Goal: Information Seeking & Learning: Learn about a topic

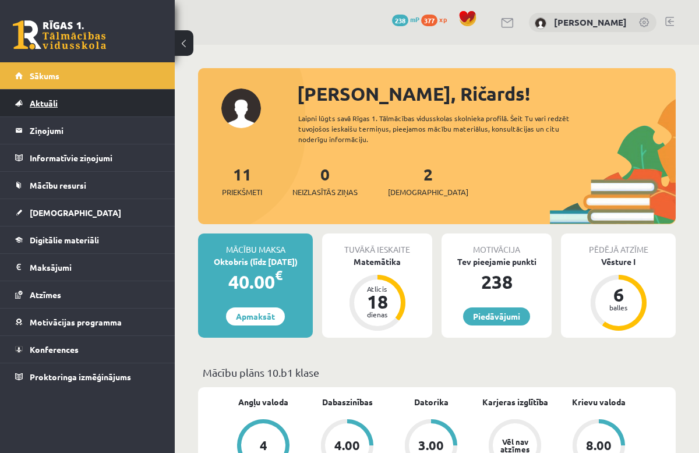
click at [55, 104] on span "Aktuāli" at bounding box center [44, 103] width 28 height 10
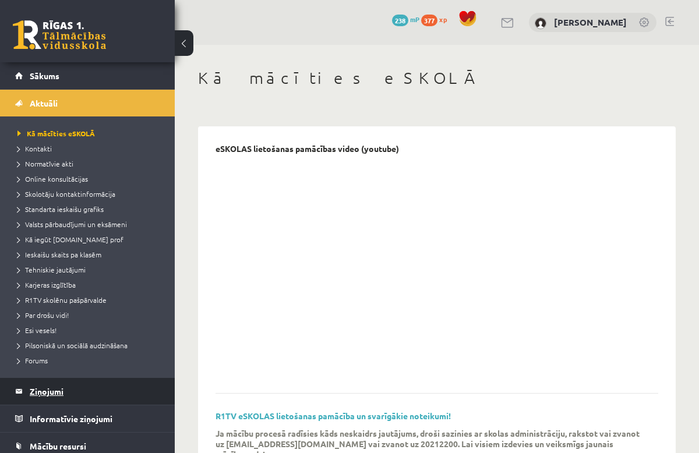
click at [55, 394] on legend "Ziņojumi 0" at bounding box center [95, 391] width 130 height 27
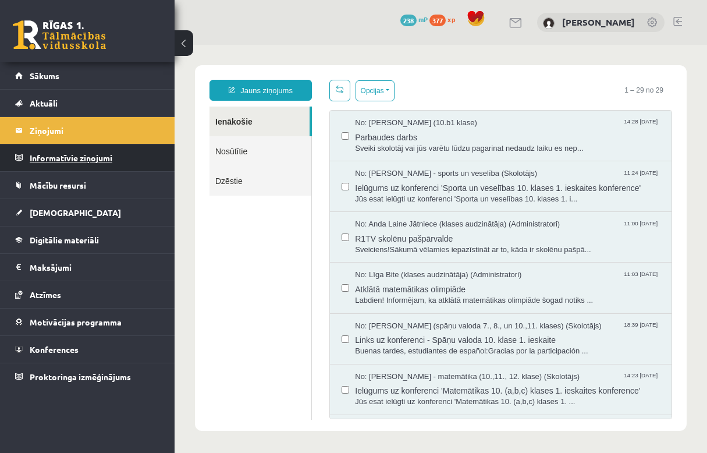
click at [57, 166] on legend "Informatīvie ziņojumi 0" at bounding box center [95, 157] width 130 height 27
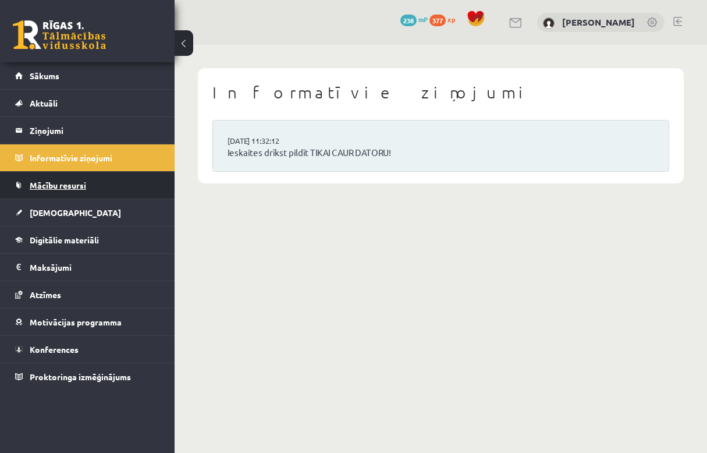
click at [61, 195] on link "Mācību resursi" at bounding box center [87, 185] width 145 height 27
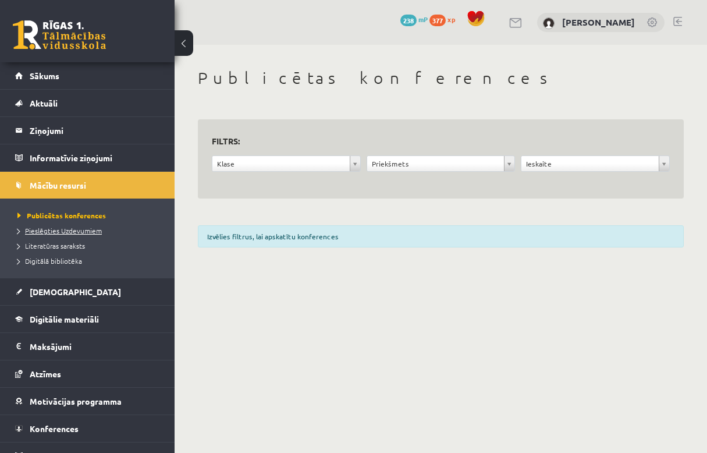
click at [63, 231] on span "Pieslēgties Uzdevumiem" at bounding box center [59, 230] width 84 height 9
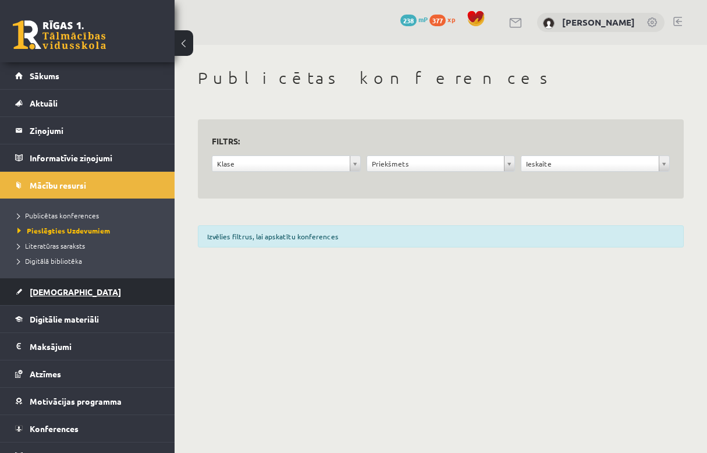
click at [52, 279] on link "[DEMOGRAPHIC_DATA]" at bounding box center [87, 291] width 145 height 27
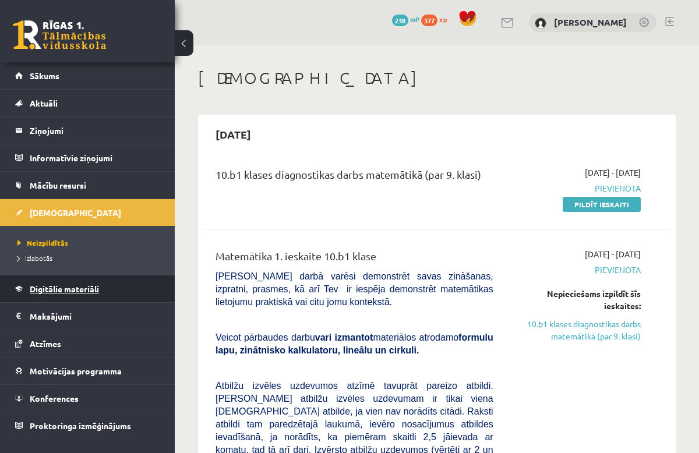
click at [107, 295] on link "Digitālie materiāli" at bounding box center [87, 288] width 145 height 27
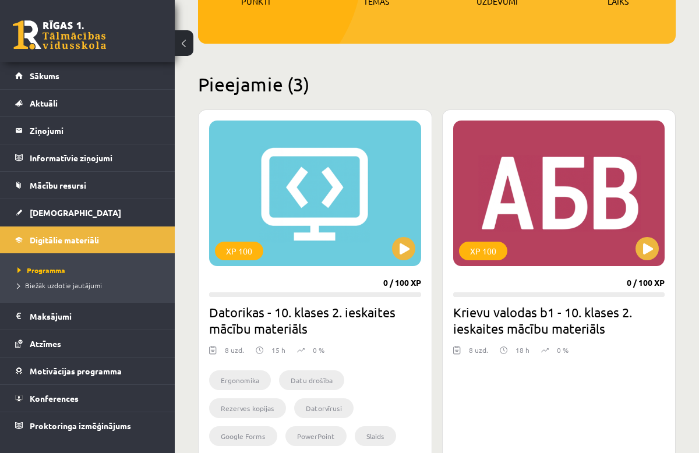
scroll to position [218, 0]
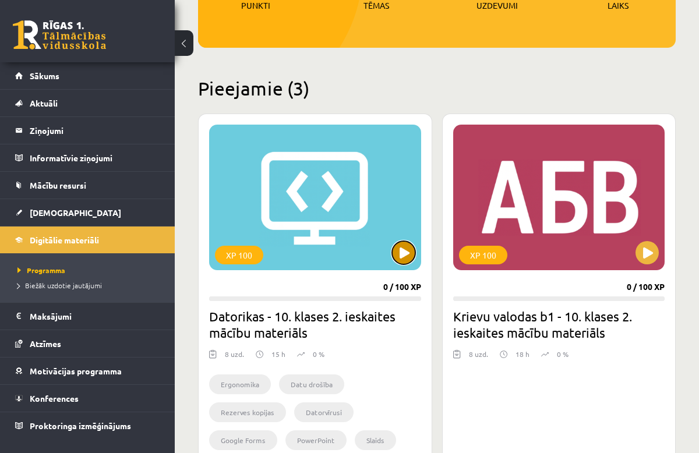
click at [407, 253] on button at bounding box center [403, 252] width 23 height 23
click at [343, 219] on div "XP 100" at bounding box center [315, 198] width 212 height 146
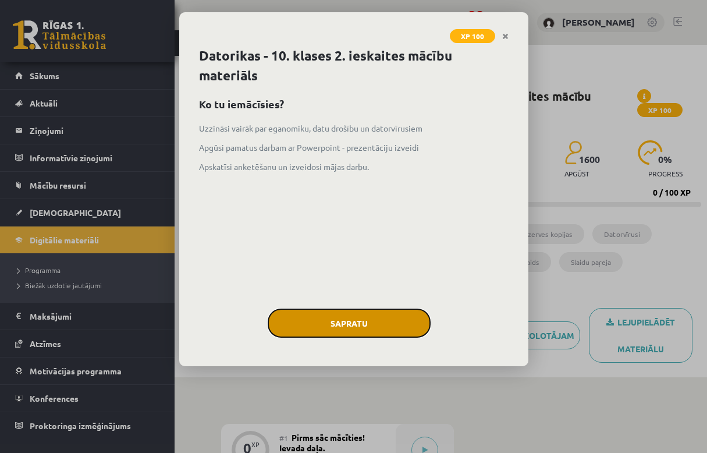
click at [348, 318] on button "Sapratu" at bounding box center [349, 323] width 163 height 29
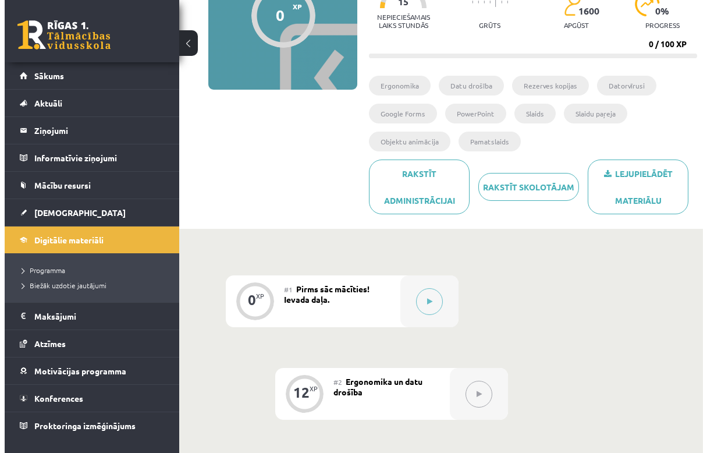
scroll to position [133, 0]
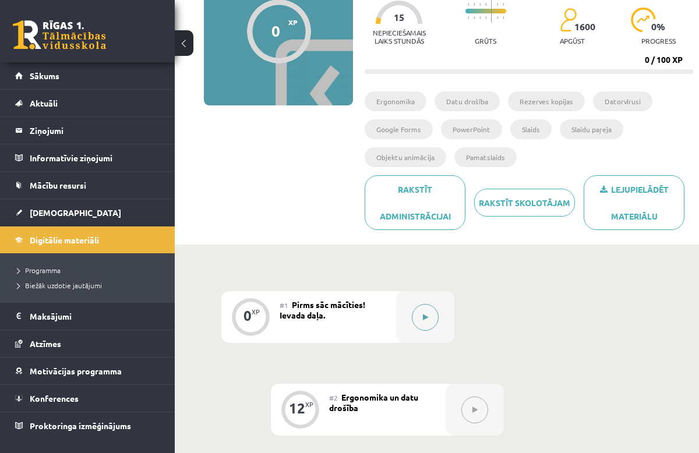
click at [416, 307] on button at bounding box center [425, 317] width 27 height 27
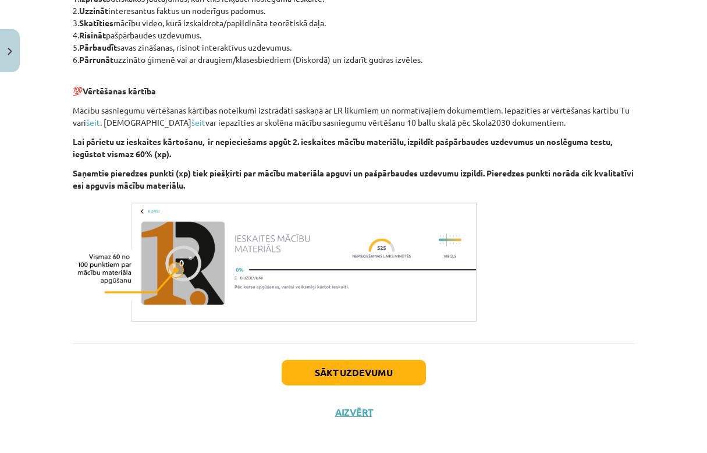
scroll to position [621, 0]
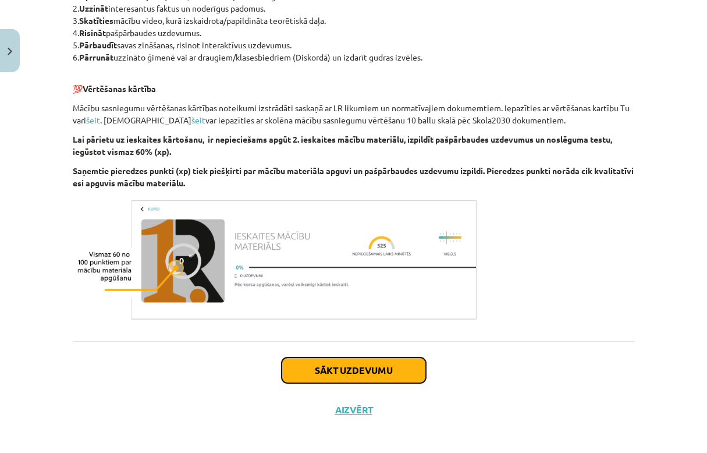
click at [415, 374] on button "Sākt uzdevumu" at bounding box center [354, 370] width 144 height 26
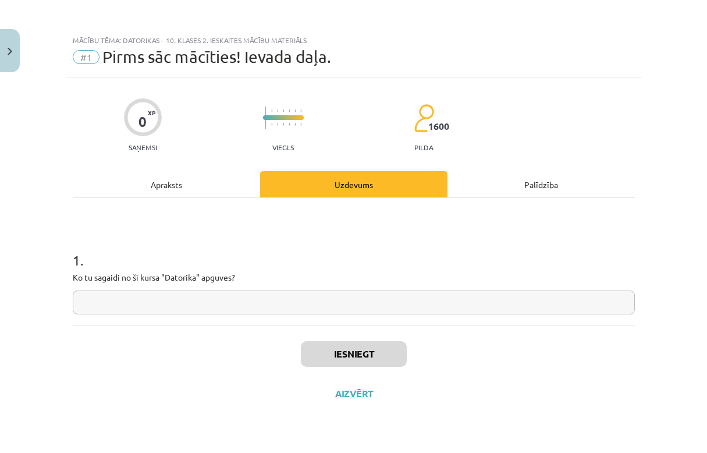
click at [231, 306] on input "text" at bounding box center [354, 302] width 562 height 24
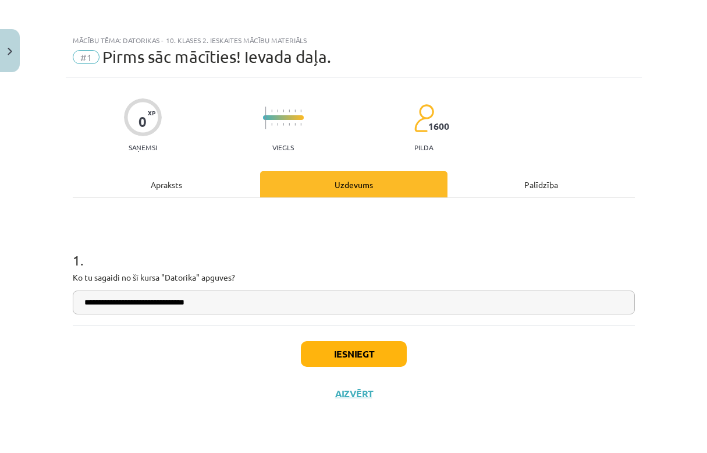
type input "**********"
click at [377, 348] on button "Iesniegt" at bounding box center [354, 354] width 106 height 26
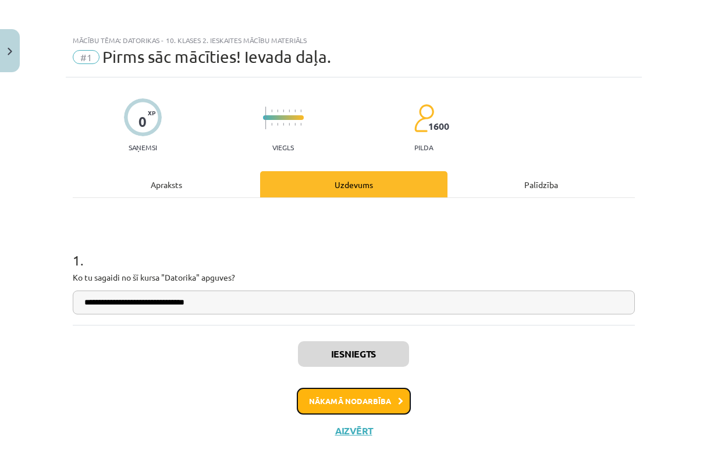
click at [373, 402] on button "Nākamā nodarbība" at bounding box center [354, 401] width 114 height 27
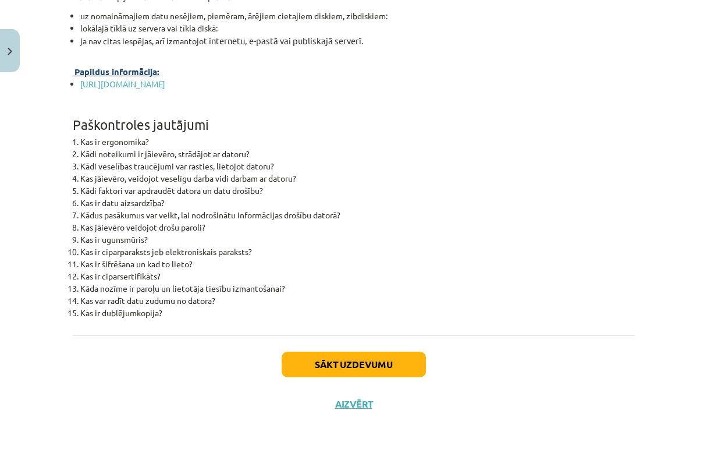
scroll to position [3673, 0]
click at [331, 355] on button "Sākt uzdevumu" at bounding box center [354, 365] width 144 height 26
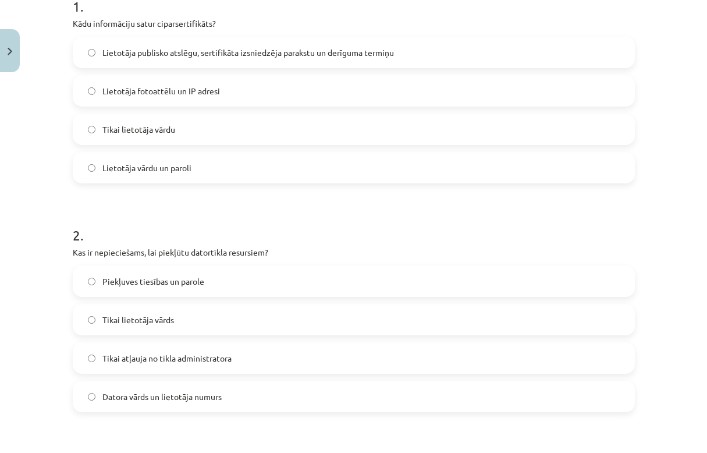
scroll to position [247, 0]
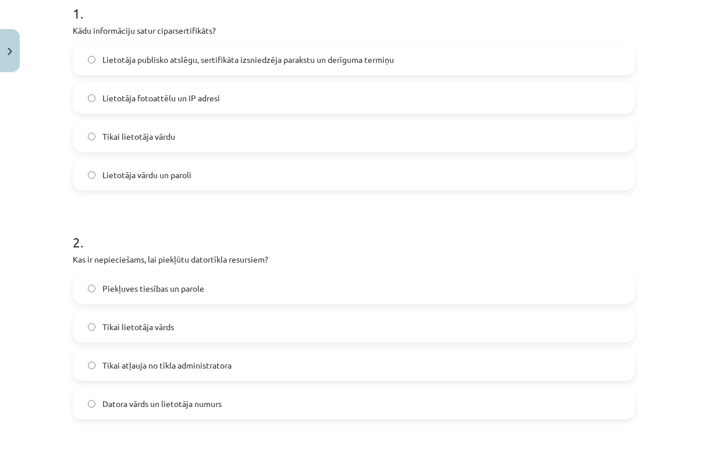
click at [205, 66] on label "Lietotāja publisko atslēgu, sertifikāta izsniedzēja parakstu un derīguma termiņu" at bounding box center [354, 59] width 560 height 29
click at [176, 284] on span "Piekļuves tiesības un parole" at bounding box center [153, 288] width 102 height 12
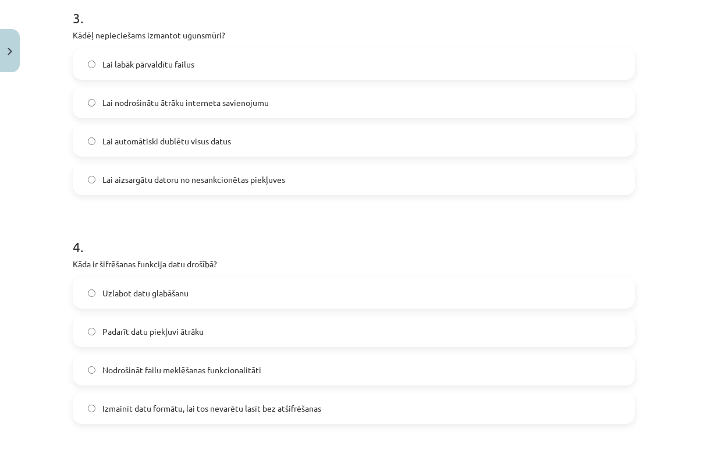
scroll to position [697, 0]
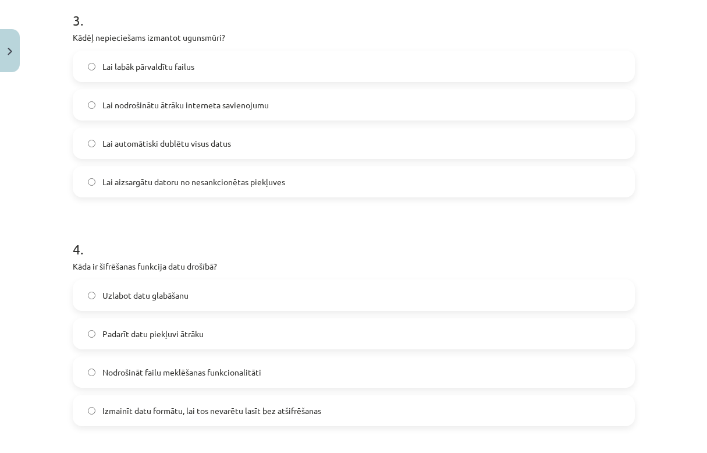
click at [153, 194] on label "Lai aizsargātu datoru no nesankcionētas piekļuves" at bounding box center [354, 181] width 560 height 29
click at [157, 402] on label "Izmainīt datu formātu, lai tos nevarētu lasīt bez atšifrēšanas" at bounding box center [354, 410] width 560 height 29
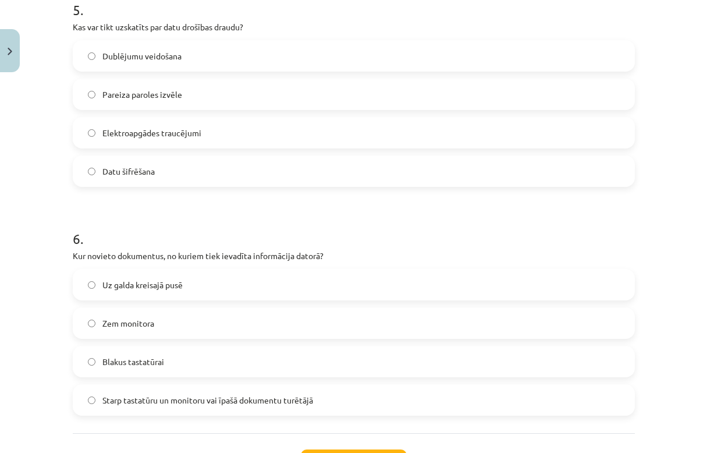
scroll to position [1185, 0]
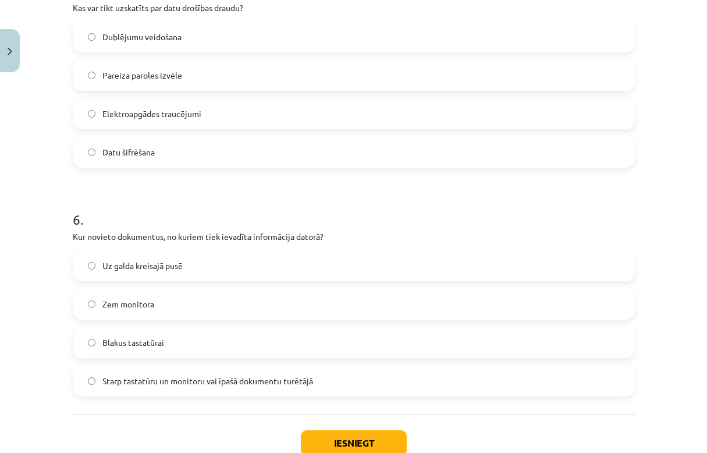
click at [90, 69] on label "Pareiza paroles izvēle" at bounding box center [354, 75] width 560 height 29
click at [197, 375] on span "Starp tastatūru un monitoru vai īpašā dokumentu turētājā" at bounding box center [207, 381] width 211 height 12
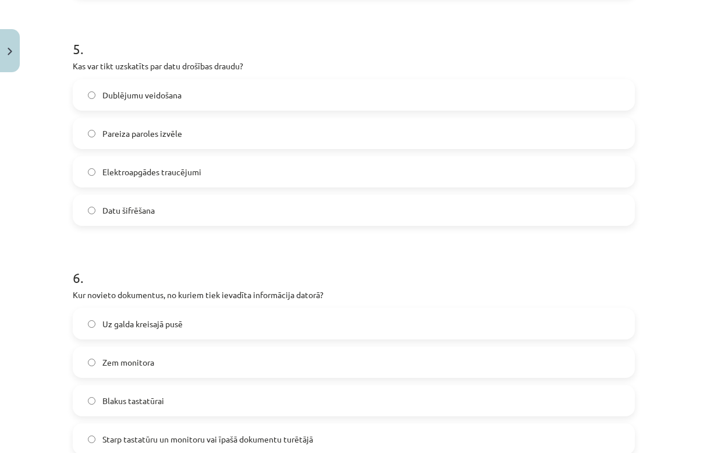
click at [150, 177] on span "Elektroapgādes traucējumi" at bounding box center [151, 172] width 99 height 12
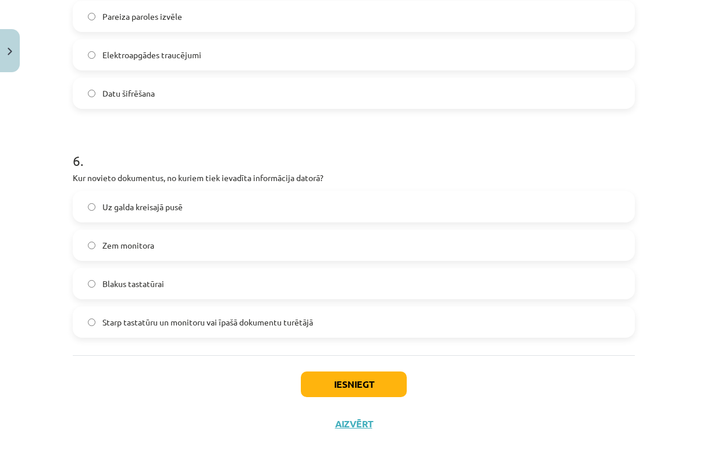
scroll to position [1263, 0]
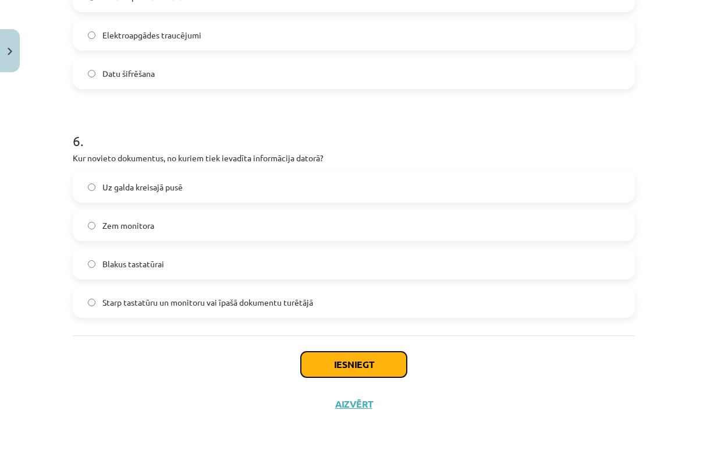
click at [342, 368] on button "Iesniegt" at bounding box center [354, 365] width 106 height 26
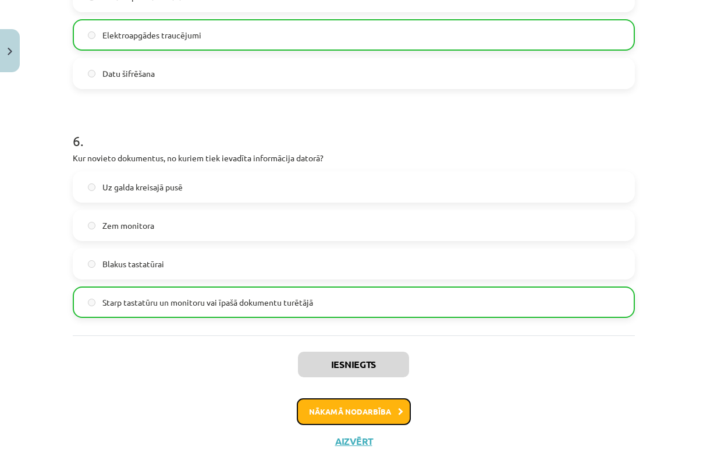
click at [378, 414] on button "Nākamā nodarbība" at bounding box center [354, 411] width 114 height 27
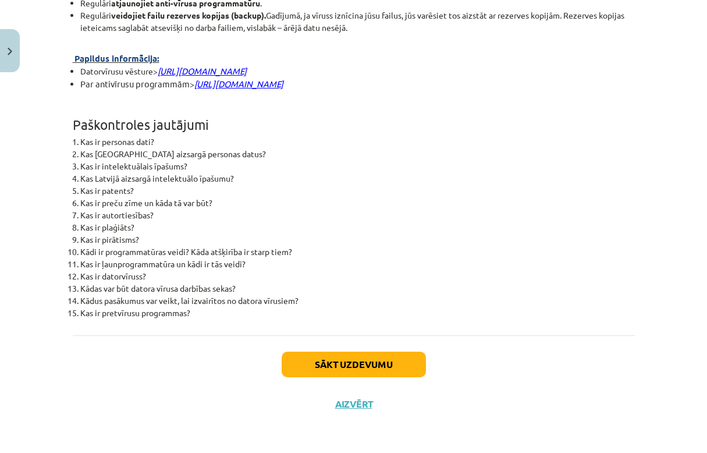
scroll to position [2938, 0]
click at [377, 366] on button "Sākt uzdevumu" at bounding box center [354, 365] width 144 height 26
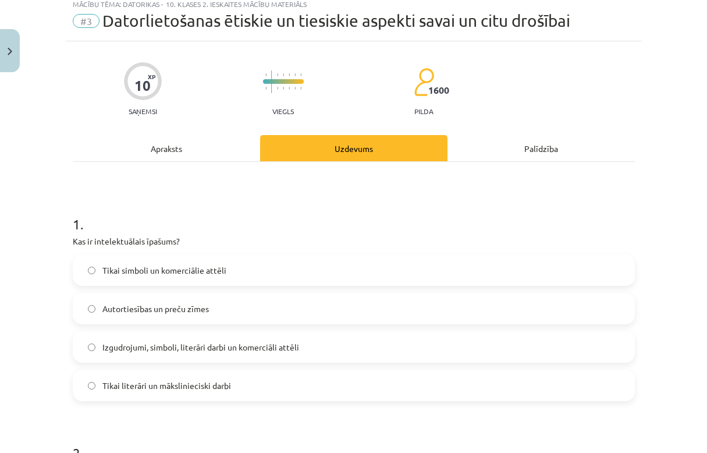
scroll to position [29, 0]
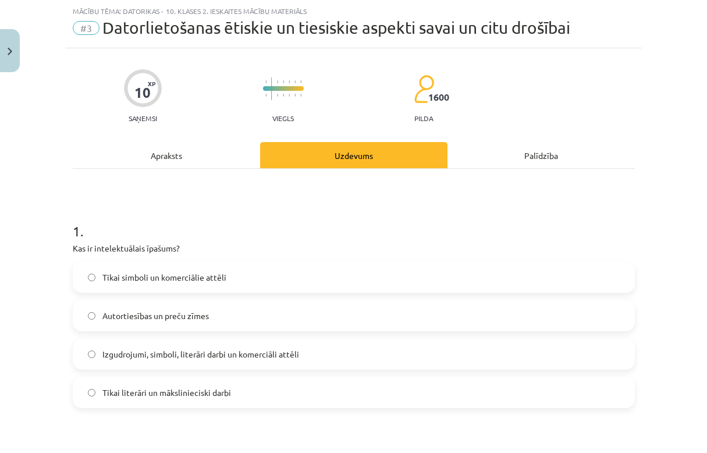
click at [318, 359] on label "Izgudrojumi, simboli, literāri darbi un komerciāli attēli" at bounding box center [354, 353] width 560 height 29
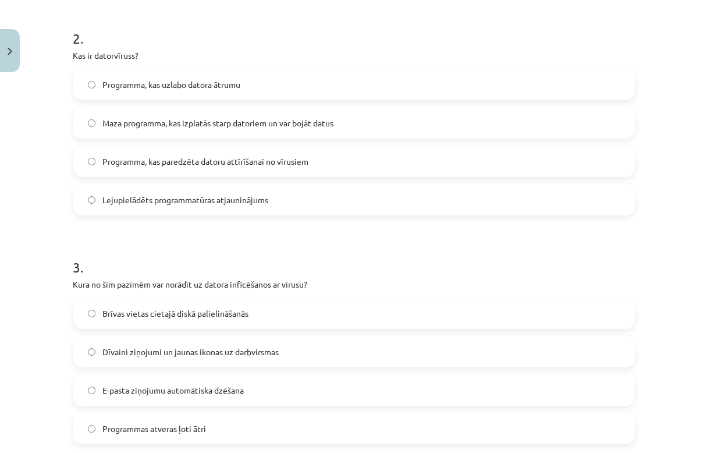
scroll to position [452, 0]
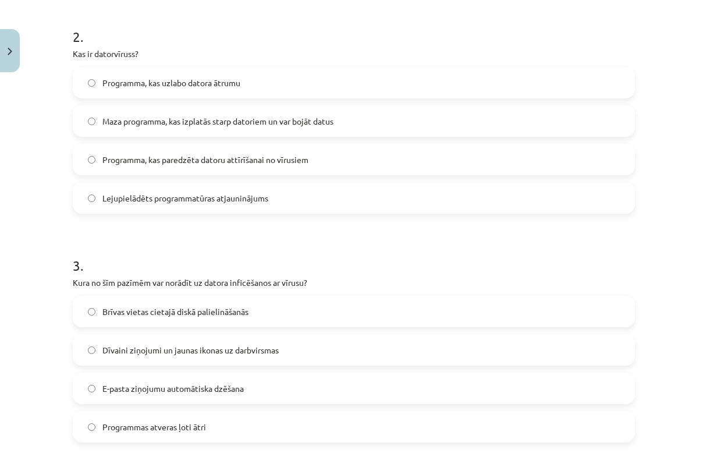
click at [116, 348] on span "Dīvaini ziņojumi un jaunas ikonas uz darbvirsmas" at bounding box center [190, 350] width 176 height 12
click at [225, 121] on span "Maza programma, kas izplatās starp datoriem un var bojāt datus" at bounding box center [217, 121] width 231 height 12
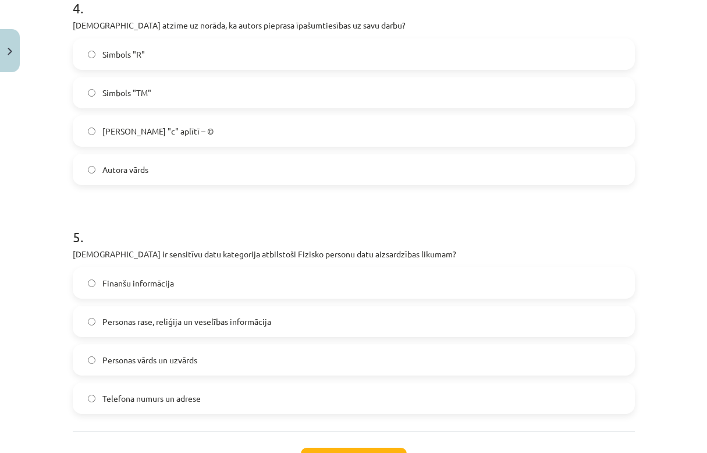
scroll to position [940, 0]
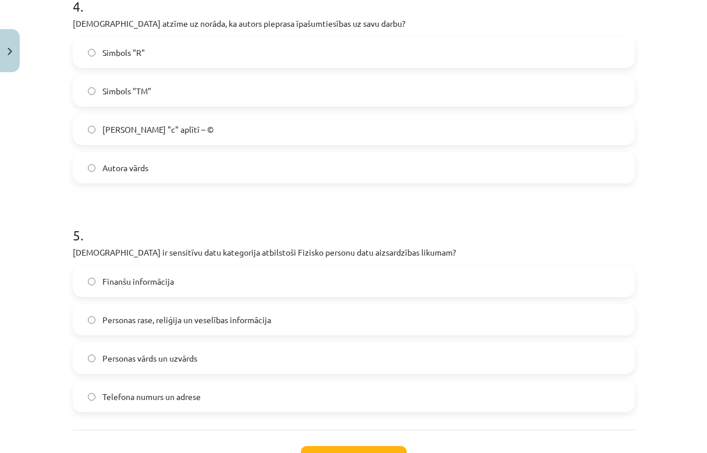
click at [158, 122] on label "Burts "c" aplītī – ©" at bounding box center [354, 129] width 560 height 29
click at [163, 323] on span "Personas rase, reliģija un veselības informācija" at bounding box center [186, 320] width 169 height 12
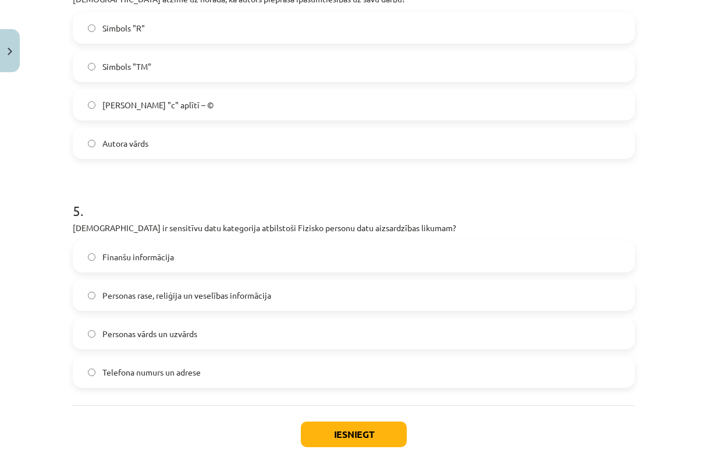
scroll to position [1035, 0]
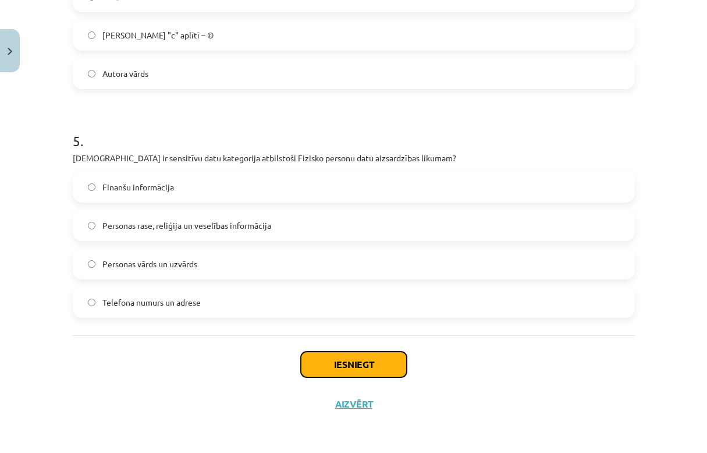
click at [320, 364] on button "Iesniegt" at bounding box center [354, 365] width 106 height 26
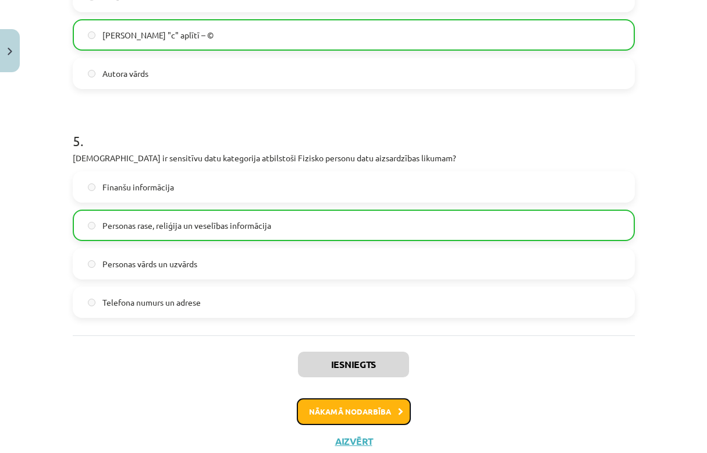
click at [342, 412] on button "Nākamā nodarbība" at bounding box center [354, 411] width 114 height 27
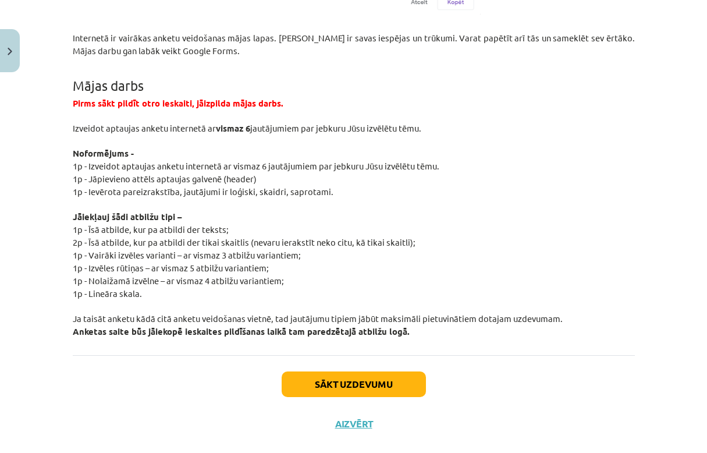
scroll to position [2170, 0]
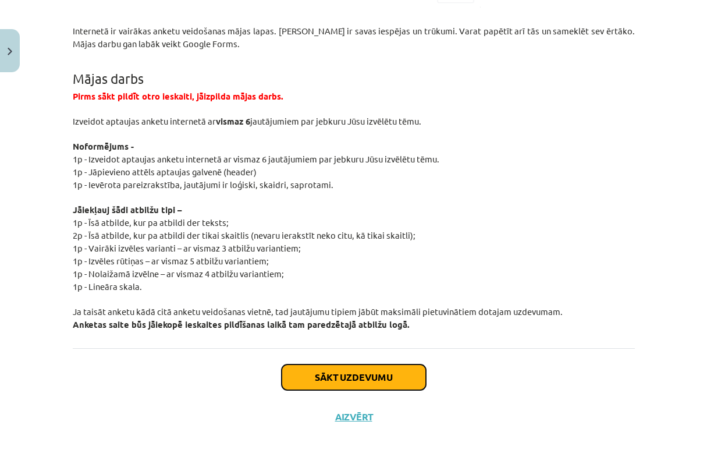
click at [313, 367] on button "Sākt uzdevumu" at bounding box center [354, 377] width 144 height 26
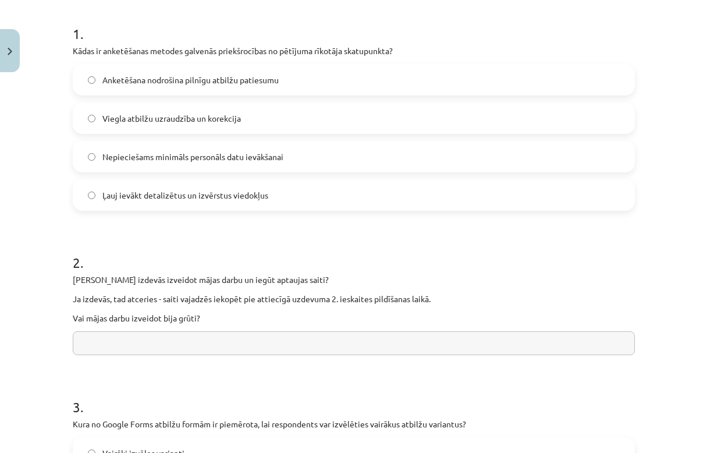
scroll to position [29, 0]
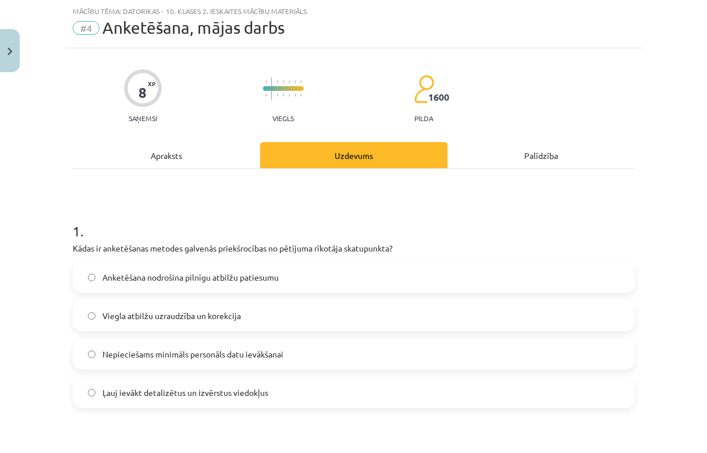
click at [236, 271] on span "Anketēšana nodrošina pilnīgu atbilžu patiesumu" at bounding box center [190, 277] width 176 height 12
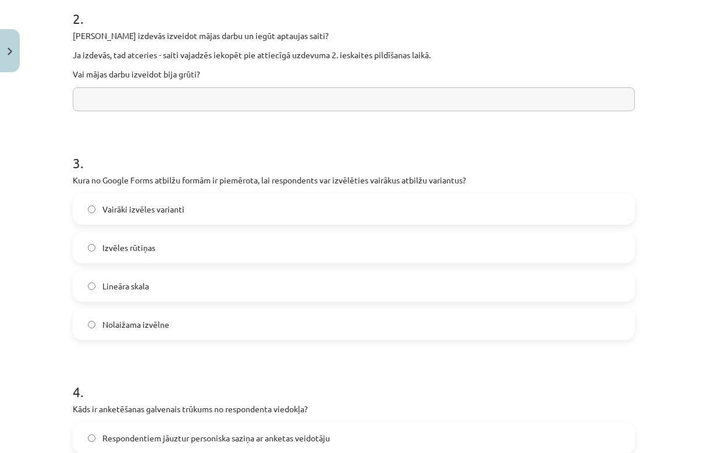
scroll to position [472, 0]
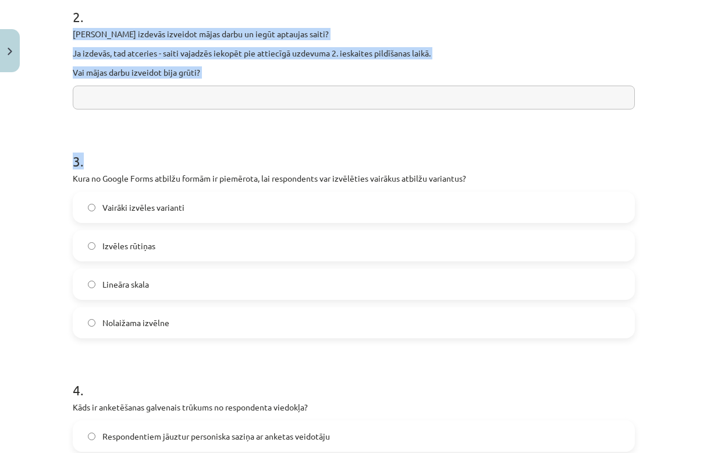
click at [190, 109] on form "1 . Kādas ir anketēšanas metodes galvenās priekšrocības no pētījuma rīkotāja sk…" at bounding box center [354, 278] width 562 height 1036
click at [190, 109] on input "text" at bounding box center [354, 98] width 562 height 24
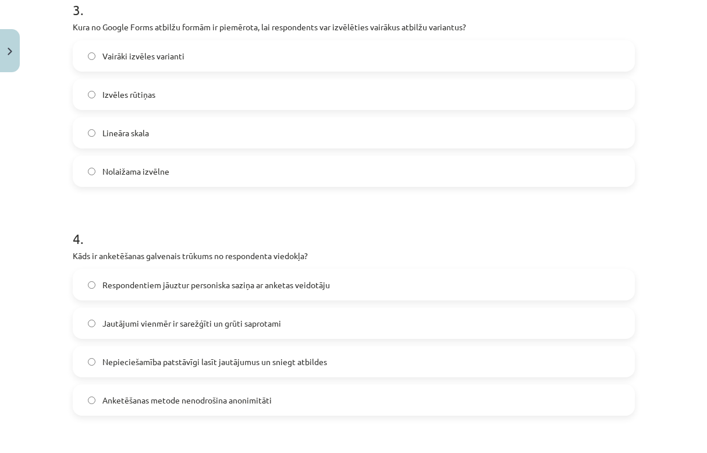
scroll to position [614, 0]
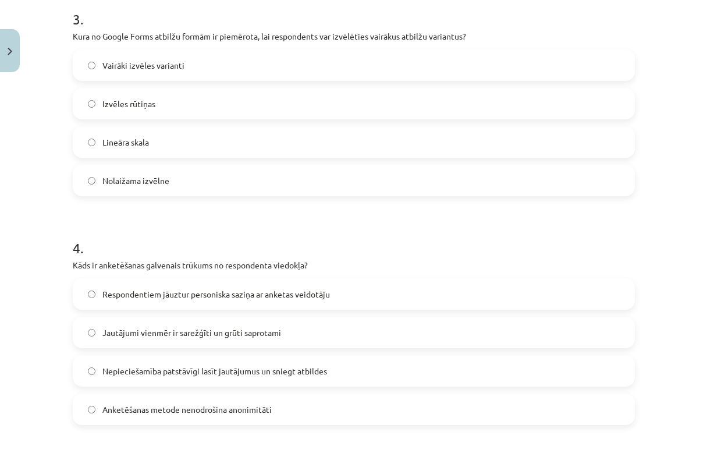
click at [318, 97] on label "Izvēles rūtiņas" at bounding box center [354, 103] width 560 height 29
click at [208, 410] on span "Anketēšanas metode nenodrošina anonimitāti" at bounding box center [186, 409] width 169 height 12
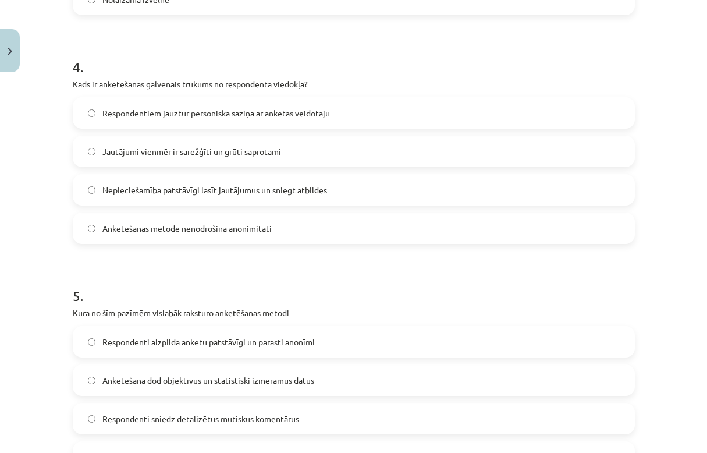
scroll to position [950, 0]
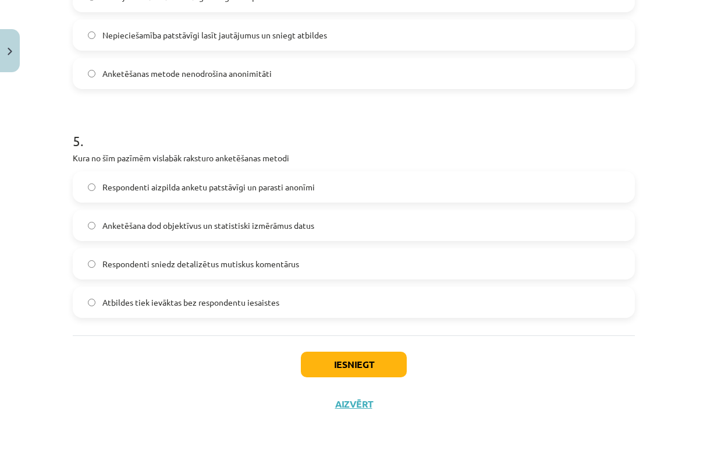
click at [248, 194] on label "Respondenti aizpilda anketu patstāvīgi un parasti anonīmi" at bounding box center [354, 186] width 560 height 29
click at [343, 363] on button "Iesniegt" at bounding box center [354, 365] width 106 height 26
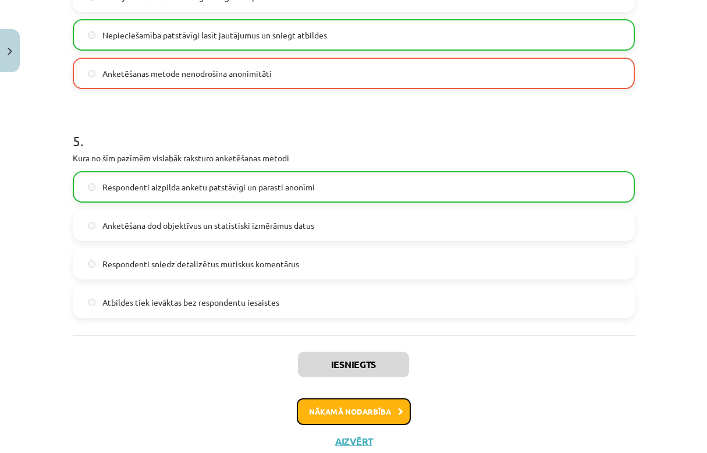
click at [371, 413] on button "Nākamā nodarbība" at bounding box center [354, 411] width 114 height 27
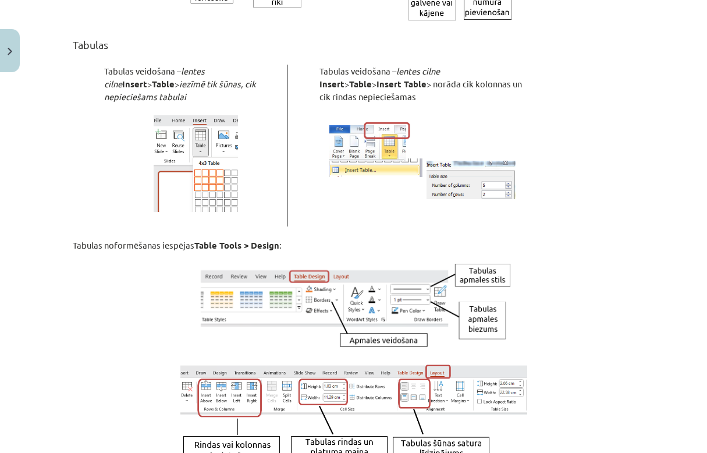
scroll to position [4188, 0]
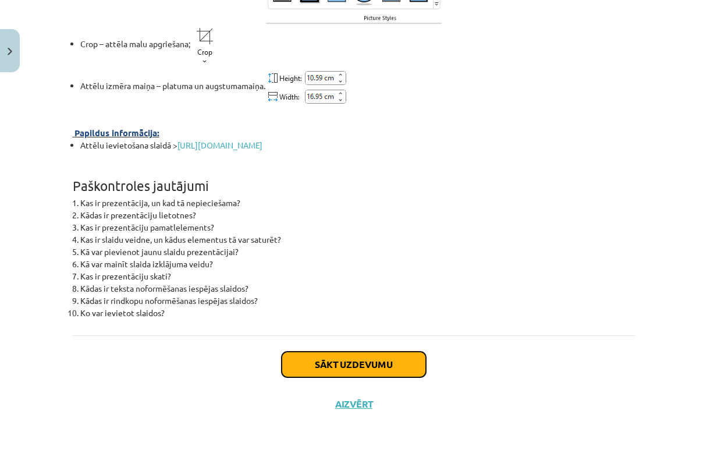
click at [382, 377] on button "Sākt uzdevumu" at bounding box center [354, 365] width 144 height 26
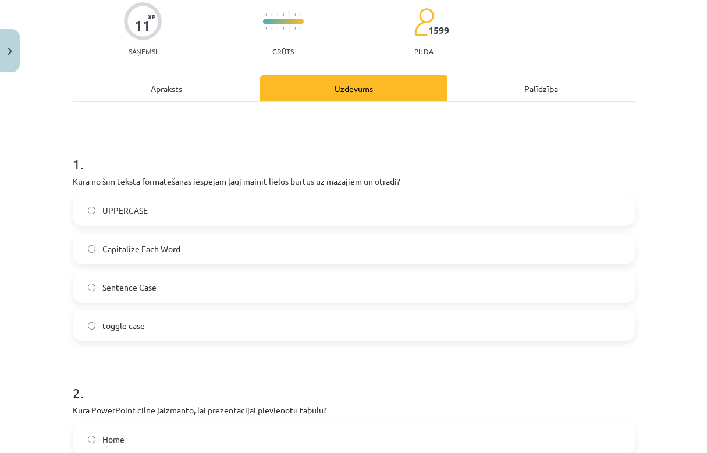
scroll to position [29, 0]
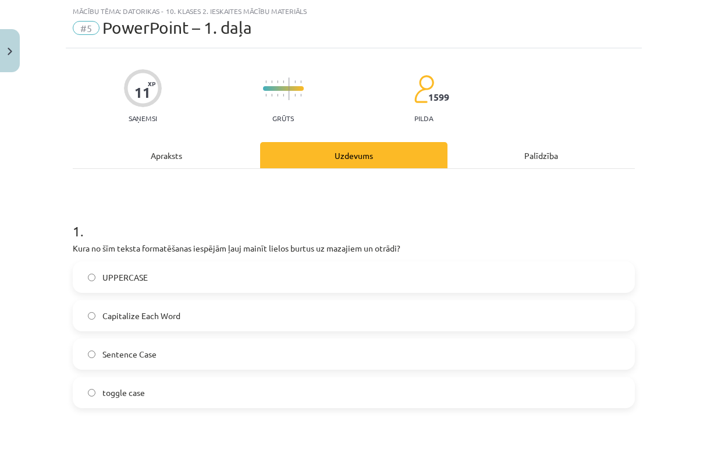
click at [285, 361] on label "Sentence Case" at bounding box center [354, 353] width 560 height 29
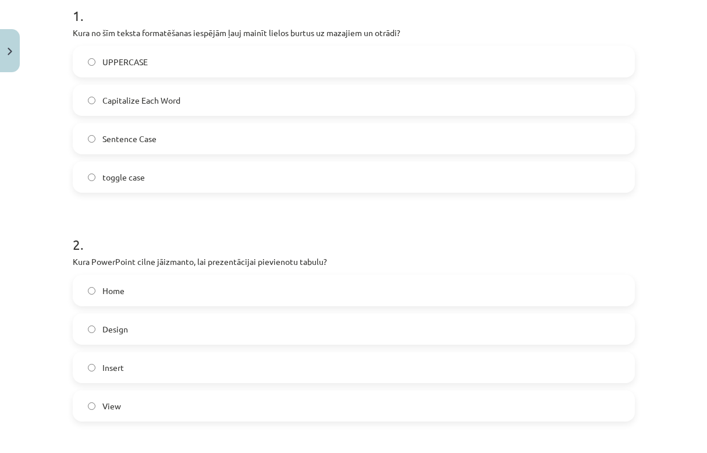
scroll to position [252, 0]
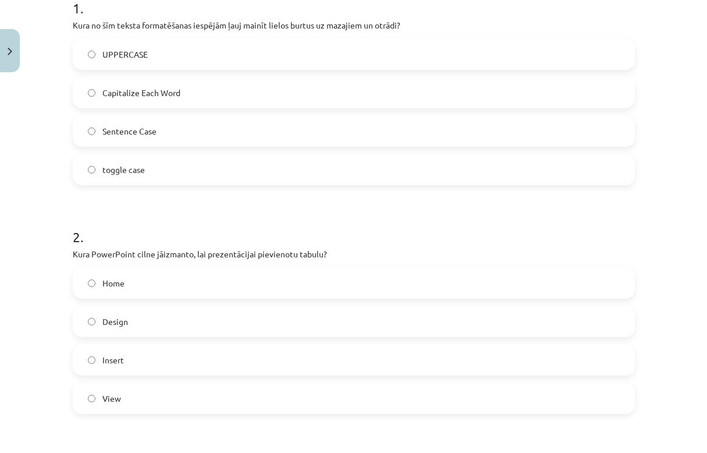
click at [109, 326] on span "Design" at bounding box center [115, 322] width 26 height 12
click at [173, 172] on label "toggle case" at bounding box center [354, 169] width 560 height 29
click at [132, 355] on label "Insert" at bounding box center [354, 359] width 560 height 29
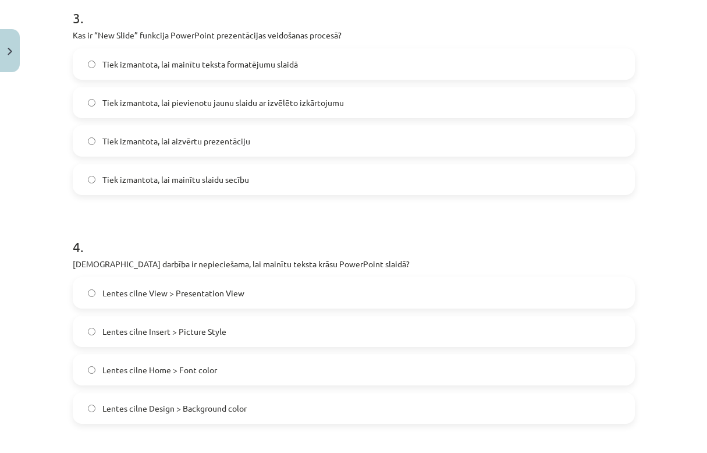
scroll to position [700, 0]
click at [187, 95] on label "Tiek izmantota, lai pievienotu jaunu slaidu ar izvēlēto izkārtojumu" at bounding box center [354, 101] width 560 height 29
click at [96, 366] on label "Lentes cilne Home > Font color" at bounding box center [354, 369] width 560 height 29
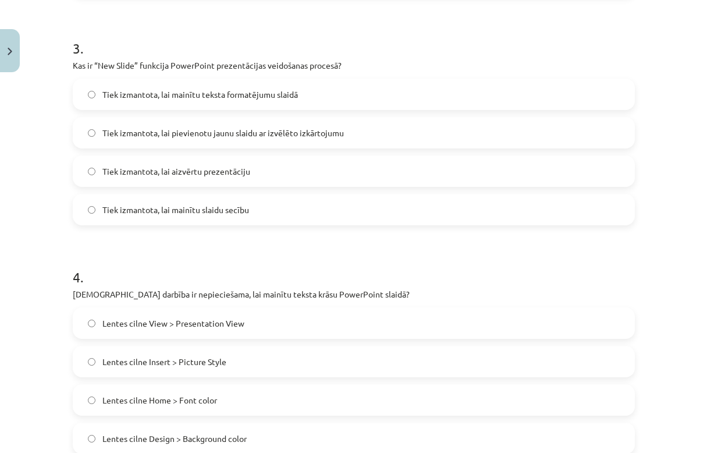
scroll to position [1035, 0]
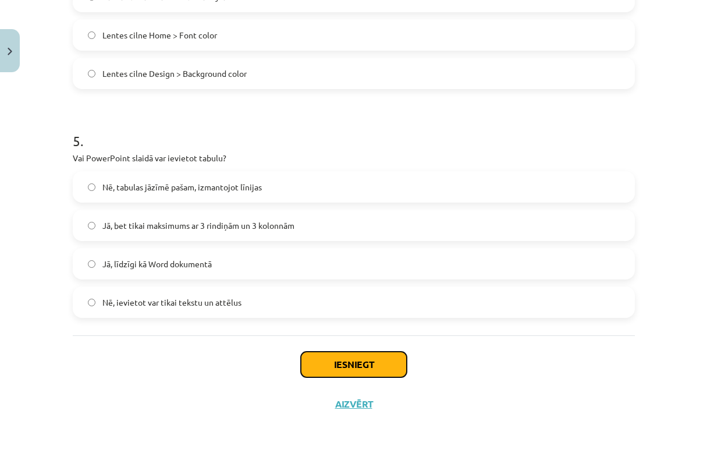
click at [351, 355] on button "Iesniegt" at bounding box center [354, 365] width 106 height 26
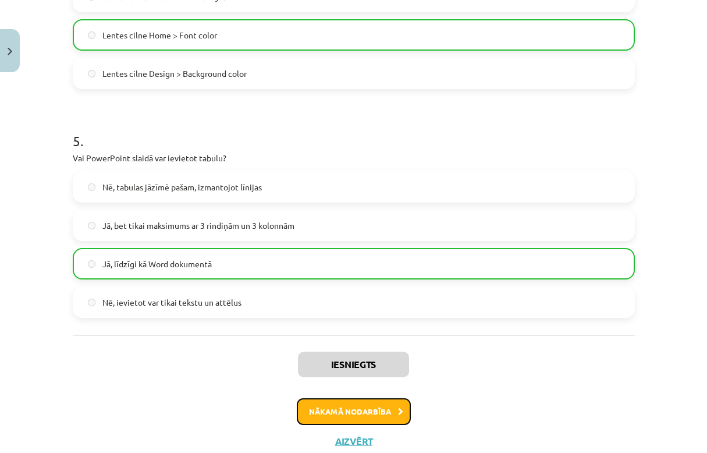
click at [376, 412] on button "Nākamā nodarbība" at bounding box center [354, 411] width 114 height 27
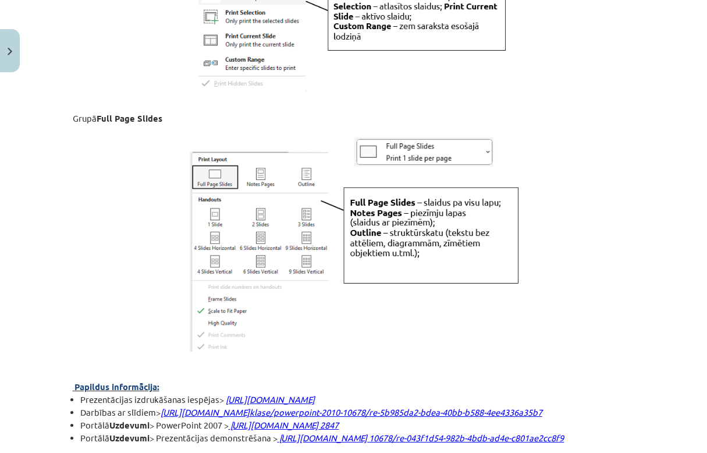
scroll to position [3176, 0]
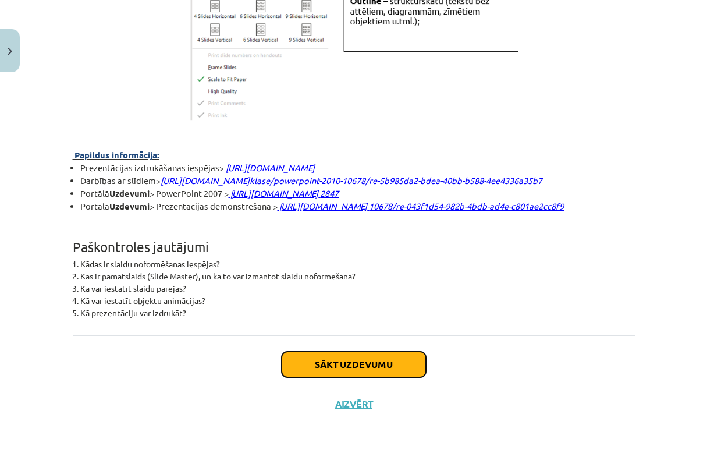
click at [323, 366] on button "Sākt uzdevumu" at bounding box center [354, 365] width 144 height 26
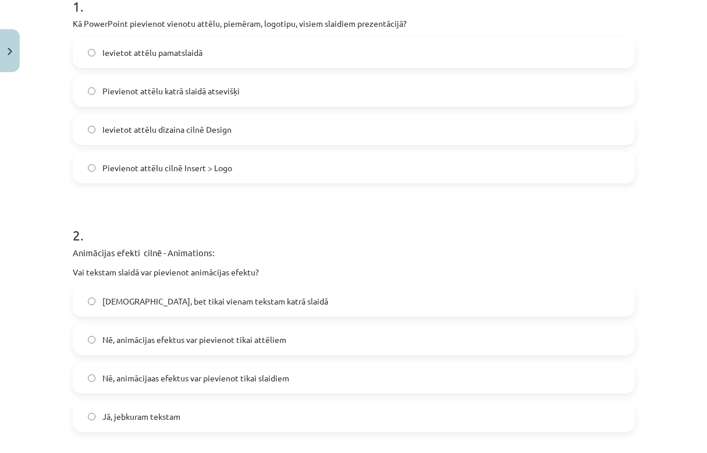
scroll to position [255, 0]
click at [151, 417] on label "Jā, jebkuram tekstam" at bounding box center [354, 415] width 560 height 29
click at [154, 115] on label "Ievietot attēlu dizaina cilnē Design" at bounding box center [354, 128] width 560 height 29
click at [166, 53] on span "Ievietot attēlu pamatslaidā" at bounding box center [152, 51] width 100 height 12
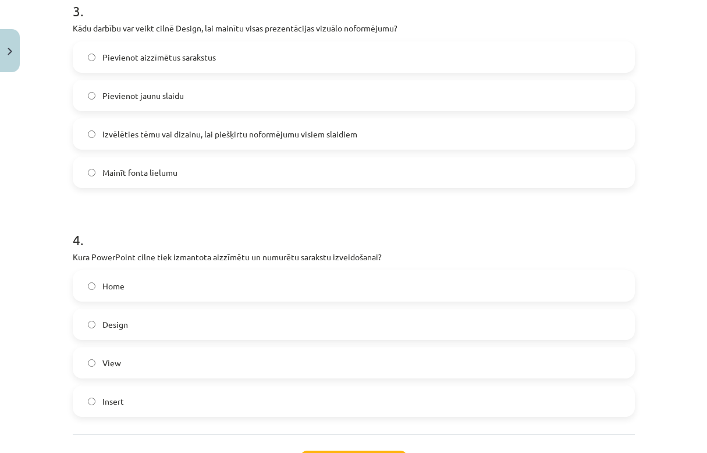
scroll to position [728, 0]
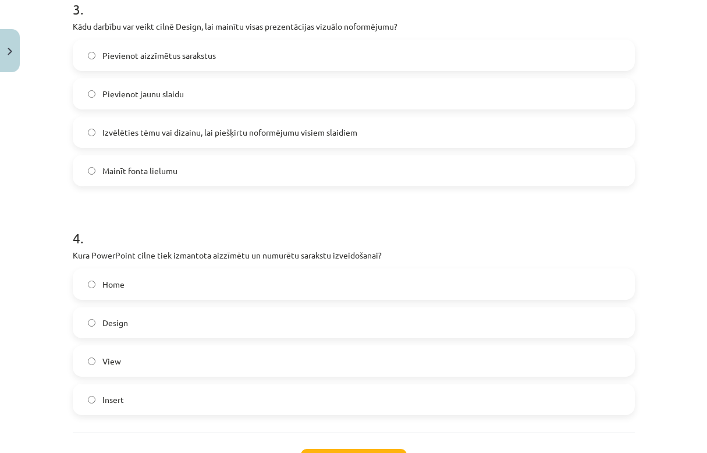
click at [118, 279] on span "Home" at bounding box center [113, 284] width 22 height 12
click at [113, 130] on span "Izvēlēties tēmu vai dizainu, lai piešķirtu noformējumu visiem slaidiem" at bounding box center [229, 132] width 255 height 12
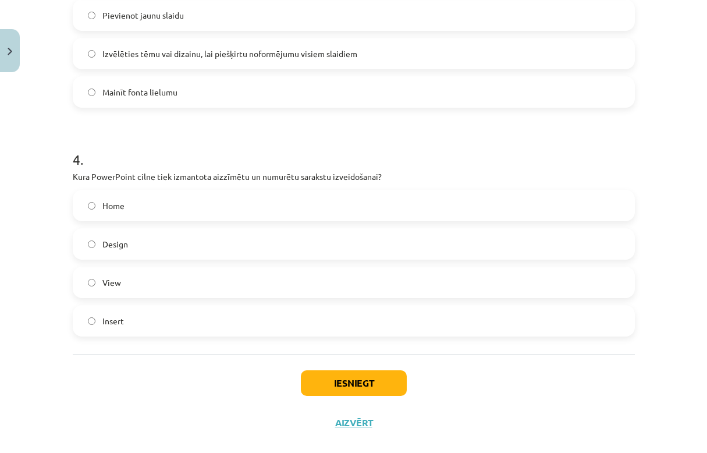
scroll to position [826, 0]
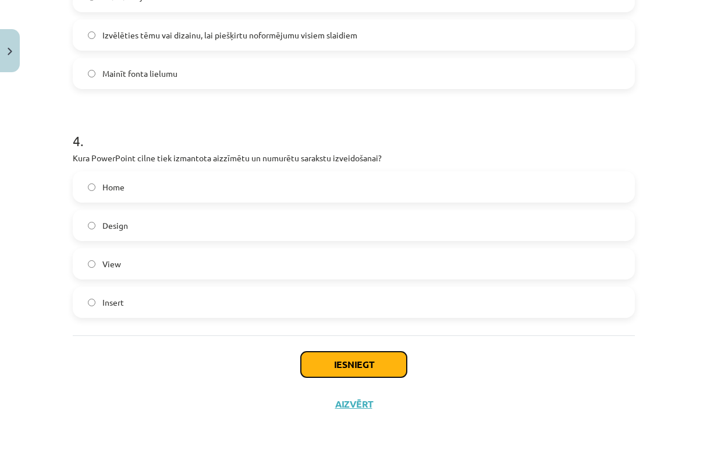
click at [324, 357] on button "Iesniegt" at bounding box center [354, 365] width 106 height 26
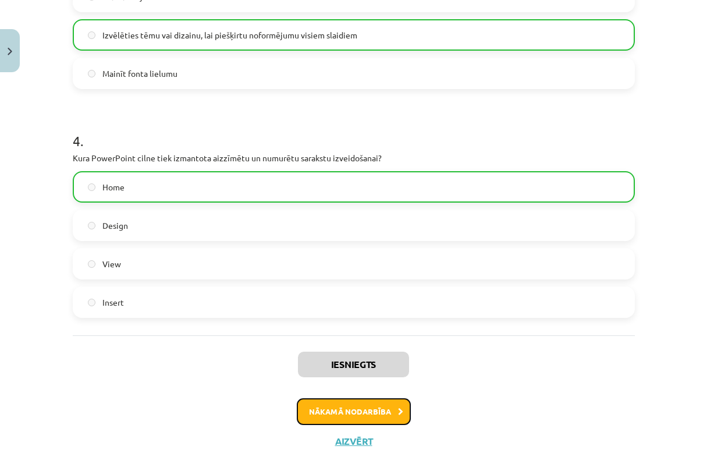
click at [334, 410] on button "Nākamā nodarbība" at bounding box center [354, 411] width 114 height 27
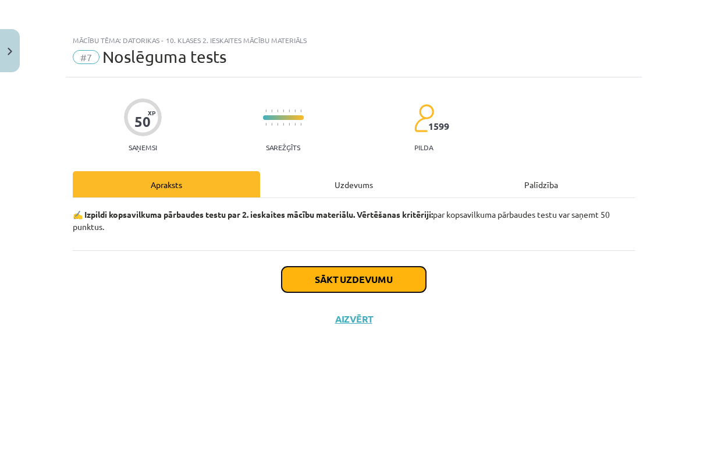
click at [391, 277] on button "Sākt uzdevumu" at bounding box center [354, 280] width 144 height 26
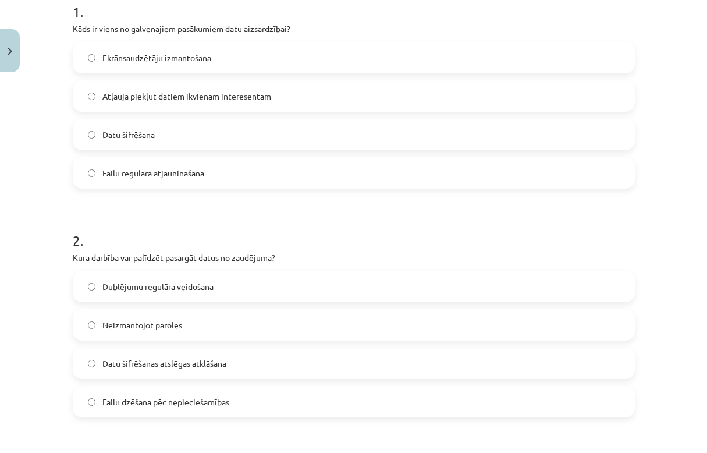
scroll to position [249, 0]
click at [196, 144] on label "Datu šifrēšana" at bounding box center [354, 133] width 560 height 29
click at [134, 286] on span "Dublējumu regulāra veidošana" at bounding box center [157, 286] width 111 height 12
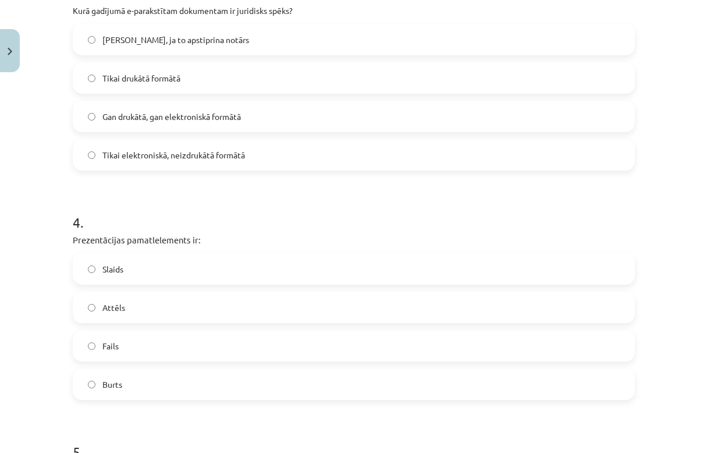
scroll to position [712, 0]
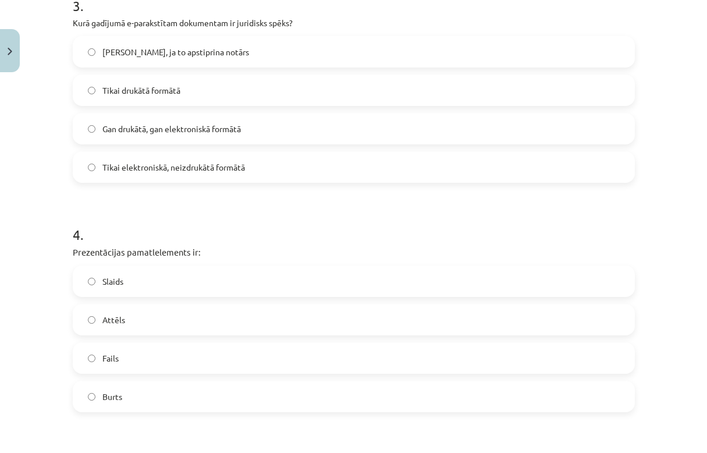
click at [224, 153] on label "Tikai elektroniskā, neizdrukātā formātā" at bounding box center [354, 167] width 560 height 29
click at [139, 268] on label "Slaids" at bounding box center [354, 281] width 560 height 29
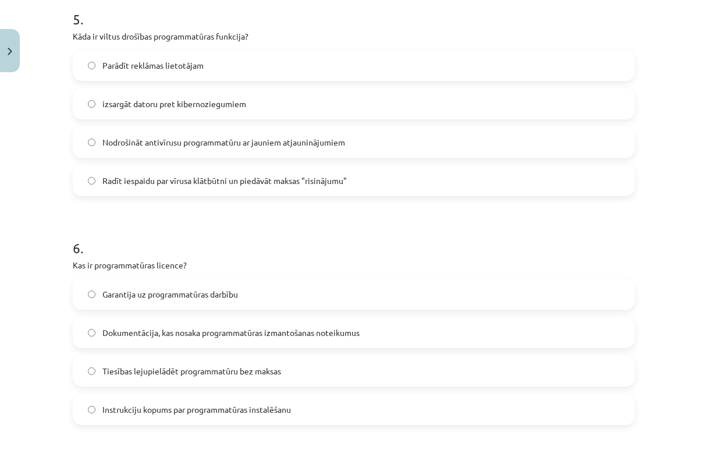
scroll to position [1159, 0]
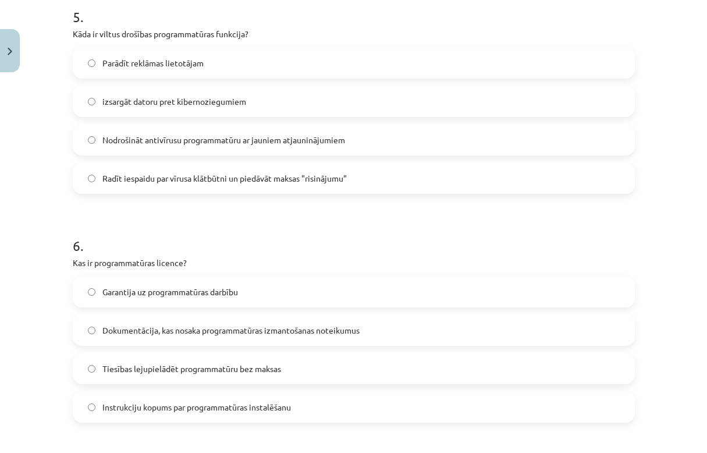
click at [158, 175] on span "Radīt iespaidu par vīrusa klātbūtni un piedāvāt maksas "risinājumu"" at bounding box center [224, 178] width 245 height 12
click at [152, 334] on span "Dokumentācija, kas nosaka programmatūras izmantošanas noteikumus" at bounding box center [230, 330] width 257 height 12
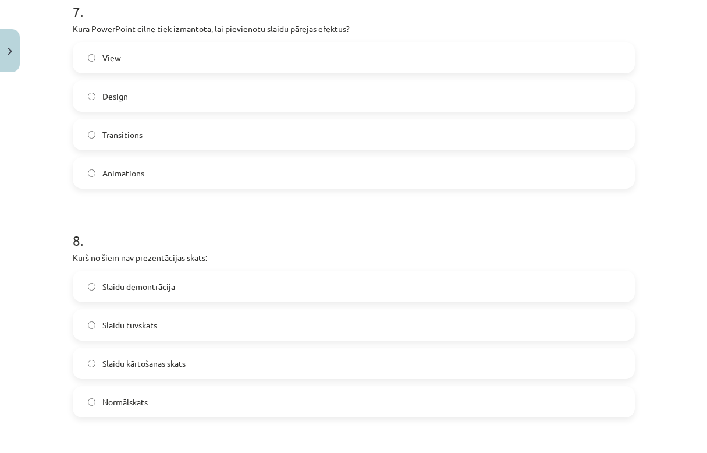
scroll to position [1626, 0]
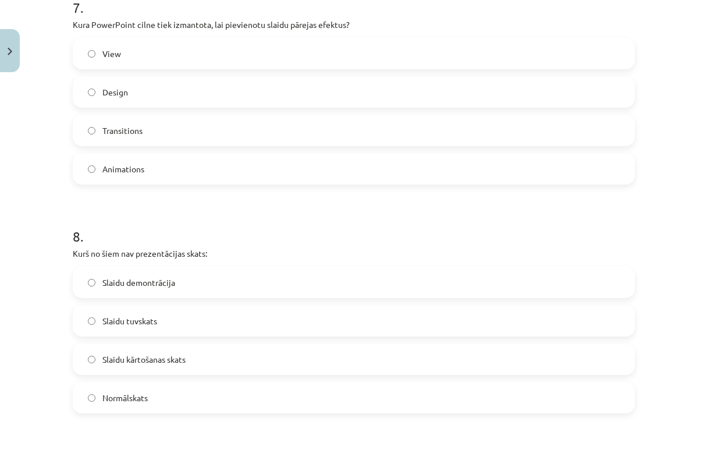
click at [158, 128] on label "Transitions" at bounding box center [354, 130] width 560 height 29
click at [134, 398] on span "Normālskats" at bounding box center [124, 398] width 45 height 12
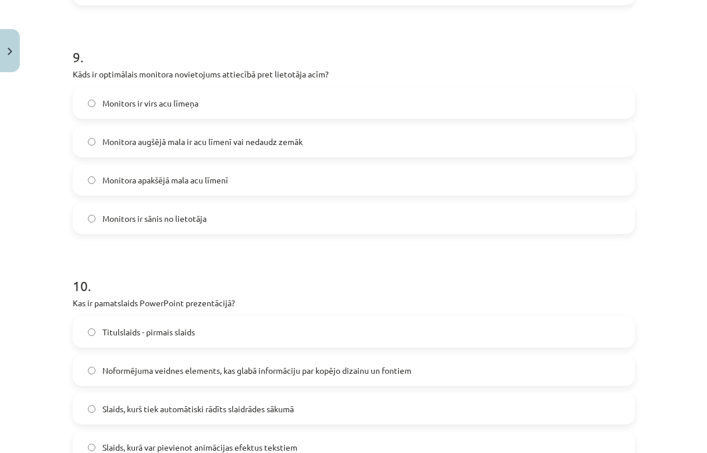
scroll to position [2063, 0]
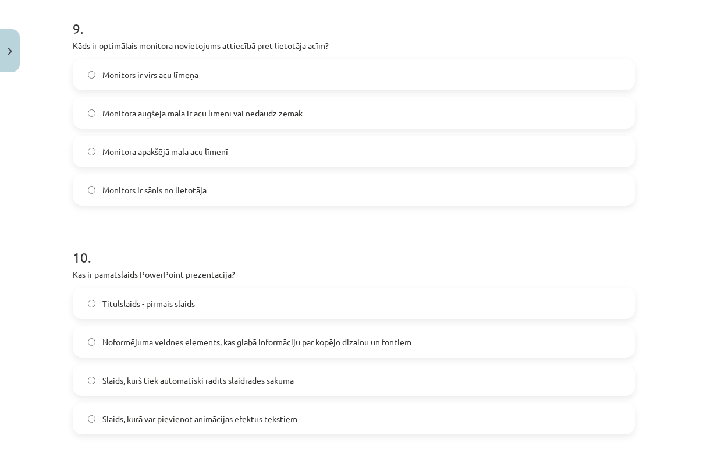
click at [269, 143] on label "Monitora apakšējā mala acu līmenī" at bounding box center [354, 151] width 560 height 29
click at [223, 110] on span "Monitora augšējā mala ir acu līmenī vai nedaudz zemāk" at bounding box center [202, 113] width 200 height 12
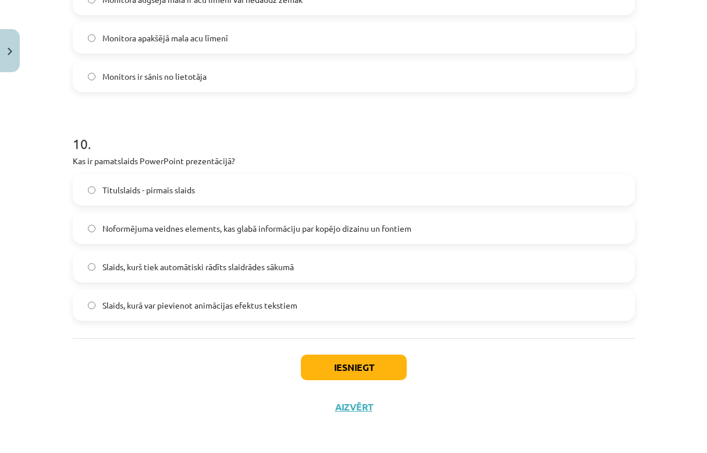
scroll to position [2179, 0]
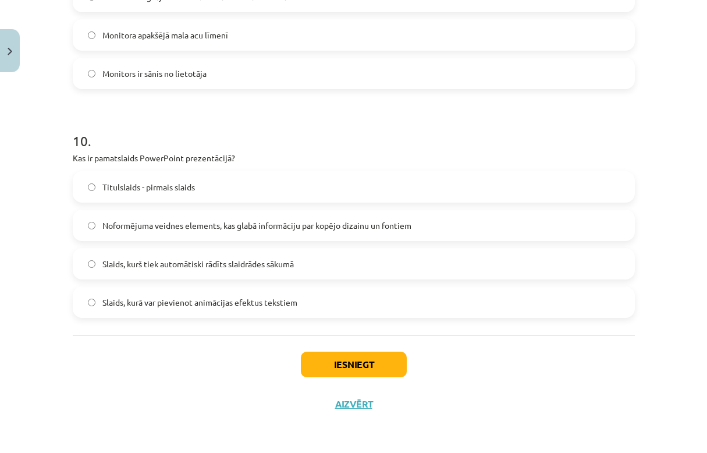
click at [199, 200] on label "Titulslaids - pirmais slaids" at bounding box center [354, 186] width 560 height 29
click at [368, 371] on button "Iesniegt" at bounding box center [354, 365] width 106 height 26
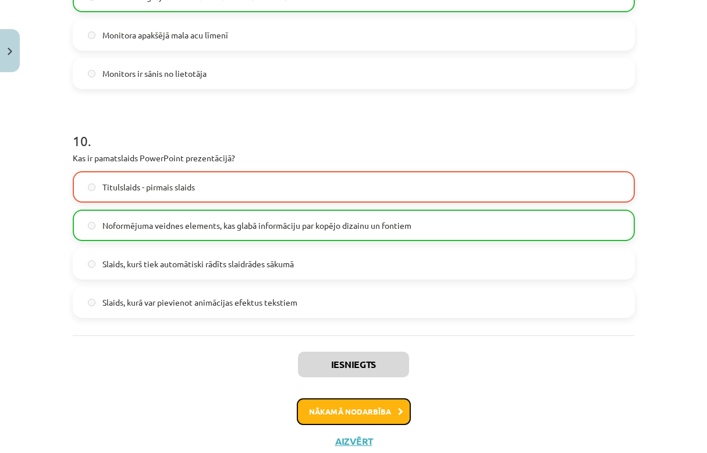
click at [354, 412] on button "Nākamā nodarbība" at bounding box center [354, 411] width 114 height 27
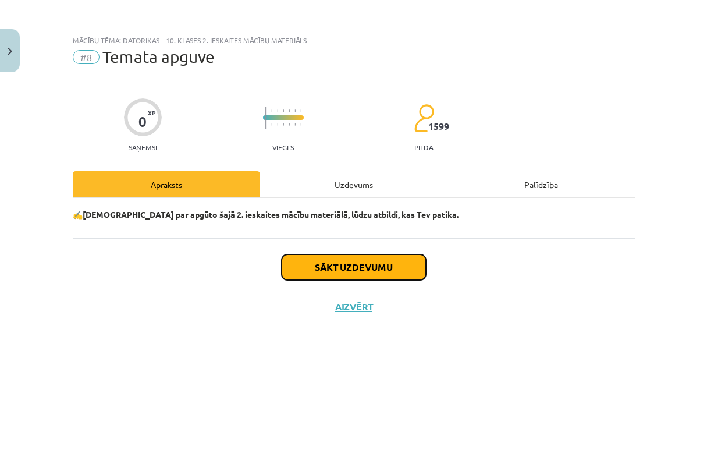
click at [373, 277] on button "Sākt uzdevumu" at bounding box center [354, 267] width 144 height 26
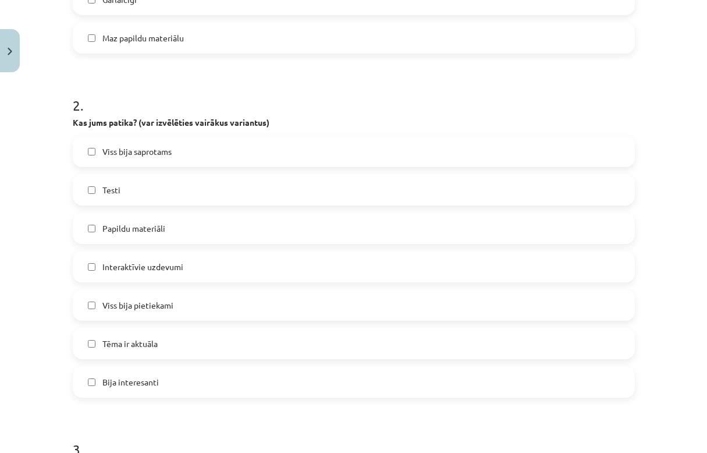
scroll to position [505, 0]
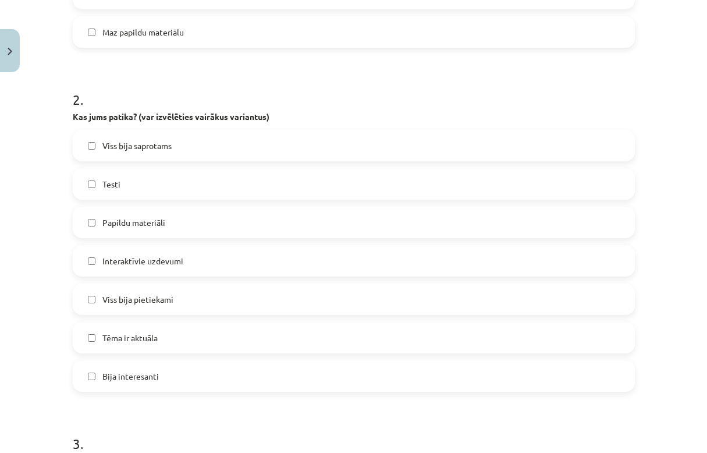
click at [244, 144] on label "Viss bija saprotams" at bounding box center [354, 145] width 560 height 29
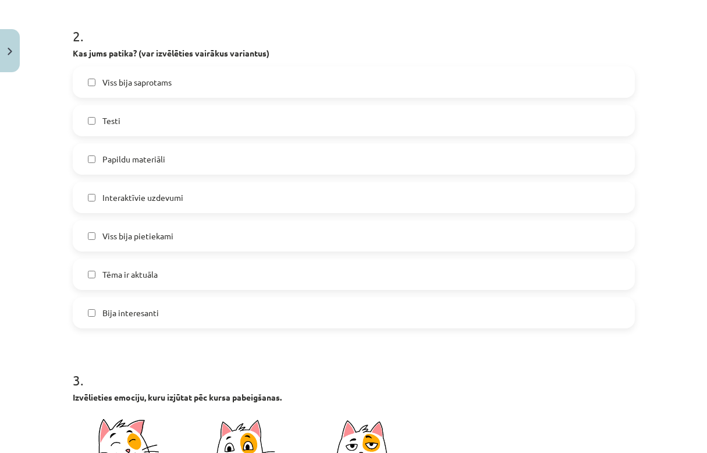
scroll to position [647, 0]
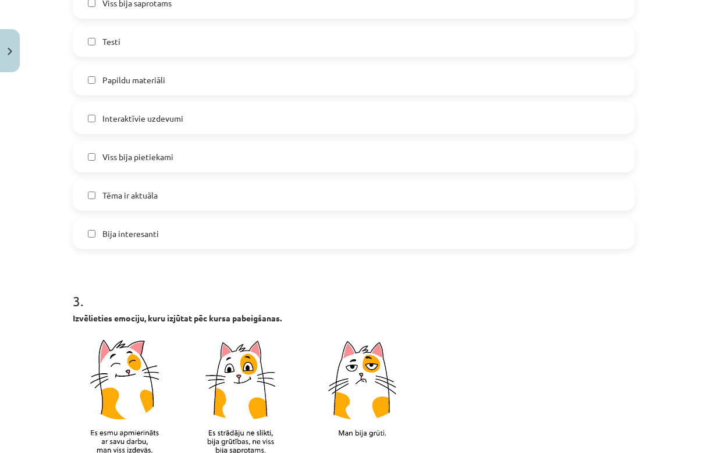
click at [250, 232] on label "Bija interesanti" at bounding box center [354, 233] width 560 height 29
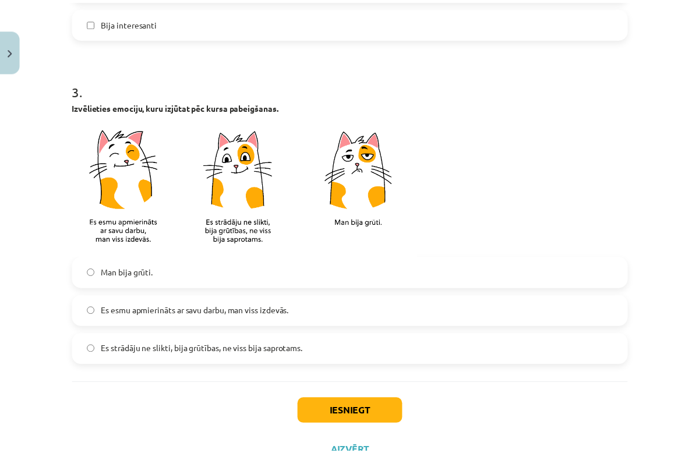
scroll to position [877, 0]
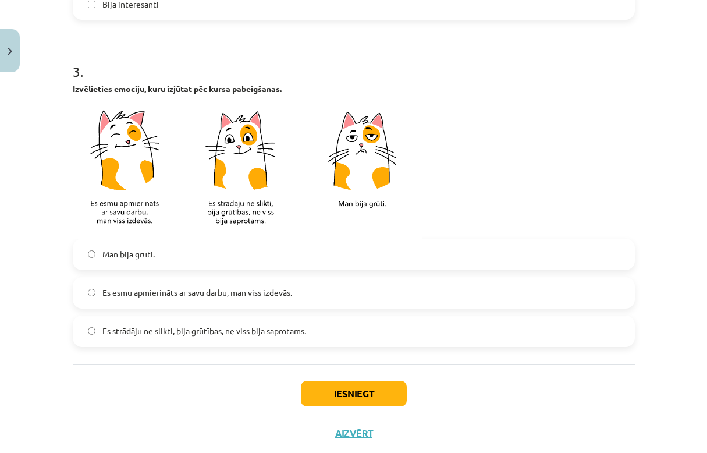
click at [218, 335] on span "Es strādāju ne slikti, bija grūtības, ne viss bija saprotams." at bounding box center [204, 331] width 204 height 12
click at [357, 395] on button "Iesniegt" at bounding box center [354, 394] width 106 height 26
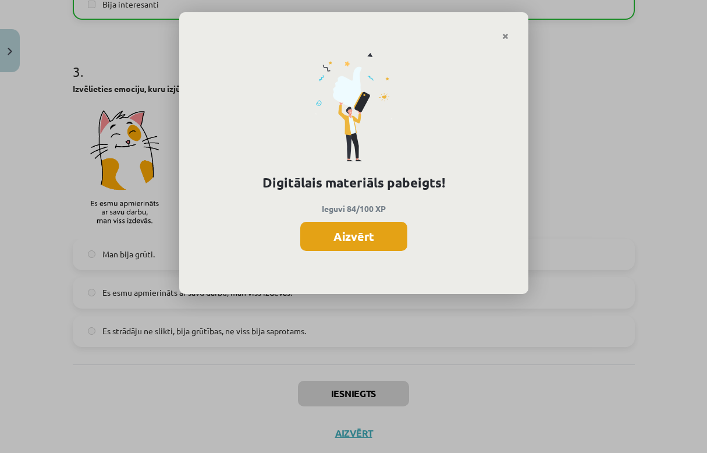
click at [374, 236] on button "Aizvērt" at bounding box center [353, 236] width 107 height 29
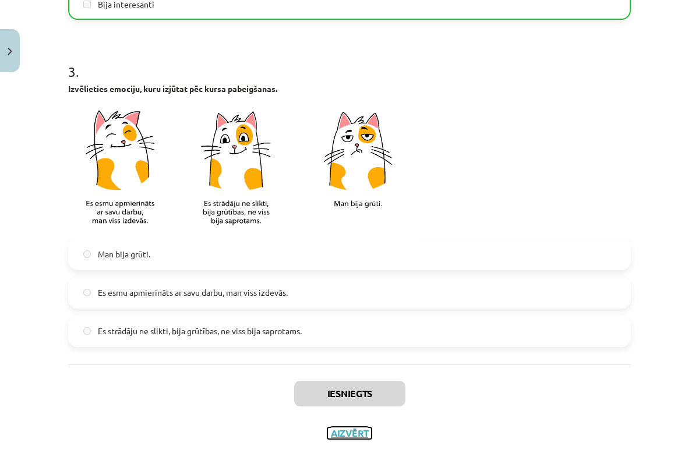
click at [341, 427] on button "Aizvērt" at bounding box center [349, 433] width 44 height 12
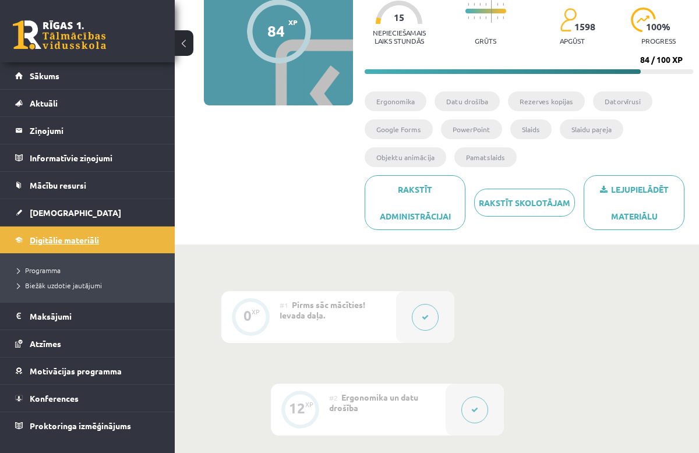
click at [51, 231] on link "Digitālie materiāli" at bounding box center [87, 239] width 145 height 27
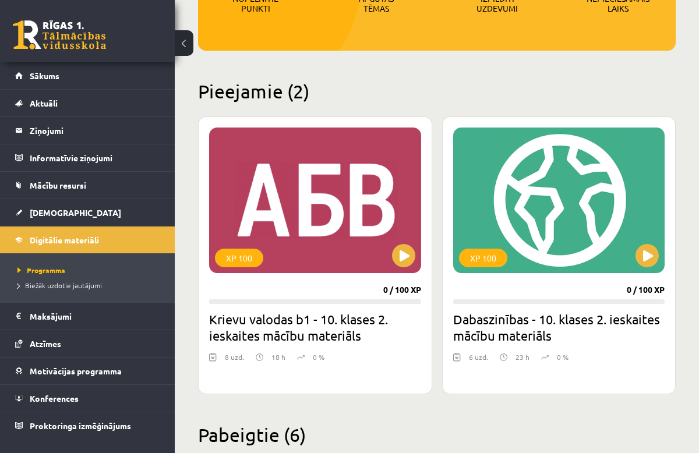
scroll to position [231, 0]
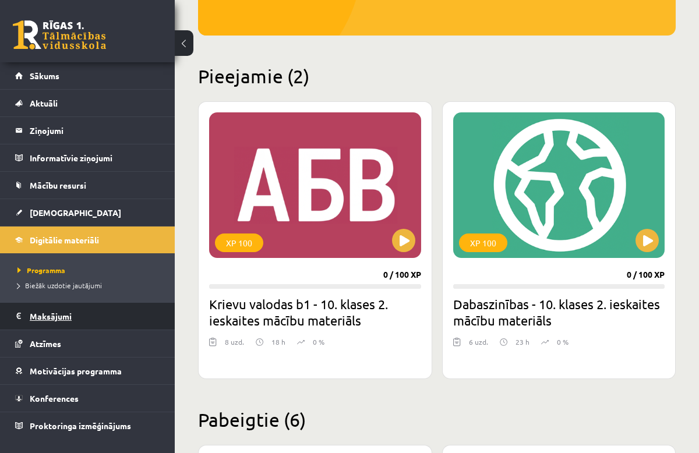
click at [64, 309] on legend "Maksājumi 0" at bounding box center [95, 316] width 130 height 27
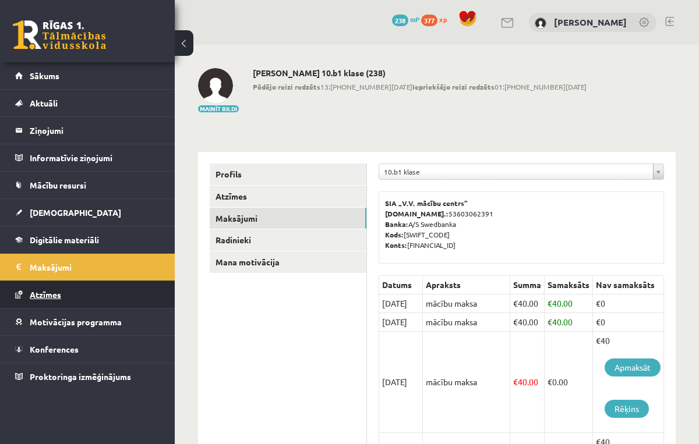
click at [59, 295] on span "Atzīmes" at bounding box center [45, 294] width 31 height 10
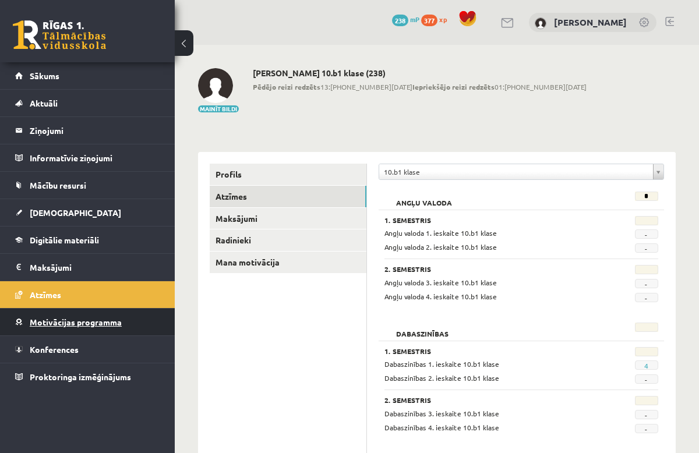
click at [63, 317] on span "Motivācijas programma" at bounding box center [76, 322] width 92 height 10
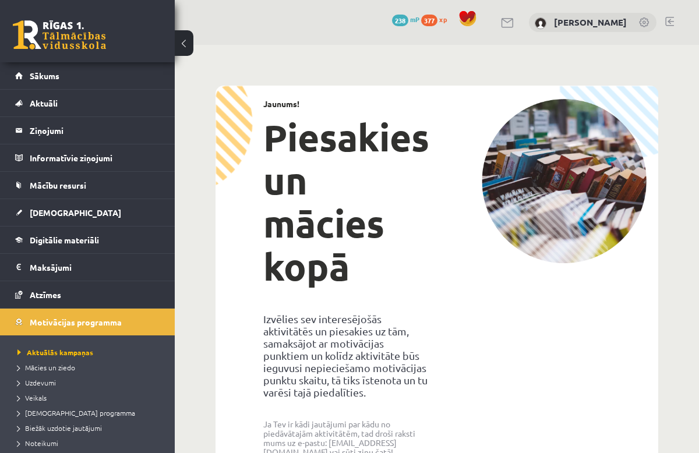
scroll to position [62, 0]
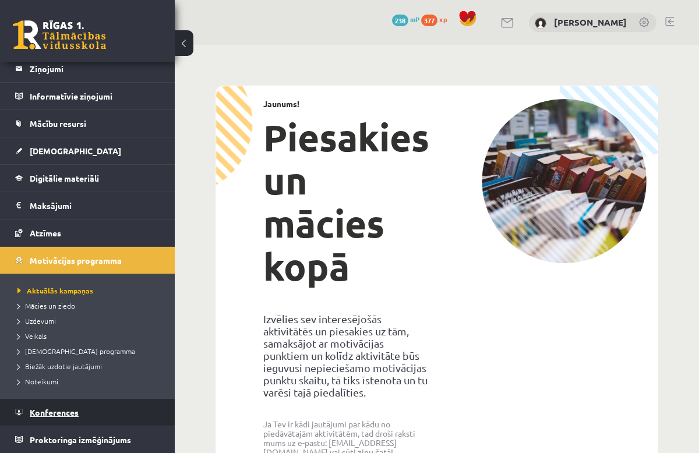
click at [114, 406] on link "Konferences" at bounding box center [87, 412] width 145 height 27
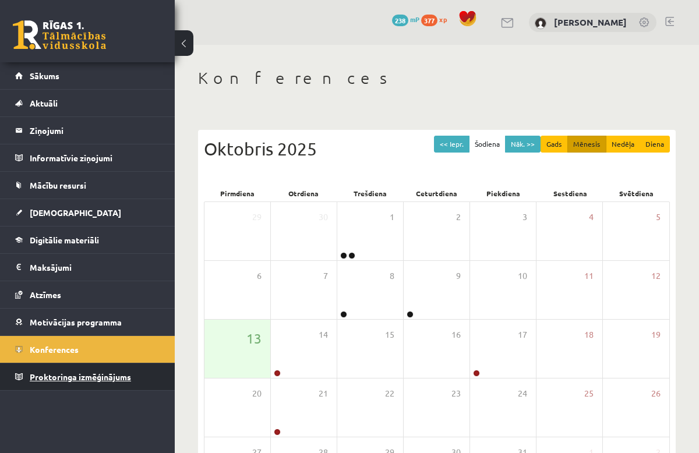
click at [97, 373] on span "Proktoringa izmēģinājums" at bounding box center [80, 376] width 101 height 10
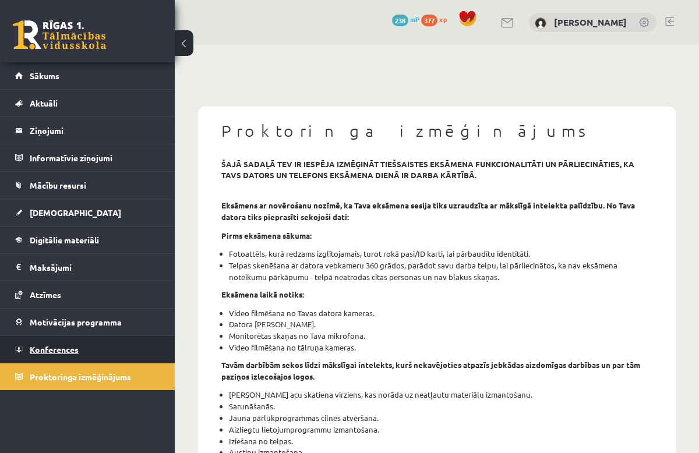
click at [97, 355] on link "Konferences" at bounding box center [87, 349] width 145 height 27
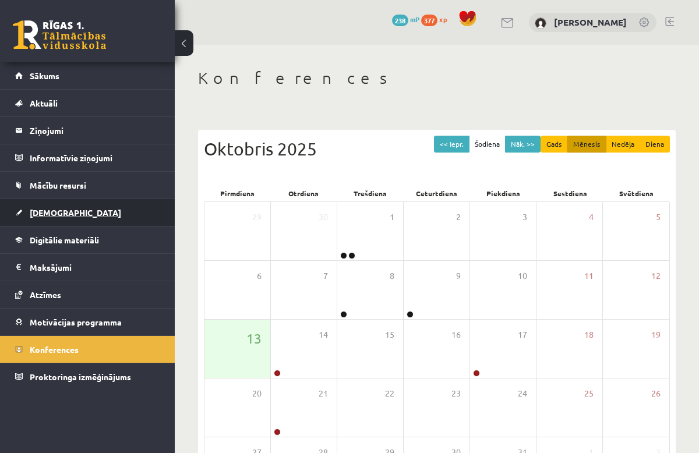
click at [69, 208] on link "[DEMOGRAPHIC_DATA]" at bounding box center [87, 212] width 145 height 27
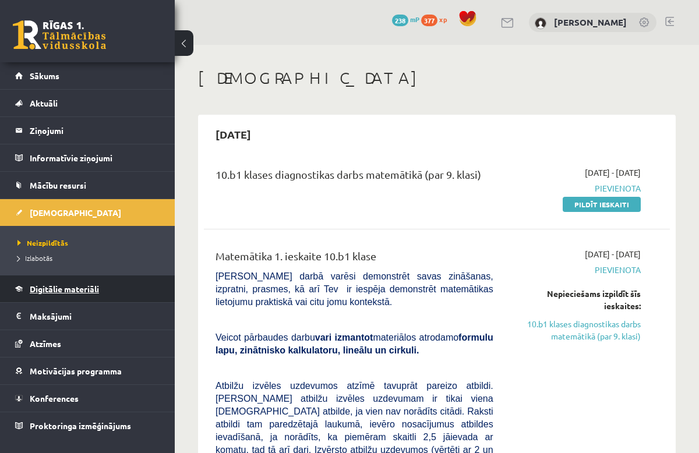
click at [70, 281] on link "Digitālie materiāli" at bounding box center [87, 288] width 145 height 27
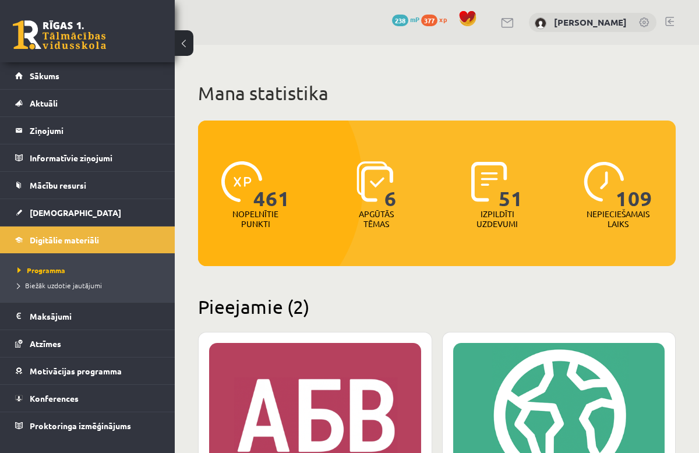
drag, startPoint x: 362, startPoint y: 278, endPoint x: 382, endPoint y: 306, distance: 35.1
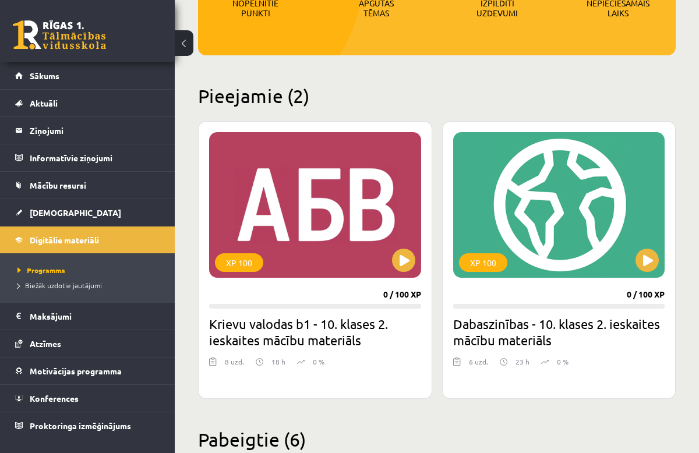
scroll to position [261, 0]
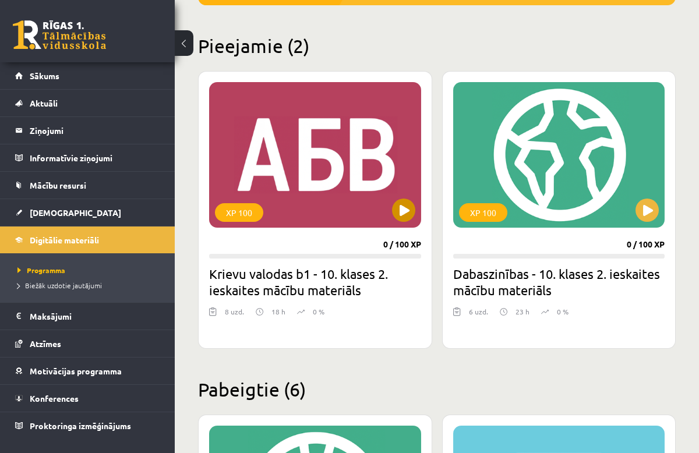
click at [390, 197] on div "XP 100" at bounding box center [315, 155] width 212 height 146
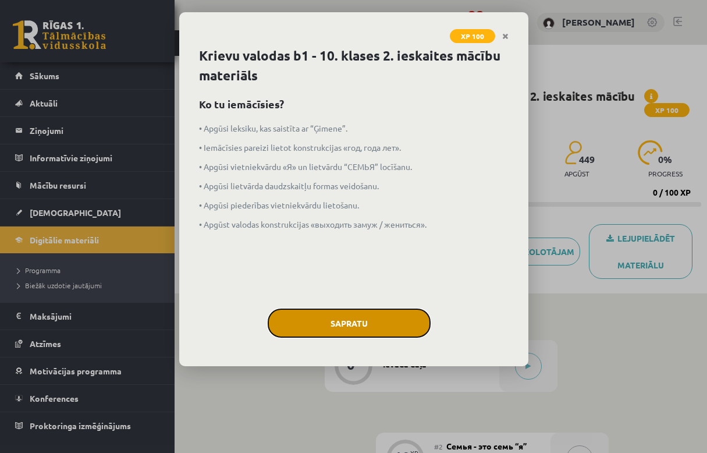
click at [369, 317] on button "Sapratu" at bounding box center [349, 323] width 163 height 29
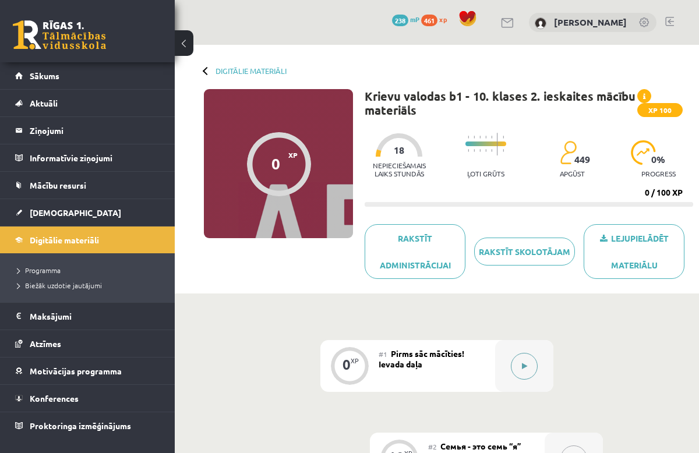
click at [534, 378] on div at bounding box center [524, 366] width 58 height 52
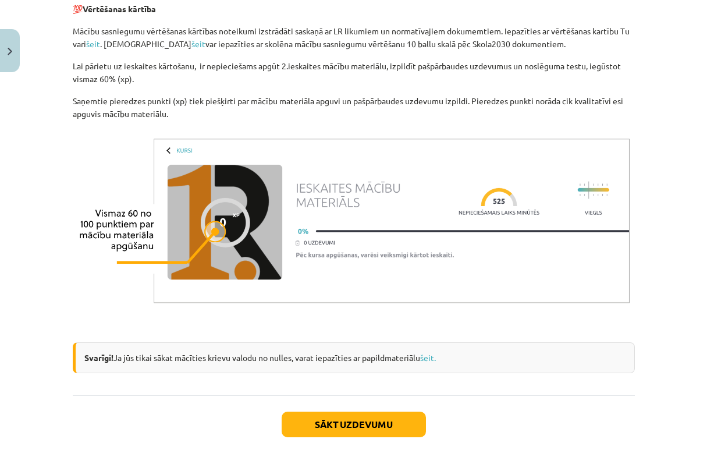
scroll to position [925, 0]
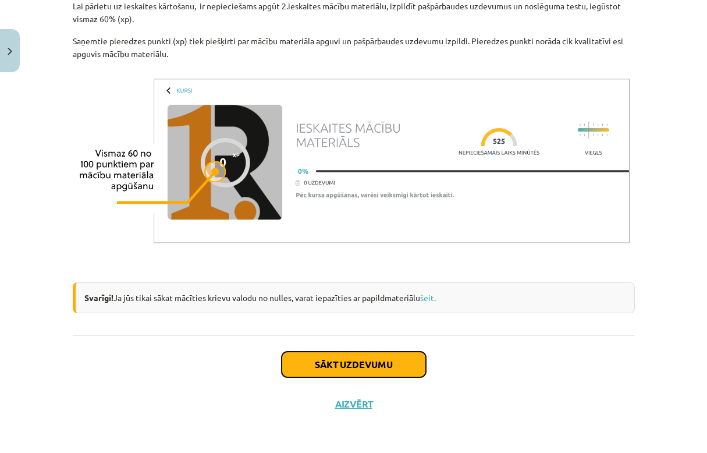
click at [389, 360] on button "Sākt uzdevumu" at bounding box center [354, 365] width 144 height 26
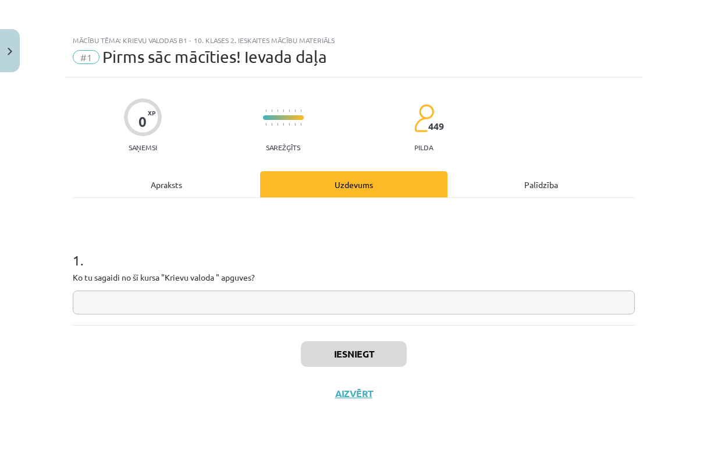
scroll to position [0, 0]
click at [234, 306] on input "text" at bounding box center [354, 302] width 562 height 24
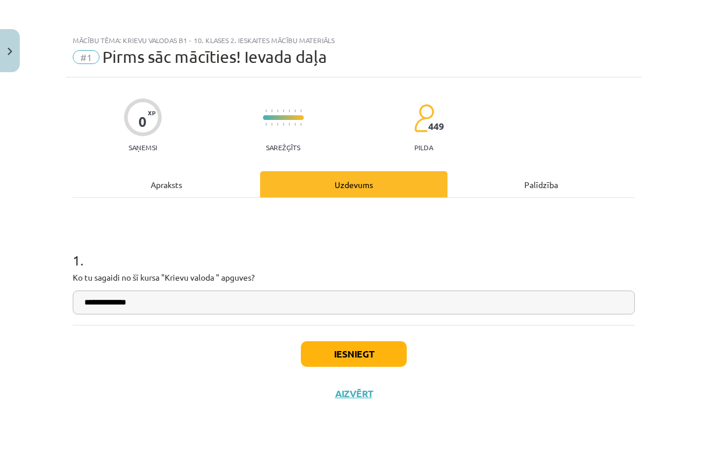
type input "**********"
click at [319, 352] on button "Iesniegt" at bounding box center [354, 354] width 106 height 26
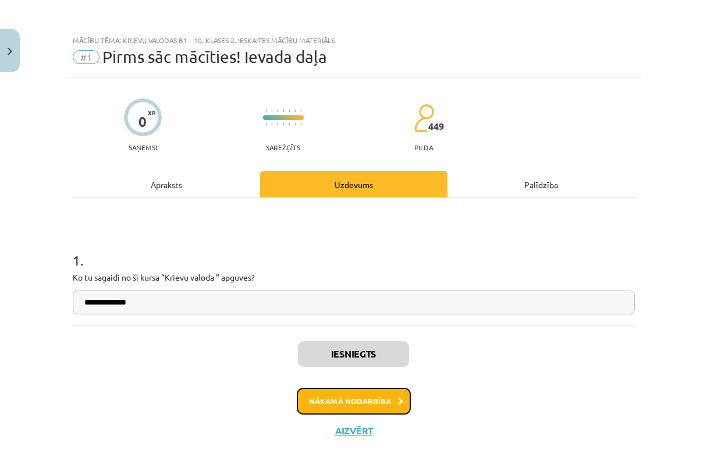
click at [347, 390] on button "Nākamā nodarbība" at bounding box center [354, 401] width 114 height 27
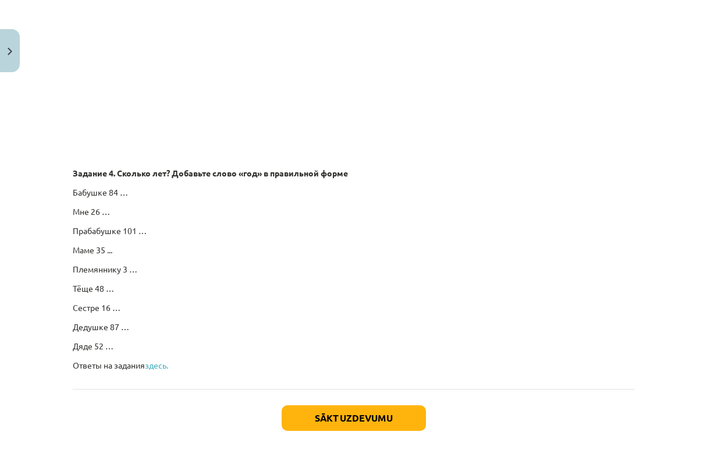
scroll to position [2011, 0]
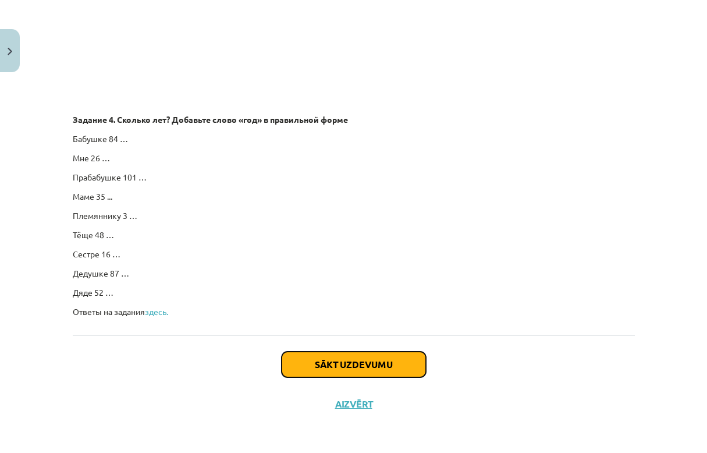
click at [347, 375] on button "Sākt uzdevumu" at bounding box center [354, 365] width 144 height 26
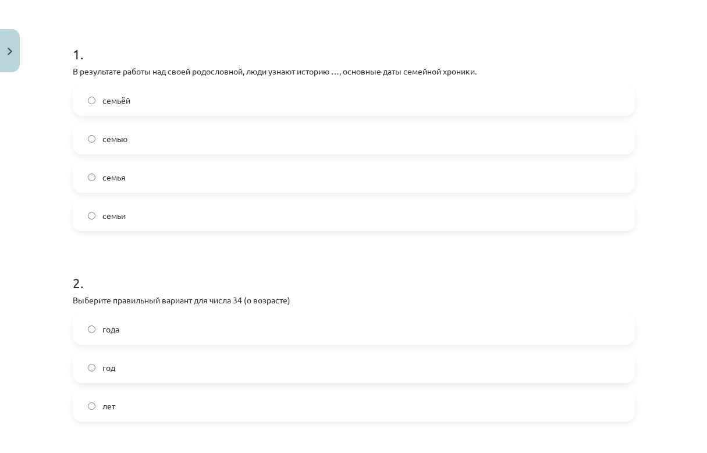
scroll to position [29, 0]
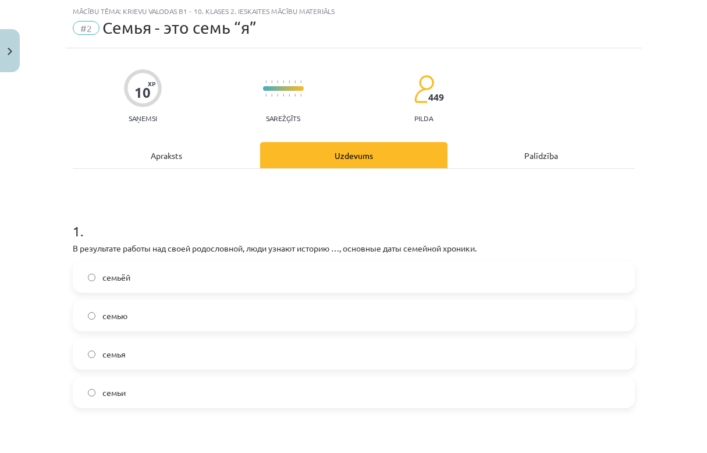
click at [154, 385] on label "семьи" at bounding box center [354, 392] width 560 height 29
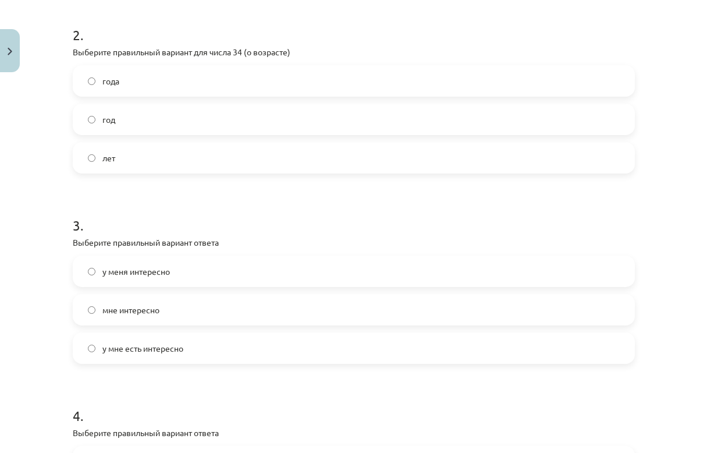
scroll to position [462, 0]
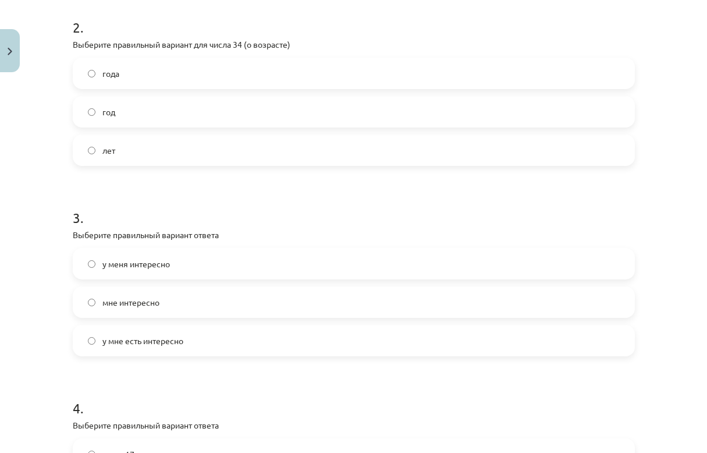
click at [115, 76] on label "года" at bounding box center [354, 73] width 560 height 29
click at [158, 300] on label "мне интересно" at bounding box center [354, 302] width 560 height 29
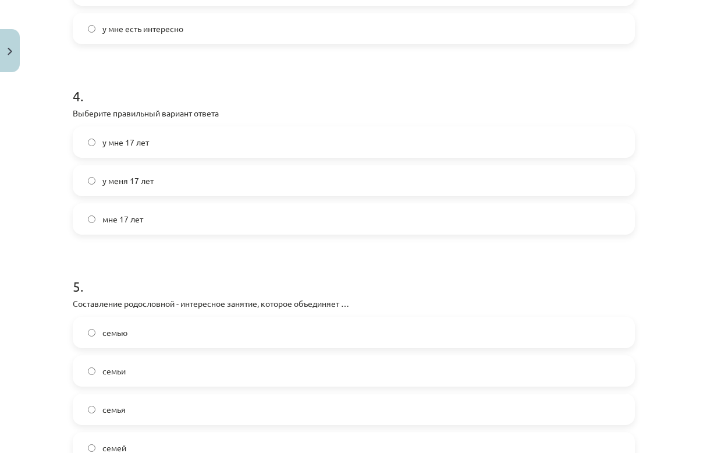
scroll to position [778, 0]
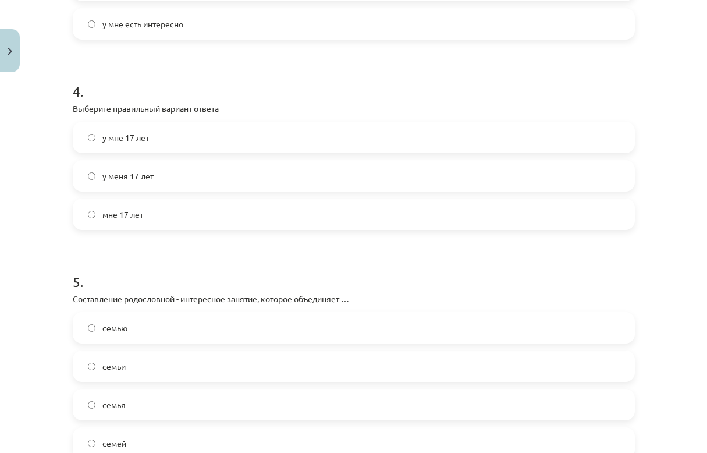
click at [126, 201] on label "мне 17 лет" at bounding box center [354, 214] width 560 height 29
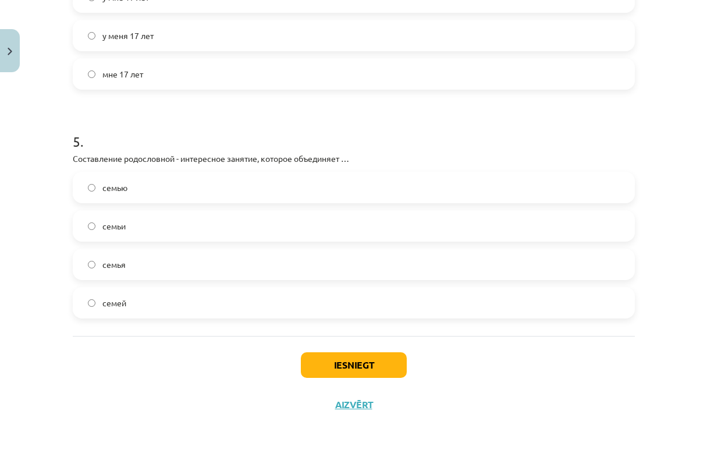
scroll to position [919, 0]
click at [132, 178] on label "семью" at bounding box center [354, 186] width 560 height 29
click at [377, 374] on button "Iesniegt" at bounding box center [354, 365] width 106 height 26
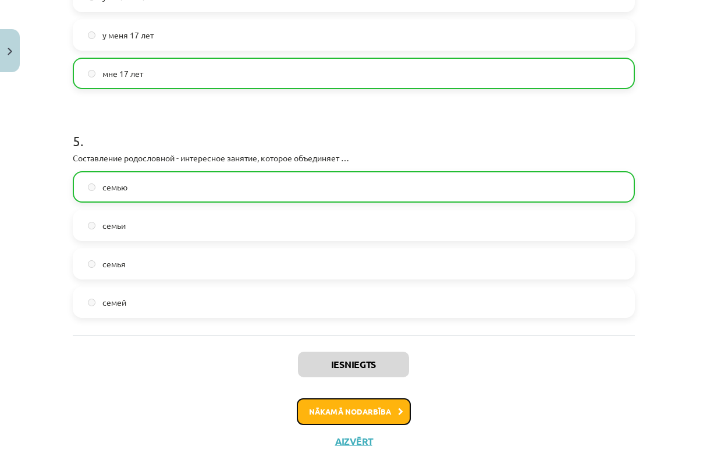
click at [375, 402] on button "Nākamā nodarbība" at bounding box center [354, 411] width 114 height 27
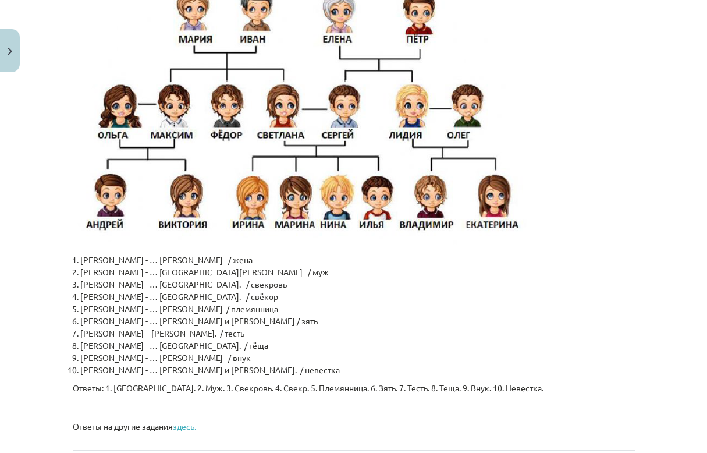
scroll to position [2796, 0]
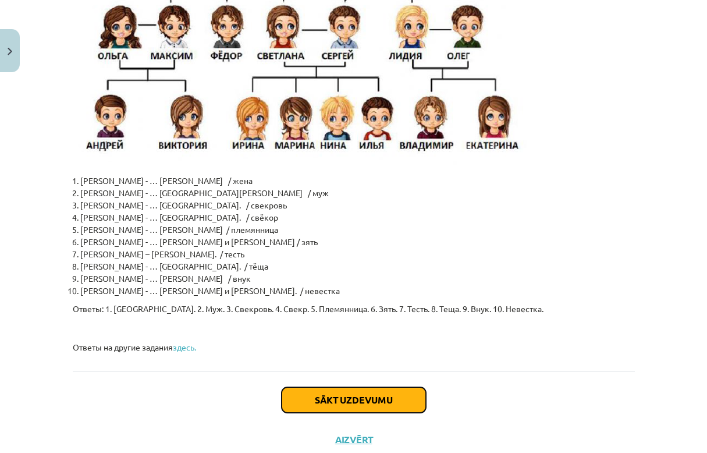
click at [391, 387] on button "Sākt uzdevumu" at bounding box center [354, 400] width 144 height 26
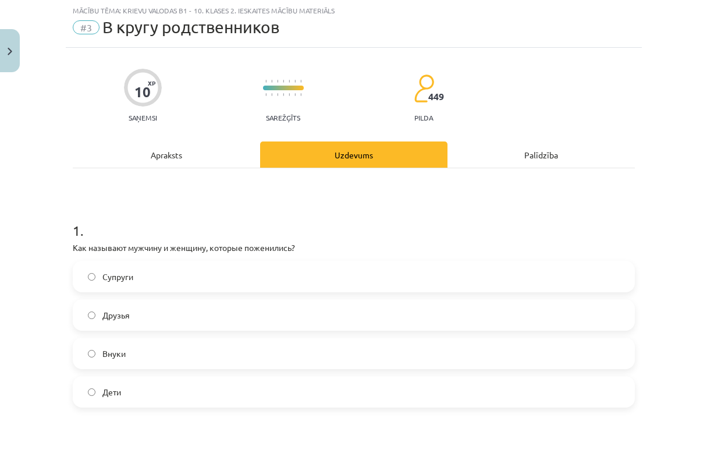
scroll to position [29, 0]
click at [139, 272] on label "Супруги" at bounding box center [354, 277] width 560 height 29
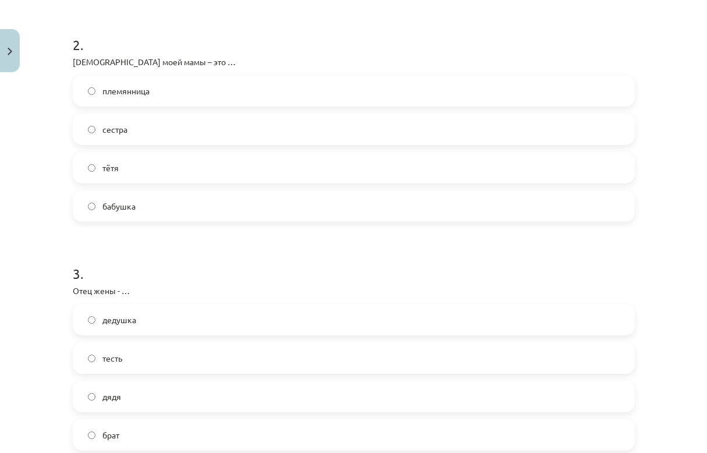
scroll to position [446, 0]
click at [137, 200] on label "бабушка" at bounding box center [354, 204] width 560 height 29
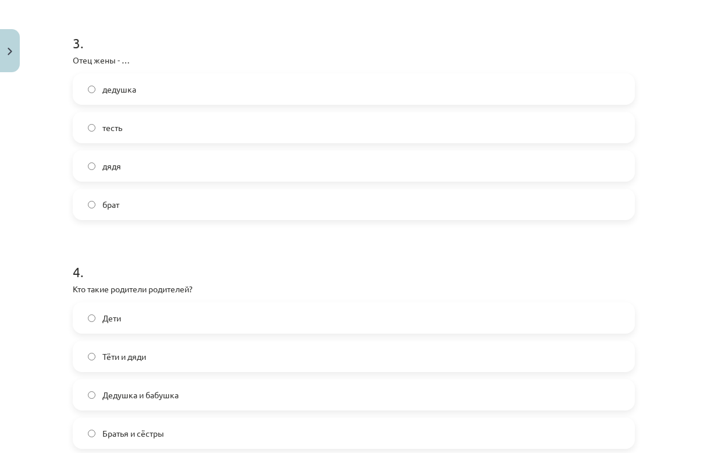
scroll to position [685, 0]
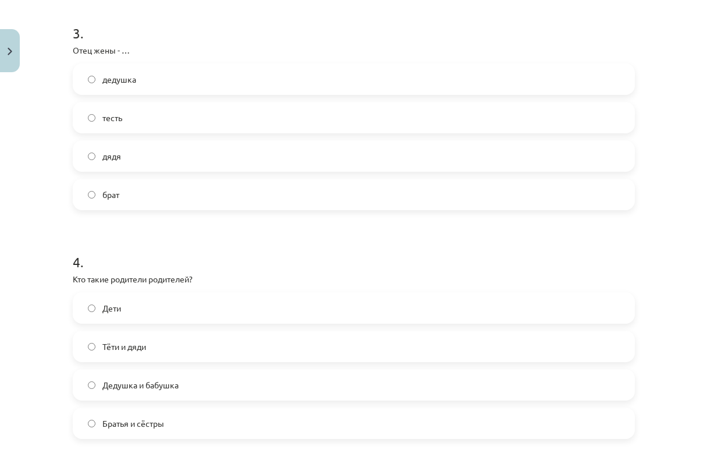
click at [94, 156] on label "дядя" at bounding box center [354, 155] width 560 height 29
click at [147, 114] on label "тесть" at bounding box center [354, 117] width 560 height 29
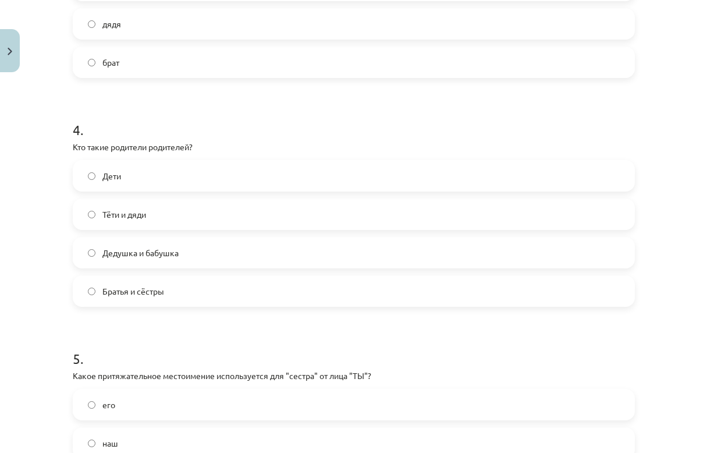
scroll to position [819, 0]
click at [143, 238] on label "Дедушка и бабушка" at bounding box center [354, 250] width 560 height 29
drag, startPoint x: 143, startPoint y: 238, endPoint x: 116, endPoint y: 314, distance: 80.1
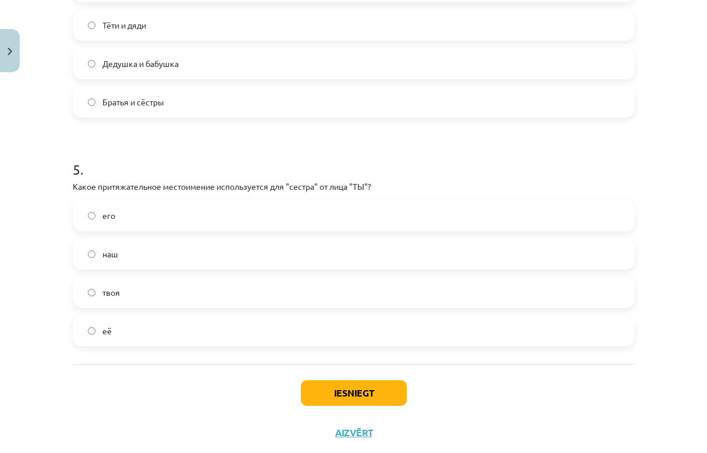
scroll to position [1002, 0]
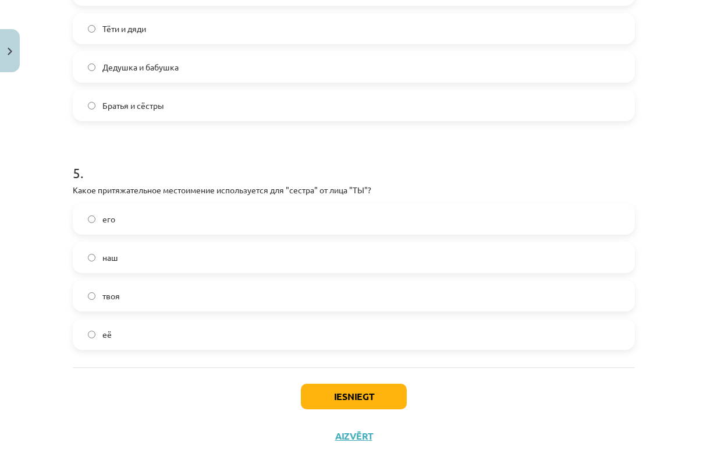
click at [138, 290] on label "твоя" at bounding box center [354, 295] width 560 height 29
click at [377, 396] on button "Iesniegt" at bounding box center [354, 397] width 106 height 26
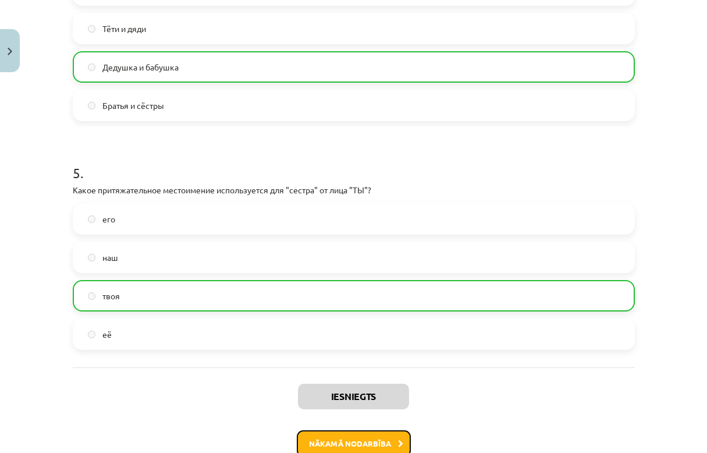
click at [369, 440] on button "Nākamā nodarbība" at bounding box center [354, 443] width 114 height 27
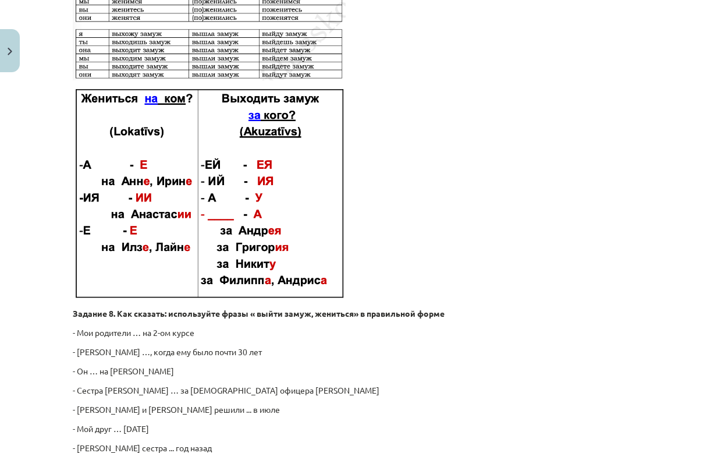
scroll to position [1772, 0]
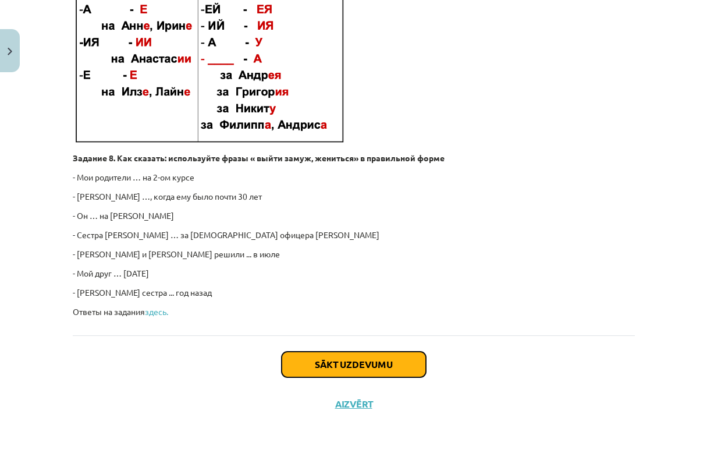
click at [369, 360] on button "Sākt uzdevumu" at bounding box center [354, 365] width 144 height 26
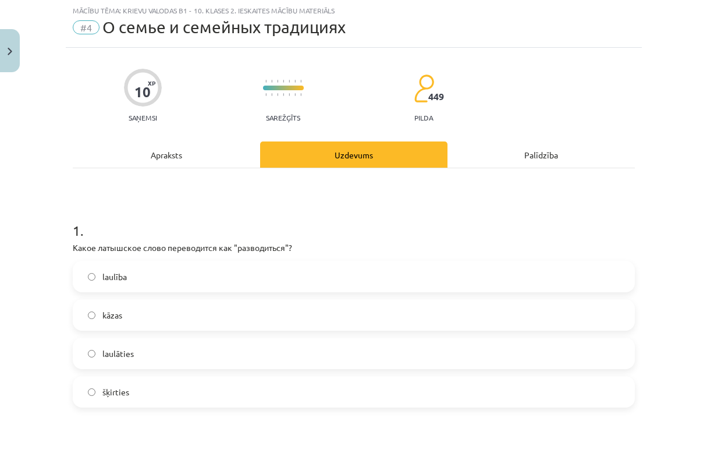
scroll to position [29, 0]
click at [143, 386] on label "šķirties" at bounding box center [354, 392] width 560 height 29
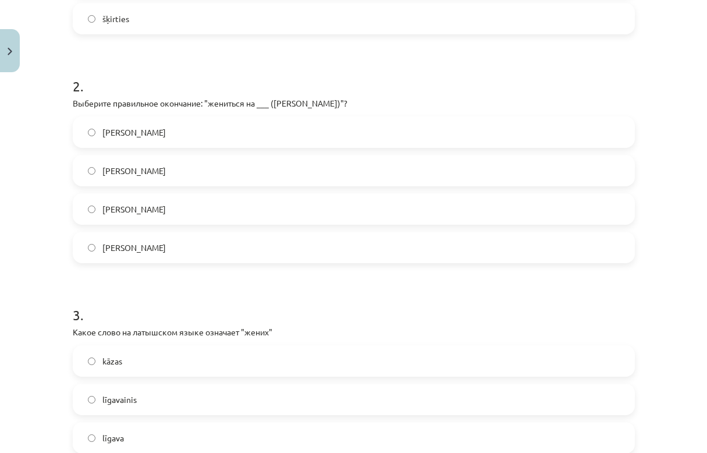
scroll to position [411, 0]
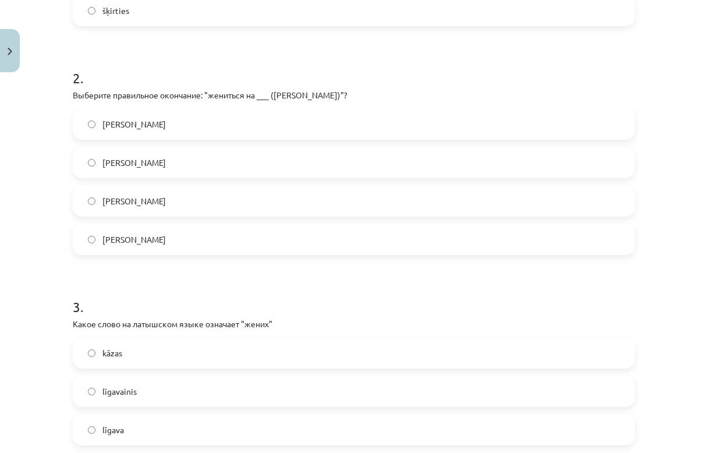
click at [129, 125] on span "Анастасие" at bounding box center [133, 124] width 63 height 12
click at [182, 250] on label "Анастасии" at bounding box center [354, 239] width 560 height 29
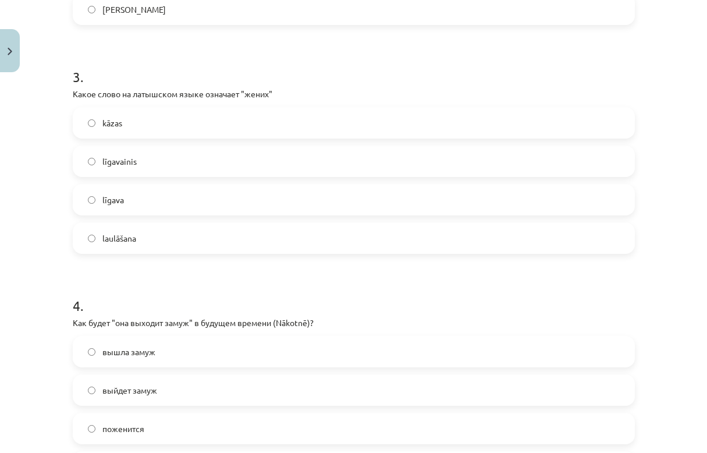
scroll to position [643, 0]
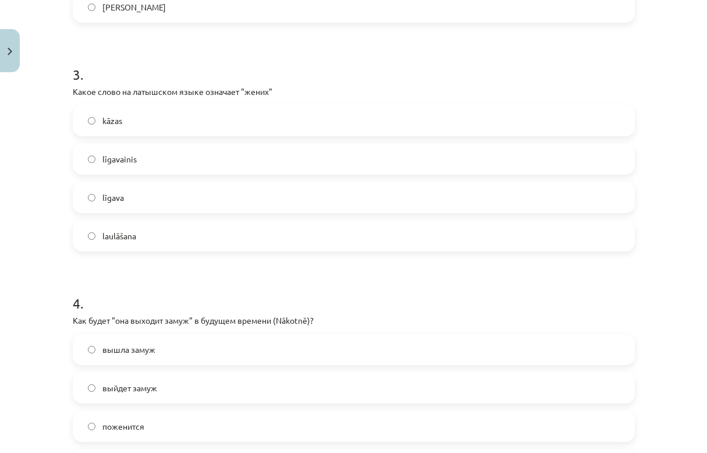
click at [130, 171] on label "līgavainis" at bounding box center [354, 158] width 560 height 29
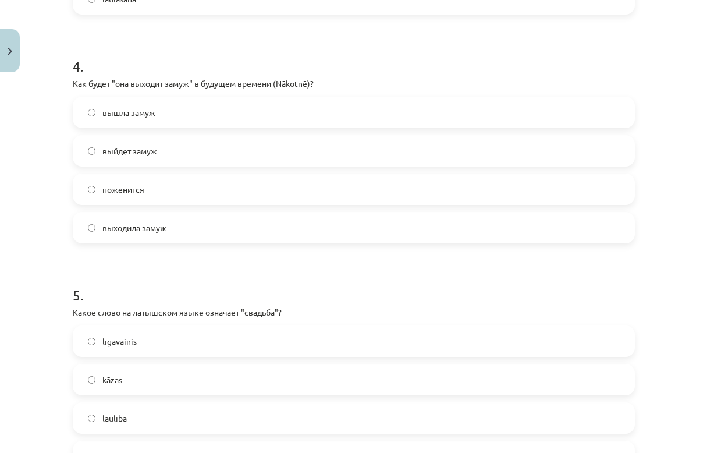
scroll to position [895, 0]
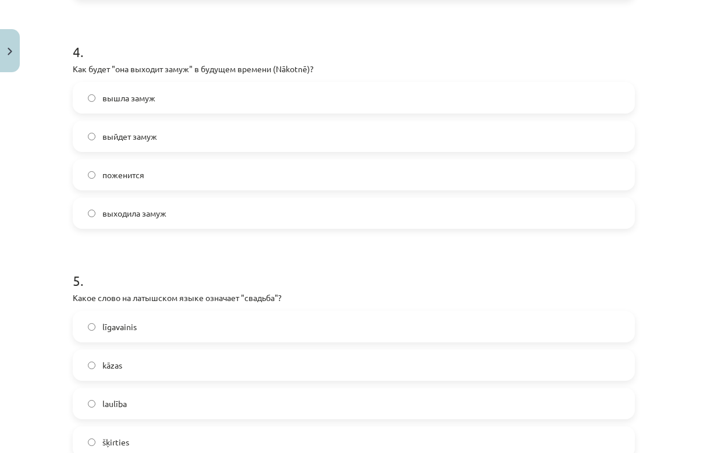
click at [146, 134] on span "выйдет замуж" at bounding box center [129, 136] width 55 height 12
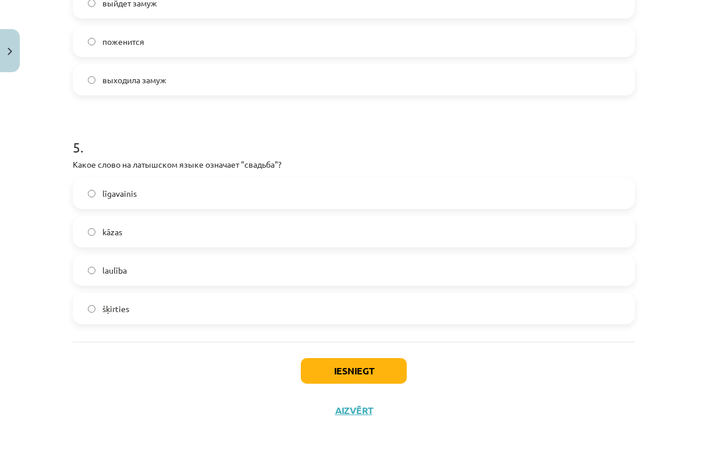
scroll to position [1035, 0]
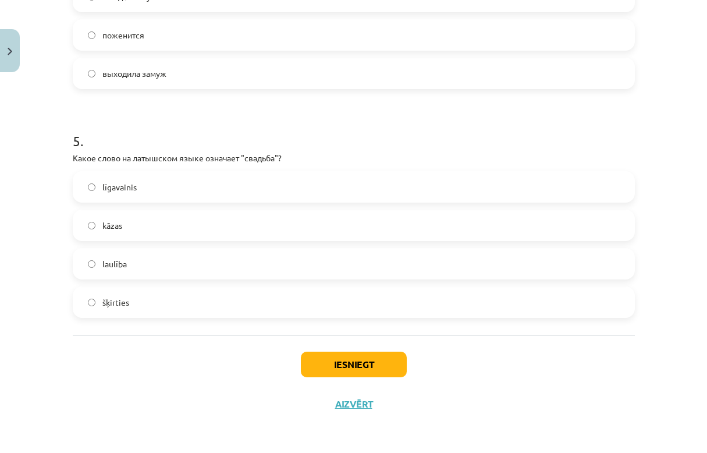
click at [100, 233] on label "kāzas" at bounding box center [354, 225] width 560 height 29
click at [121, 265] on span "laulība" at bounding box center [114, 264] width 24 height 12
click at [122, 300] on span "šķirties" at bounding box center [115, 302] width 27 height 12
click at [120, 228] on label "kāzas" at bounding box center [354, 225] width 560 height 29
click at [341, 356] on button "Iesniegt" at bounding box center [354, 365] width 106 height 26
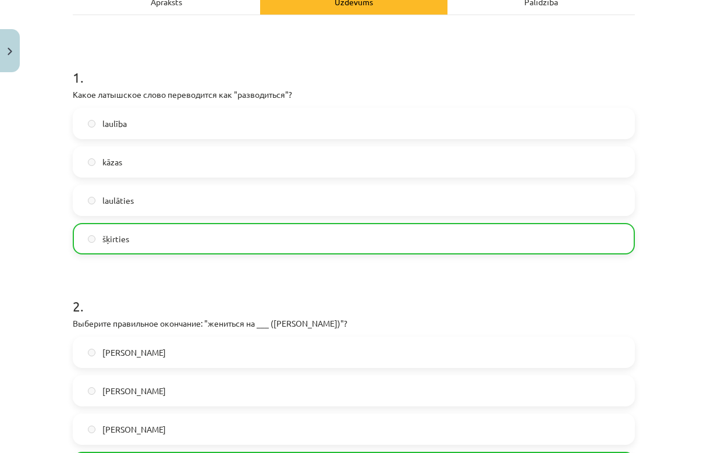
scroll to position [1072, 0]
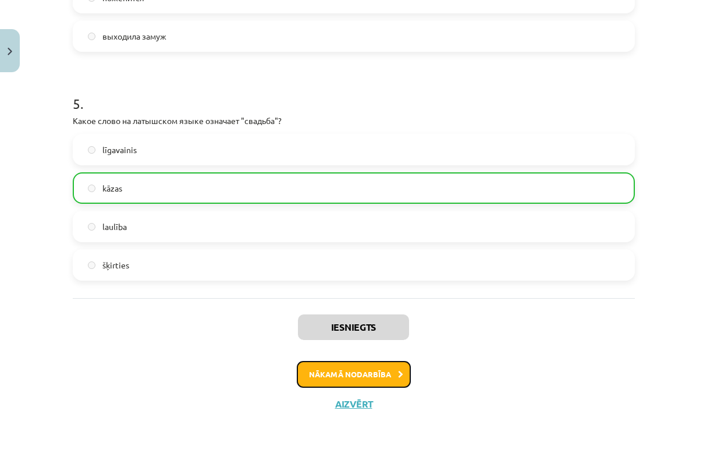
click at [360, 377] on button "Nākamā nodarbība" at bounding box center [354, 374] width 114 height 27
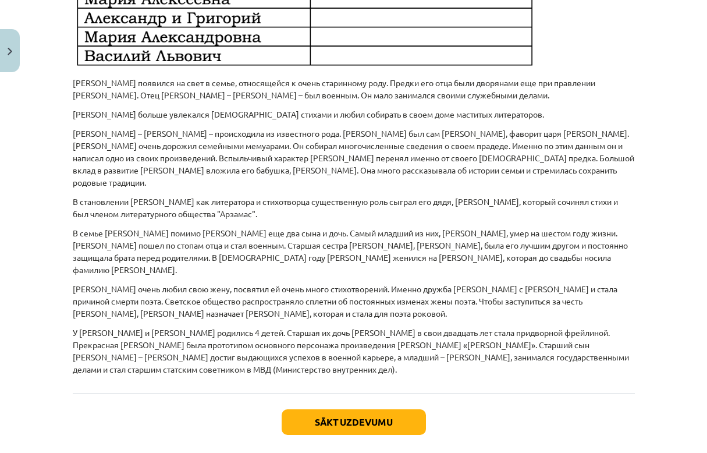
scroll to position [797, 0]
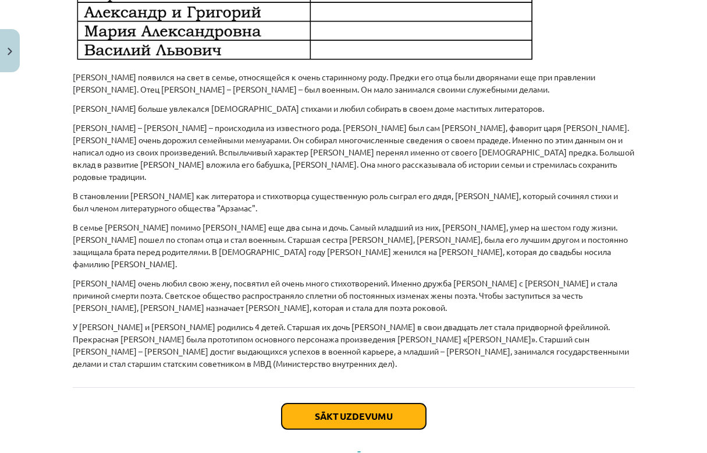
drag, startPoint x: 397, startPoint y: 392, endPoint x: 428, endPoint y: 379, distance: 33.4
click at [428, 387] on div "Sākt uzdevumu Aizvērt" at bounding box center [354, 428] width 562 height 82
drag, startPoint x: 355, startPoint y: 258, endPoint x: 353, endPoint y: 239, distance: 19.3
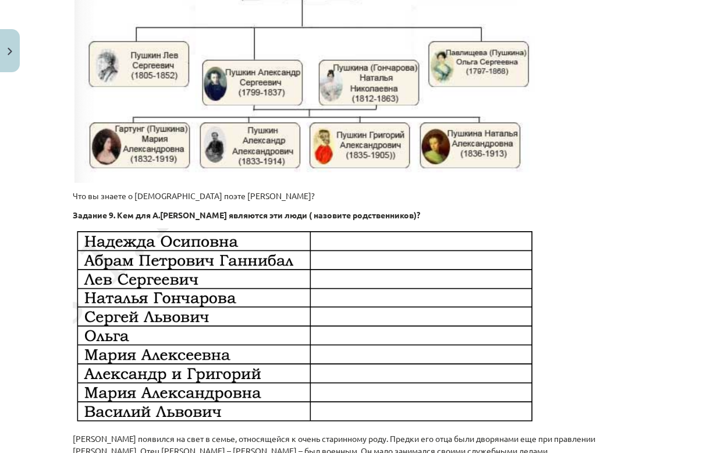
scroll to position [837, 0]
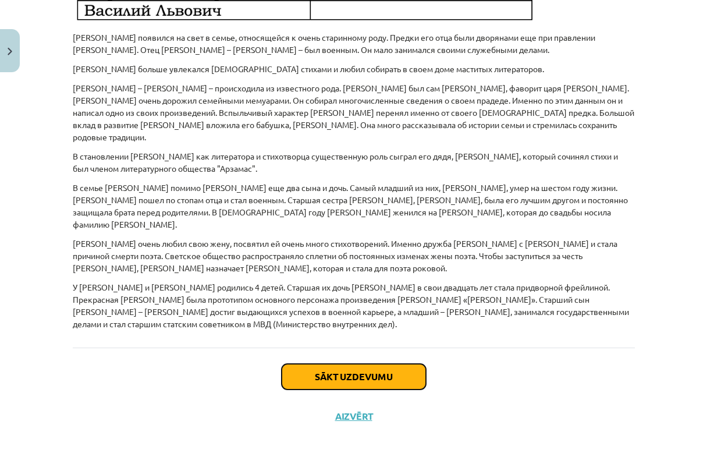
click at [352, 364] on button "Sākt uzdevumu" at bounding box center [354, 377] width 144 height 26
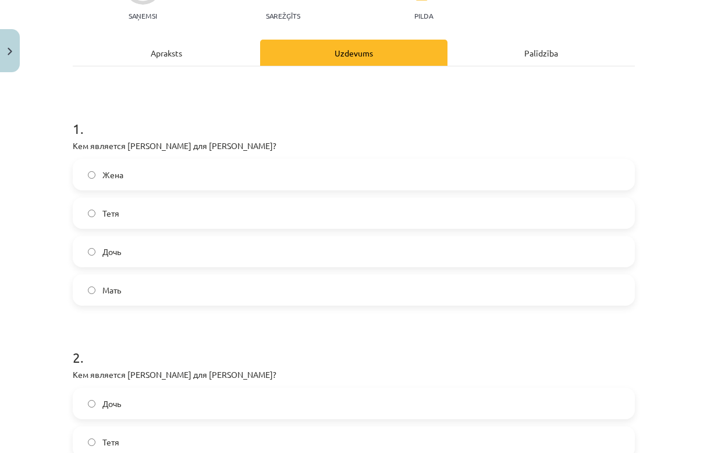
scroll to position [29, 0]
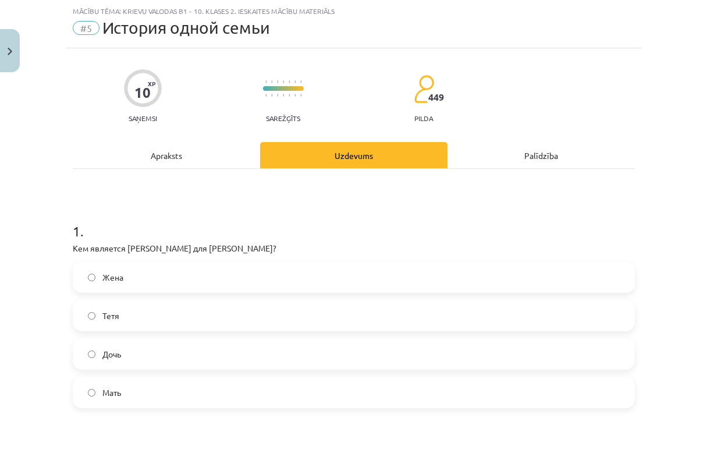
click at [151, 355] on label "Дочь" at bounding box center [354, 353] width 560 height 29
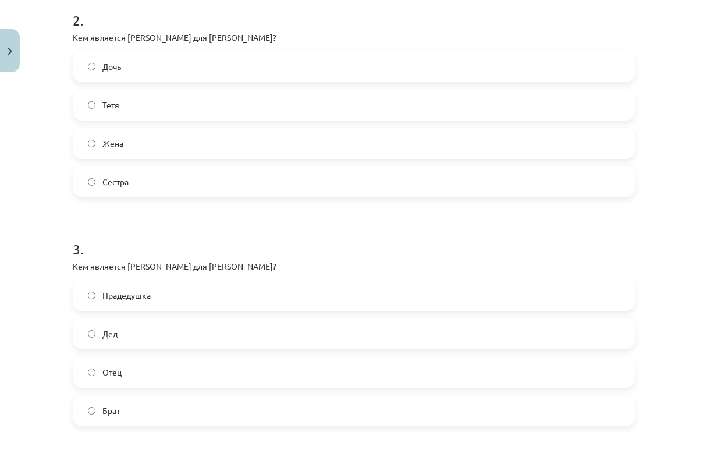
scroll to position [473, 0]
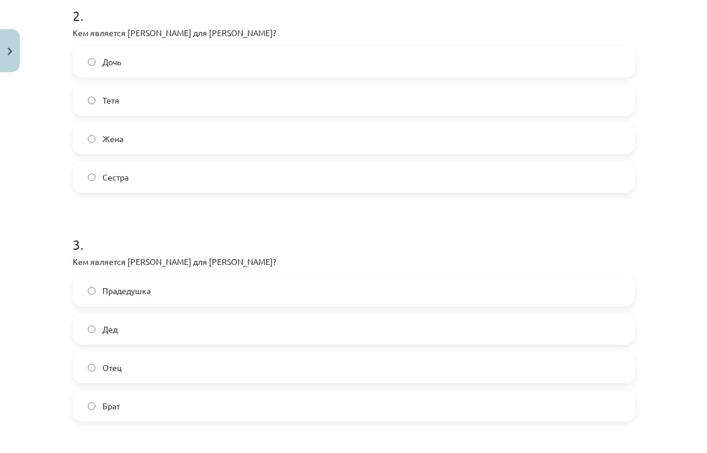
click at [94, 170] on label "Сестра" at bounding box center [354, 176] width 560 height 29
click at [96, 287] on label "Прадедушка" at bounding box center [354, 290] width 560 height 29
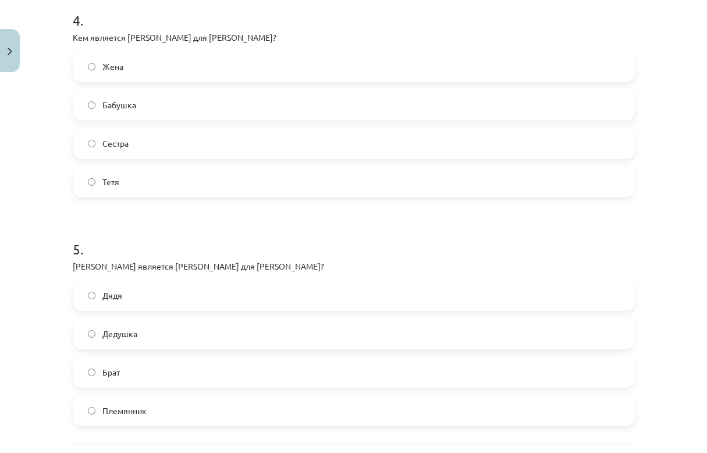
scroll to position [927, 0]
click at [112, 109] on span "Бабушка" at bounding box center [119, 104] width 34 height 12
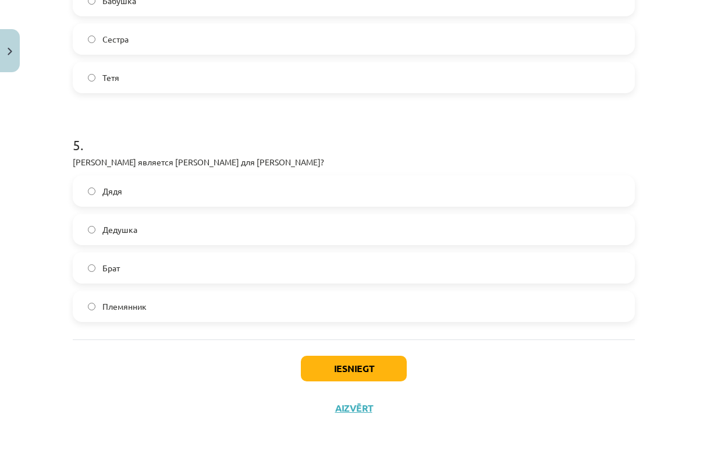
scroll to position [1035, 0]
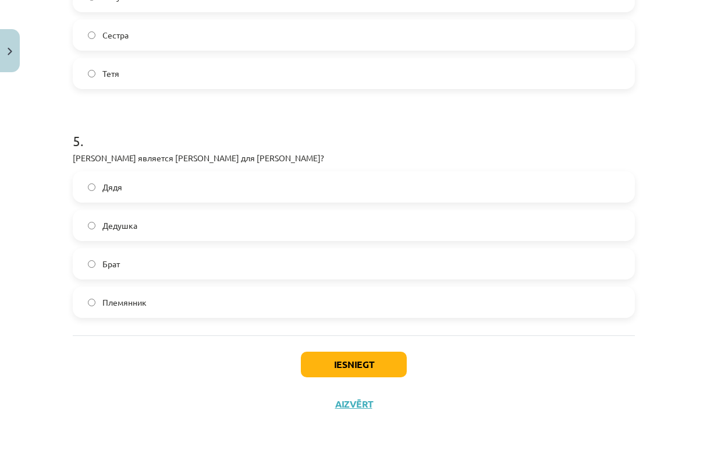
click at [136, 182] on label "Дядя" at bounding box center [354, 186] width 560 height 29
click at [342, 354] on button "Iesniegt" at bounding box center [354, 365] width 106 height 26
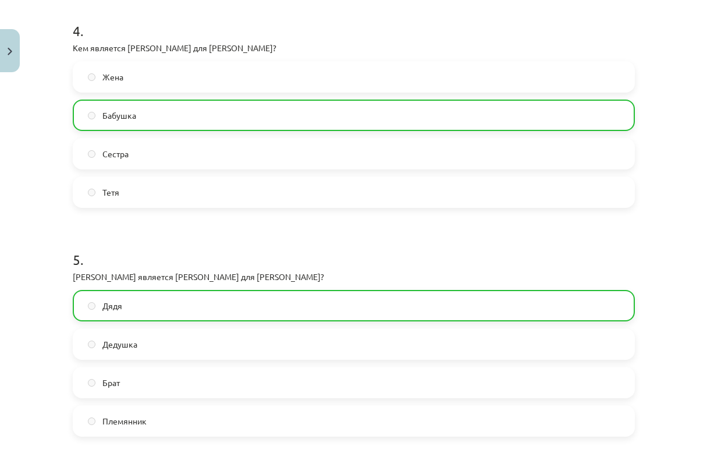
scroll to position [1072, 0]
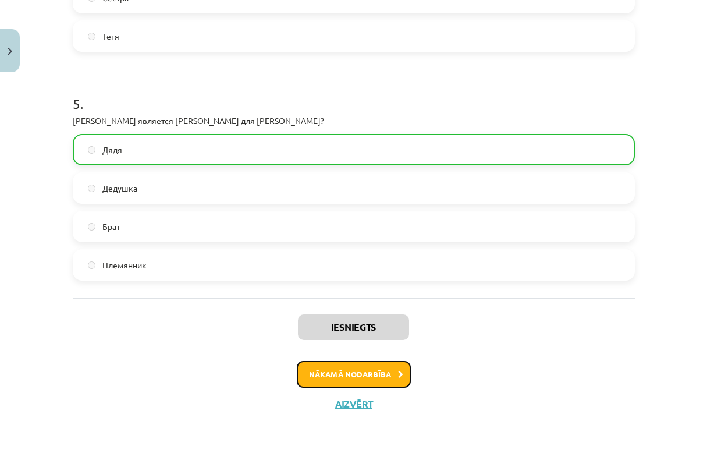
click at [337, 370] on button "Nākamā nodarbība" at bounding box center [354, 374] width 114 height 27
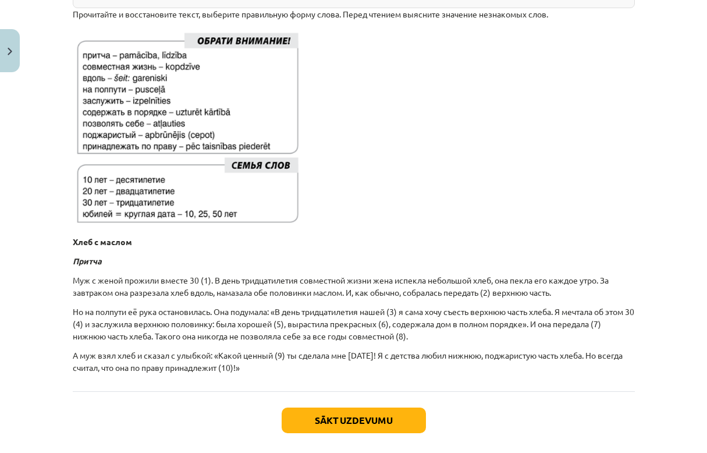
scroll to position [263, 0]
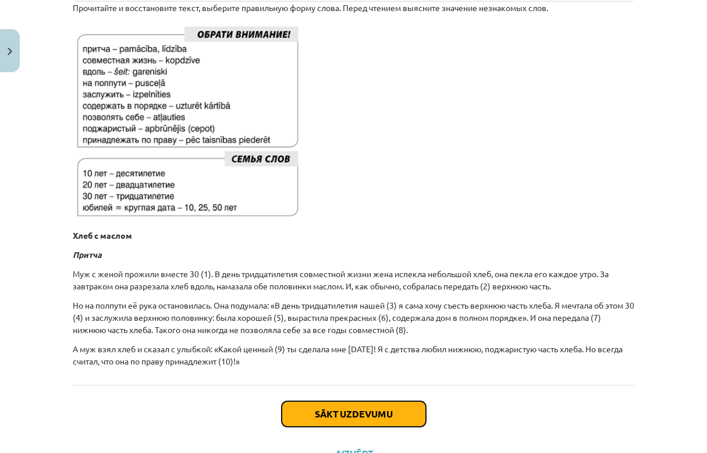
click at [408, 420] on button "Sākt uzdevumu" at bounding box center [354, 414] width 144 height 26
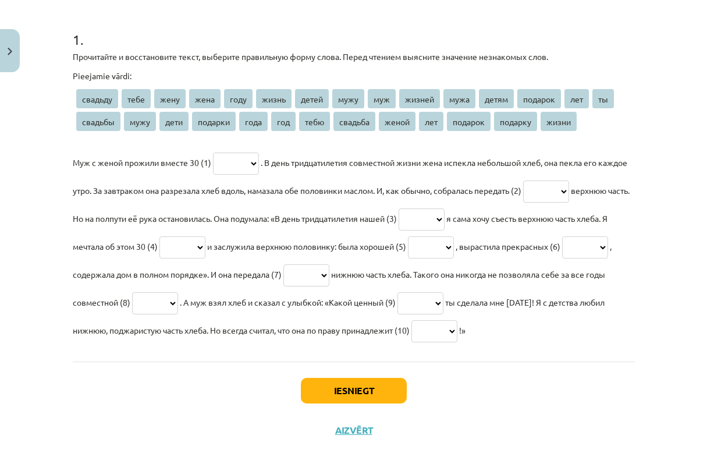
scroll to position [222, 0]
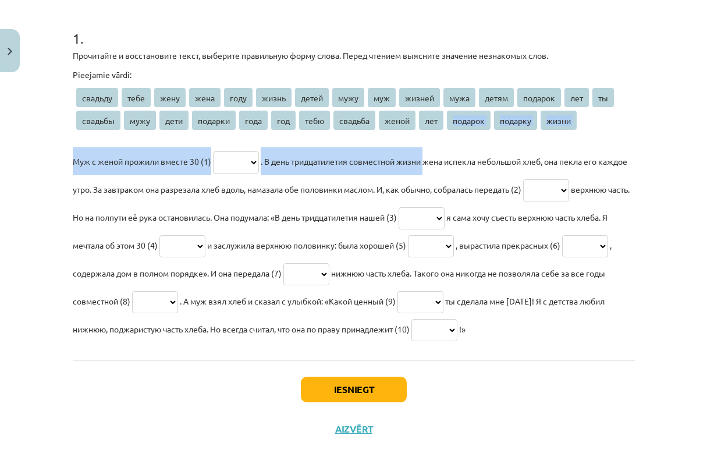
drag, startPoint x: 440, startPoint y: 116, endPoint x: 435, endPoint y: 150, distance: 34.1
click at [435, 150] on div "Pieejamie vārdi: свадьду тебе жену жена году жизнь детей мужу муж жизней мужа д…" at bounding box center [354, 206] width 562 height 274
click at [208, 148] on p "Муж с женой прожили вместе 30 (1) ******* **** **** **** **** ***** ***** **** …" at bounding box center [354, 245] width 562 height 196
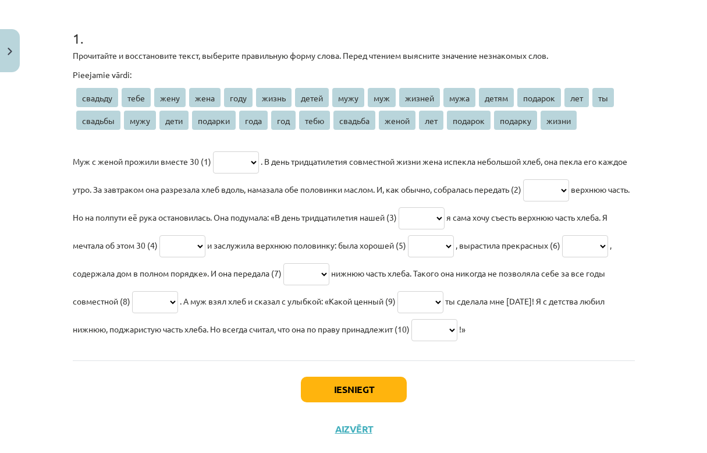
click at [238, 151] on select "******* **** **** **** **** ***** ***** **** *** ****** **** ***** ******* *** …" at bounding box center [236, 162] width 46 height 22
select select "***"
click at [213, 151] on select "******* **** **** **** **** ***** ***** **** *** ****** **** ***** ******* *** …" at bounding box center [236, 162] width 46 height 22
click at [569, 195] on select "******* **** **** **** **** ***** ***** **** *** ****** **** ***** ******* *** …" at bounding box center [546, 190] width 46 height 22
select select "****"
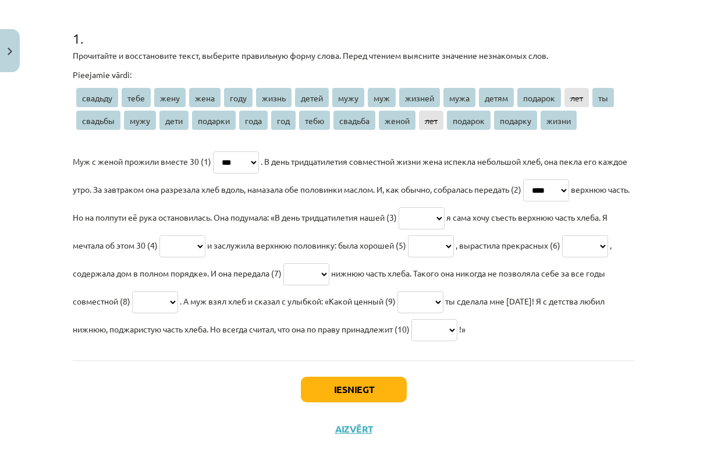
click at [562, 179] on select "******* **** **** **** **** ***** ***** **** *** ****** **** ***** ******* *** …" at bounding box center [546, 190] width 46 height 22
click at [445, 218] on select "******* **** **** **** **** ***** ***** **** *** ****** **** ***** ******* *** …" at bounding box center [422, 218] width 46 height 22
select select "*******"
click at [445, 207] on select "******* **** **** **** **** ***** ***** **** *** ****** **** ***** ******* *** …" at bounding box center [422, 218] width 46 height 22
click at [206, 251] on select "******* **** **** **** **** ***** ***** **** *** ****** **** ***** ******* *** …" at bounding box center [183, 246] width 46 height 22
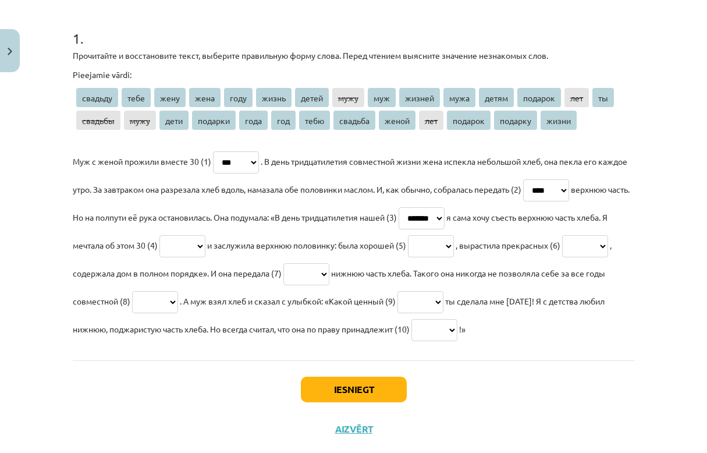
select select "***"
click at [206, 235] on select "******* **** **** **** **** ***** ***** **** *** ****** **** ***** ******* *** …" at bounding box center [183, 246] width 46 height 22
click at [454, 251] on select "******* **** **** **** **** ***** ***** **** *** ****** **** ***** ******* *** …" at bounding box center [431, 246] width 46 height 22
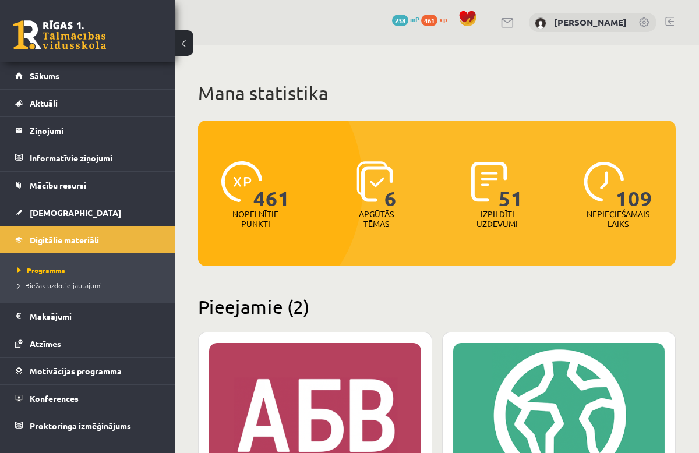
scroll to position [261, 0]
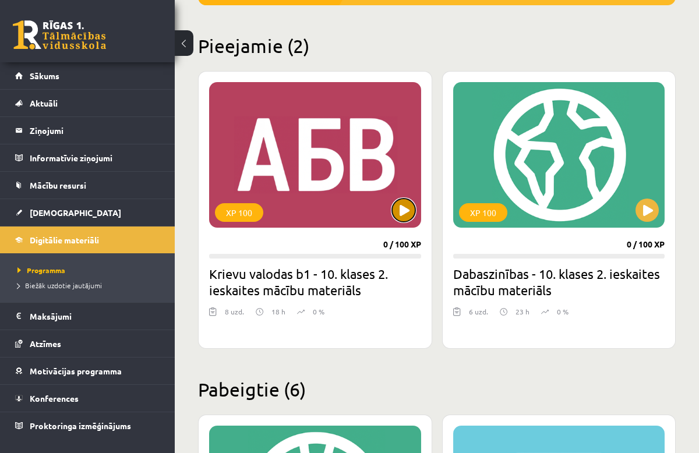
click at [402, 211] on button at bounding box center [403, 210] width 23 height 23
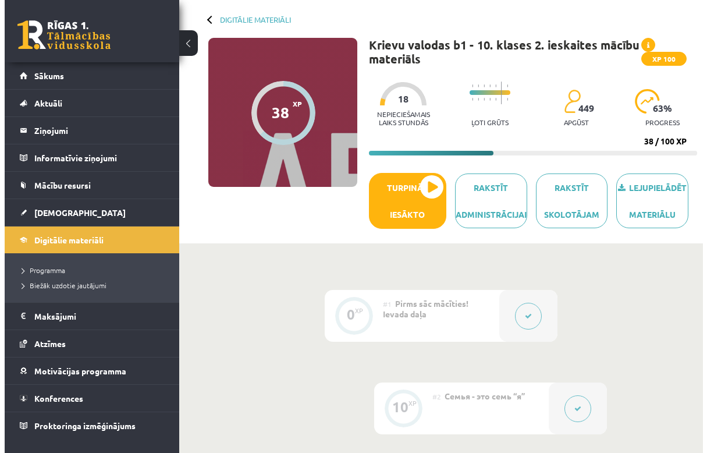
scroll to position [69, 0]
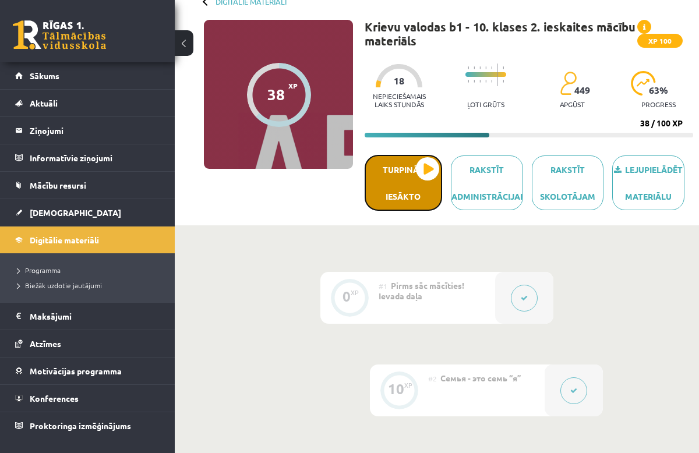
click at [420, 182] on button "Turpināt iesākto" at bounding box center [402, 183] width 77 height 56
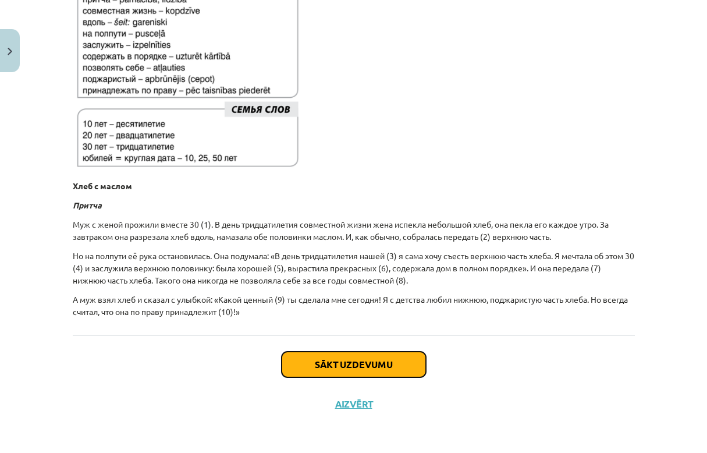
click at [383, 360] on button "Sākt uzdevumu" at bounding box center [354, 365] width 144 height 26
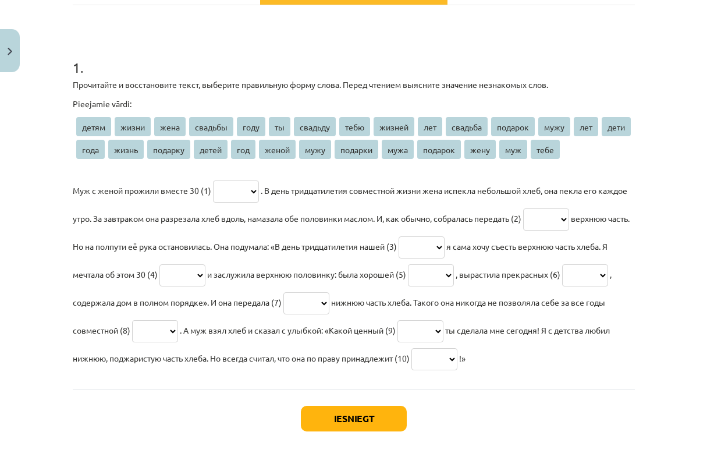
scroll to position [218, 0]
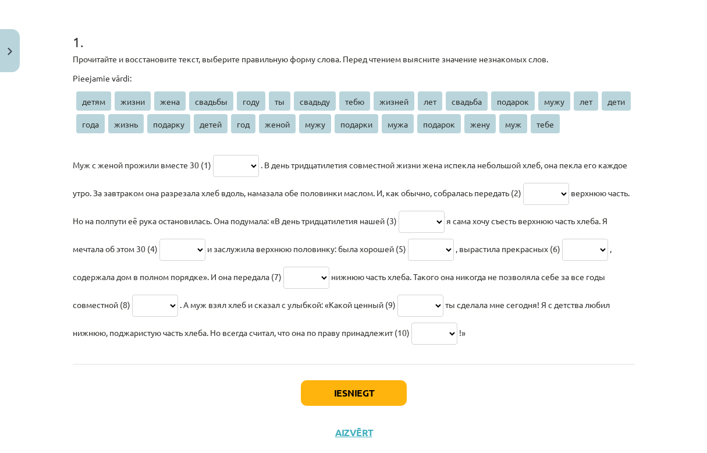
click at [250, 181] on p "Муж с женой прожили вместе 30 (1) ***** ***** **** ******* **** ** ******* ****…" at bounding box center [354, 249] width 562 height 196
click at [247, 165] on select "***** ***** **** ******* **** ** ******* **** ****** *** ******* ******* **** *…" at bounding box center [236, 166] width 46 height 22
select select "***"
click at [213, 155] on select "***** ***** **** ******* **** ** ******* **** ****** *** ******* ******* **** *…" at bounding box center [236, 166] width 46 height 22
click at [569, 195] on select "***** ***** **** ******* **** ** ******* **** ****** *** ******* ******* **** *…" at bounding box center [546, 194] width 46 height 22
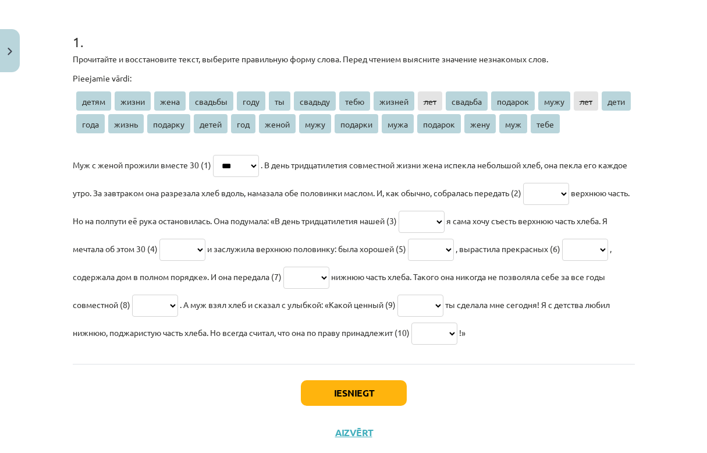
select select "****"
click at [562, 183] on select "***** ***** **** ******* **** ** ******* **** ****** *** ******* ******* **** *…" at bounding box center [546, 194] width 46 height 22
click at [445, 225] on select "***** ***** **** ******* **** ** ******* **** ****** *** ******* ******* **** *…" at bounding box center [422, 222] width 46 height 22
select select "*******"
click at [445, 211] on select "***** ***** **** ******* **** ** ******* **** ****** *** ******* ******* **** *…" at bounding box center [422, 222] width 46 height 22
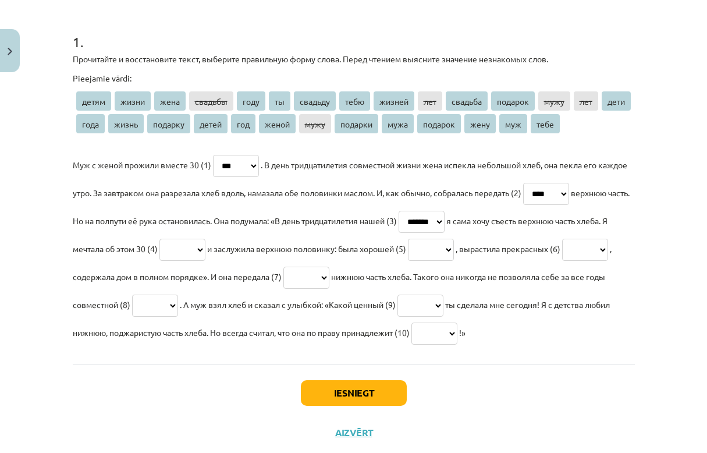
click at [206, 252] on select "***** ***** **** ******* **** ** ******* **** ****** *** ******* ******* **** *…" at bounding box center [183, 250] width 46 height 22
select select "***"
click at [206, 239] on select "***** ***** **** ******* **** ** ******* **** ****** *** ******* ******* **** *…" at bounding box center [183, 250] width 46 height 22
click at [454, 250] on select "***** ***** **** ******* **** ** ******* **** ****** *** ******* ******* **** *…" at bounding box center [431, 250] width 46 height 22
select select "*****"
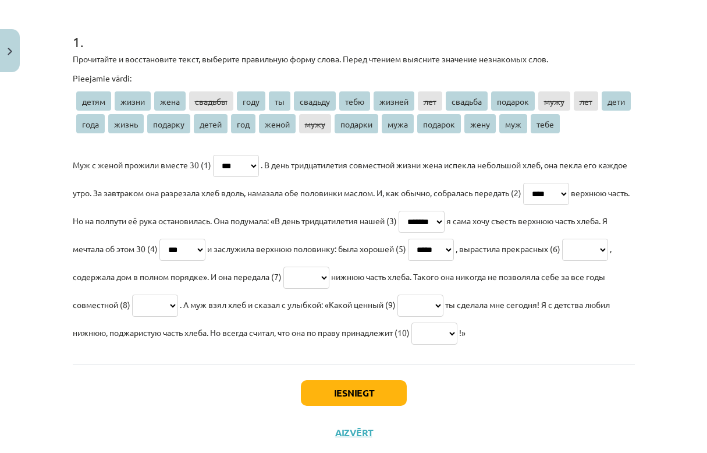
click at [454, 239] on select "***** ***** **** ******* **** ** ******* **** ****** *** ******* ******* **** *…" at bounding box center [431, 250] width 46 height 22
click at [562, 261] on select "***** ***** **** ******* **** ** ******* **** ****** *** ******* ******* **** *…" at bounding box center [585, 250] width 46 height 22
select select "*****"
click at [562, 261] on select "***** ***** **** ******* **** ** ******* **** ****** *** ******* ******* **** *…" at bounding box center [585, 250] width 46 height 22
click at [330, 277] on select "***** ***** **** ******* **** ** ******* **** ****** *** ******* ******* **** *…" at bounding box center [307, 278] width 46 height 22
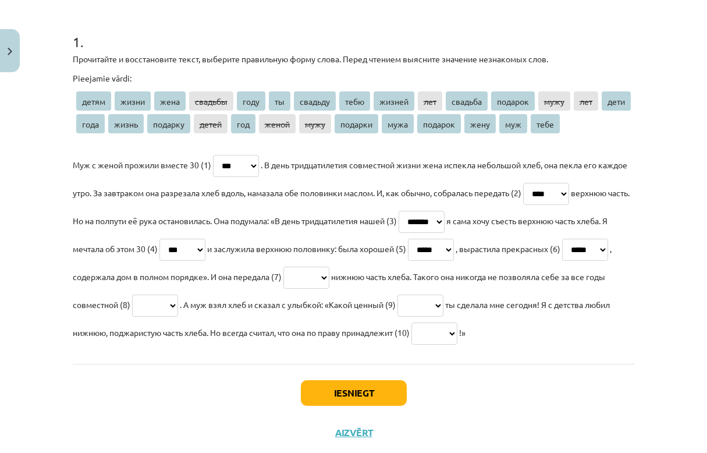
select select "****"
click at [330, 267] on select "***** ***** **** ******* **** ** ******* **** ****** *** ******* ******* **** *…" at bounding box center [307, 278] width 46 height 22
click at [178, 302] on select "***** ***** **** ******* **** ** ******* **** ****** *** ******* ******* **** *…" at bounding box center [155, 306] width 46 height 22
select select "*****"
click at [178, 295] on select "***** ***** **** ******* **** ** ******* **** ****** *** ******* ******* **** *…" at bounding box center [155, 306] width 46 height 22
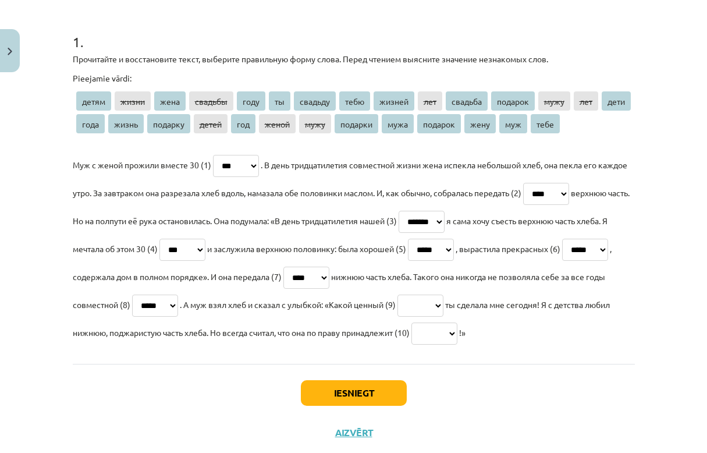
click at [444, 306] on select "***** ***** **** ******* **** ** ******* **** ****** *** ******* ******* **** *…" at bounding box center [421, 306] width 46 height 22
select select "*******"
click at [444, 295] on select "***** ***** **** ******* **** ** ******* **** ****** *** ******* ******* **** *…" at bounding box center [421, 306] width 46 height 22
click at [412, 345] on select "***** ***** **** ******* **** ** ******* **** ****** *** ******* ******* **** *…" at bounding box center [435, 334] width 46 height 22
select select "****"
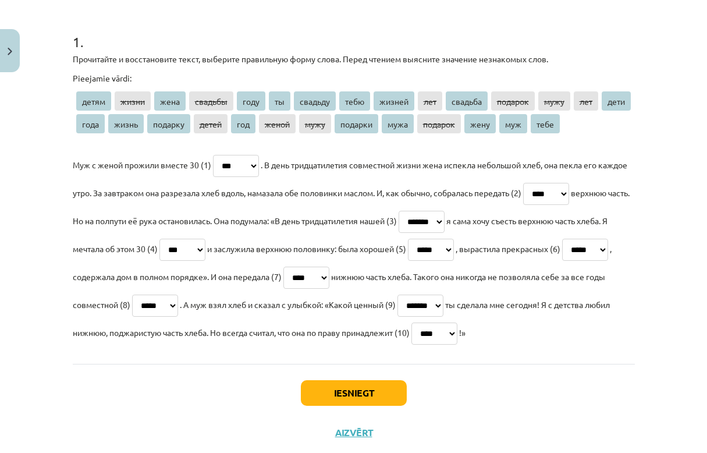
click at [412, 345] on select "***** ***** **** ******* **** ** ******* **** ****** *** ******* ******* **** *…" at bounding box center [435, 334] width 46 height 22
click at [339, 406] on button "Iesniegt" at bounding box center [354, 393] width 106 height 26
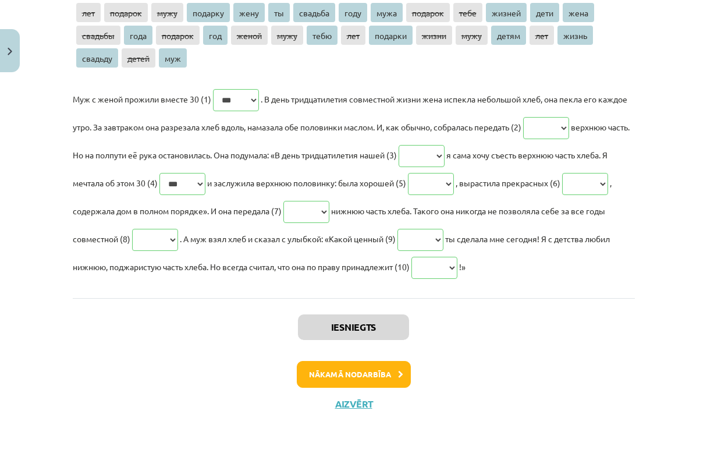
scroll to position [335, 0]
click at [316, 374] on button "Nākamā nodarbība" at bounding box center [354, 374] width 114 height 27
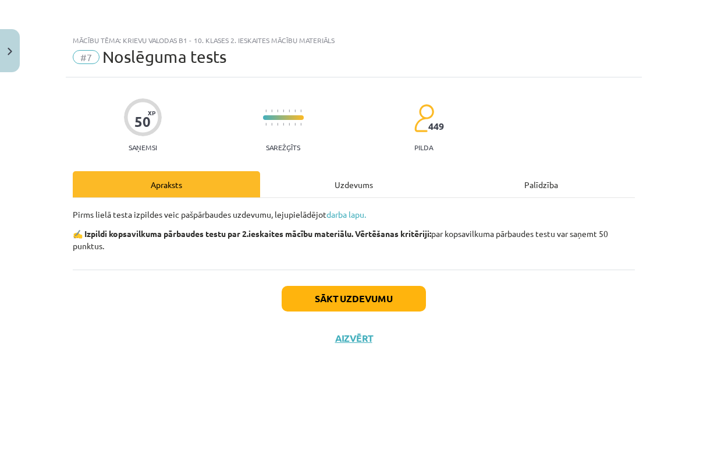
scroll to position [0, 0]
click at [342, 290] on button "Sākt uzdevumu" at bounding box center [354, 299] width 144 height 26
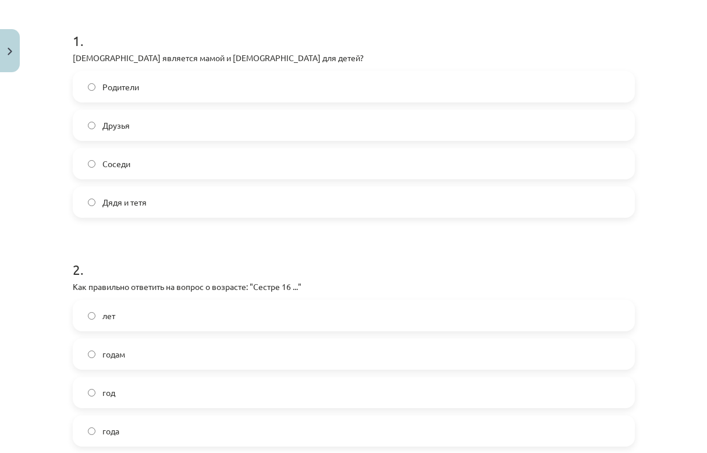
scroll to position [220, 0]
click at [164, 82] on label "Родители" at bounding box center [354, 86] width 560 height 29
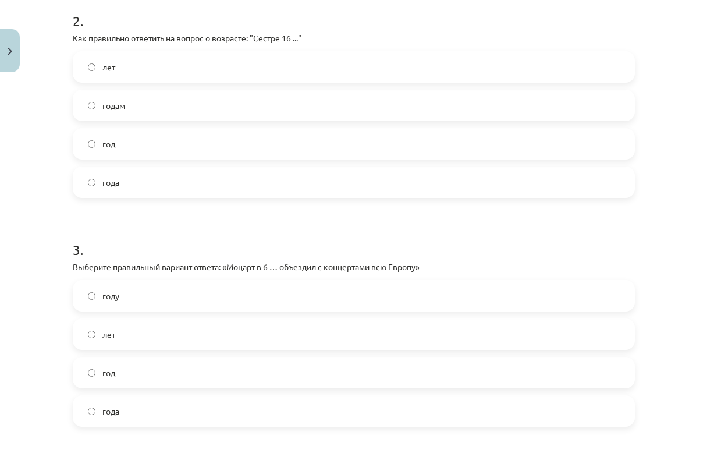
scroll to position [471, 0]
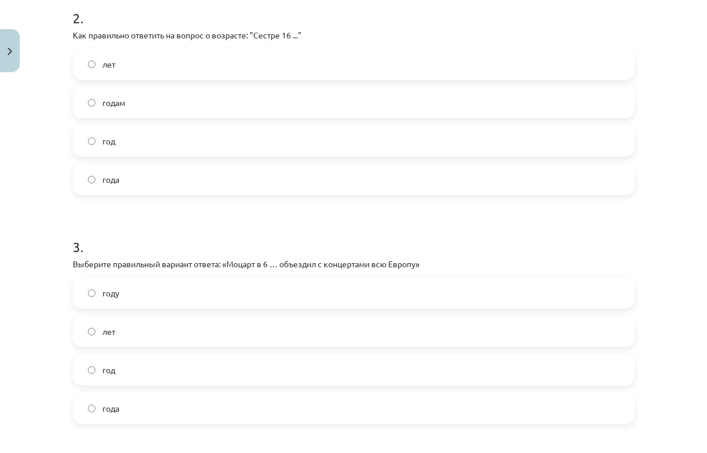
click at [111, 64] on span "лет" at bounding box center [108, 64] width 13 height 12
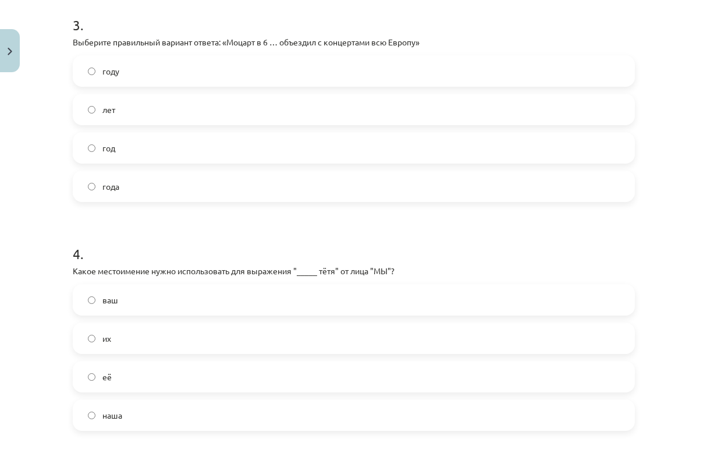
scroll to position [696, 0]
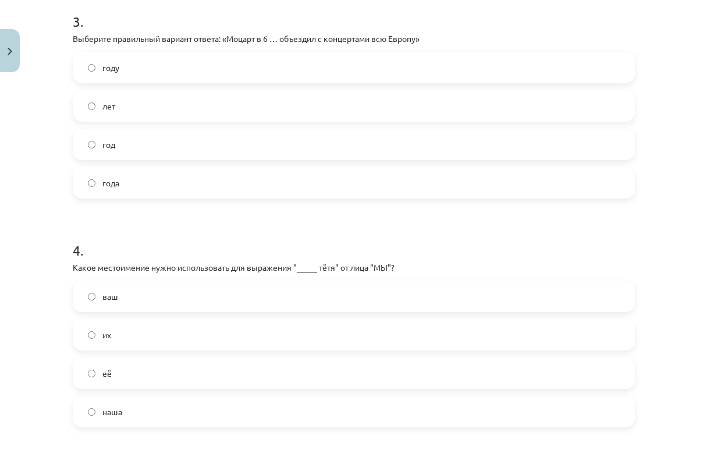
click at [225, 67] on label "году" at bounding box center [354, 67] width 560 height 29
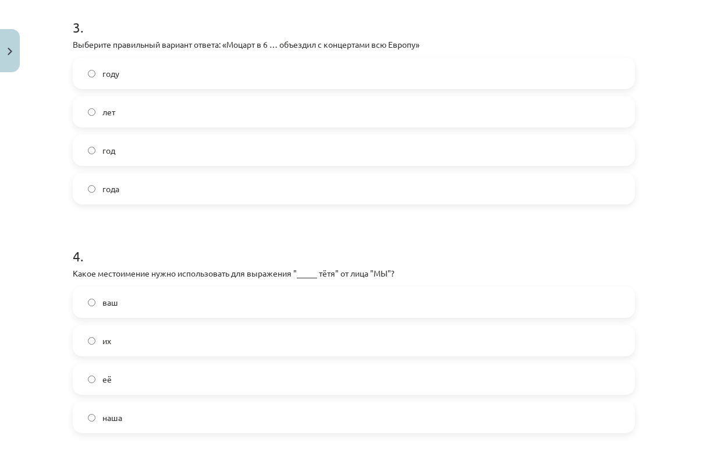
scroll to position [690, 0]
click at [107, 119] on label "лет" at bounding box center [354, 112] width 560 height 29
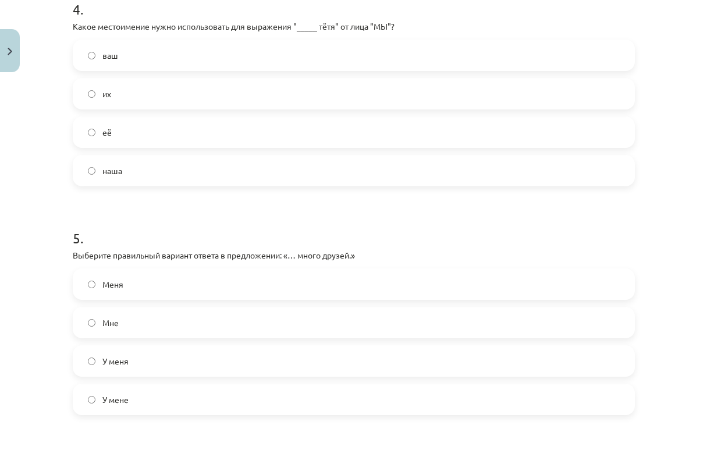
scroll to position [940, 0]
click at [112, 180] on label "наша" at bounding box center [354, 168] width 560 height 29
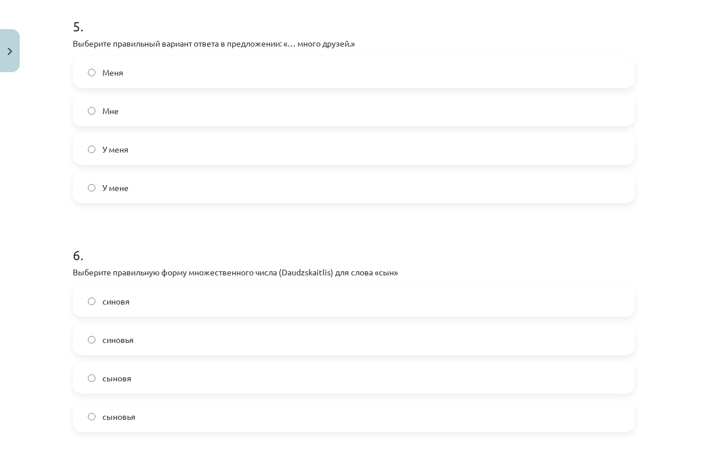
scroll to position [1150, 0]
click at [103, 147] on span "У меня" at bounding box center [115, 148] width 26 height 12
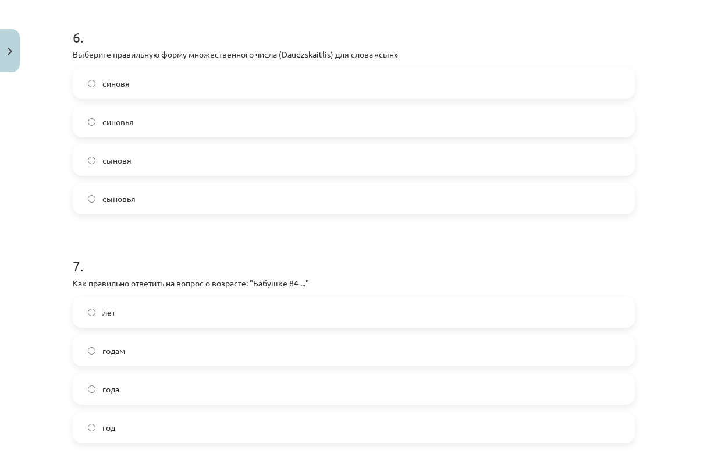
scroll to position [1369, 0]
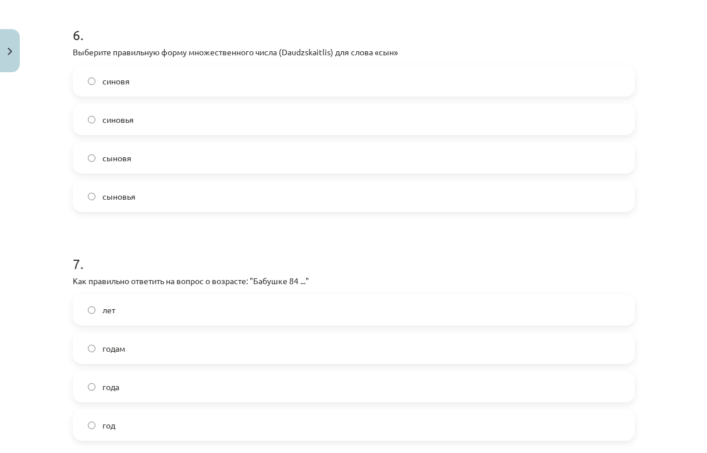
click at [118, 196] on span "сыновья" at bounding box center [118, 196] width 33 height 12
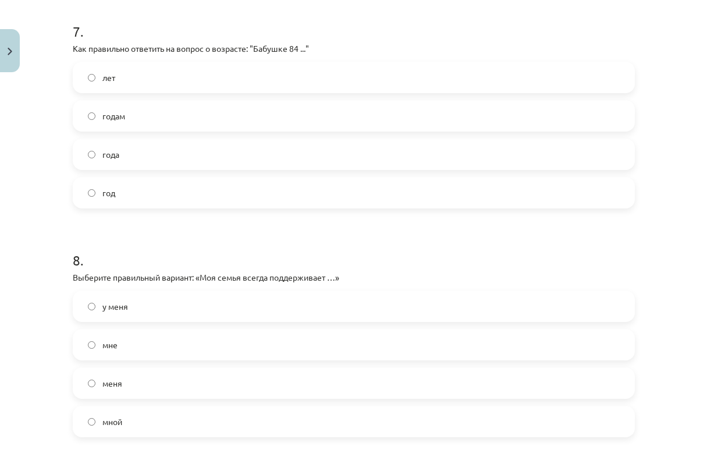
scroll to position [1626, 0]
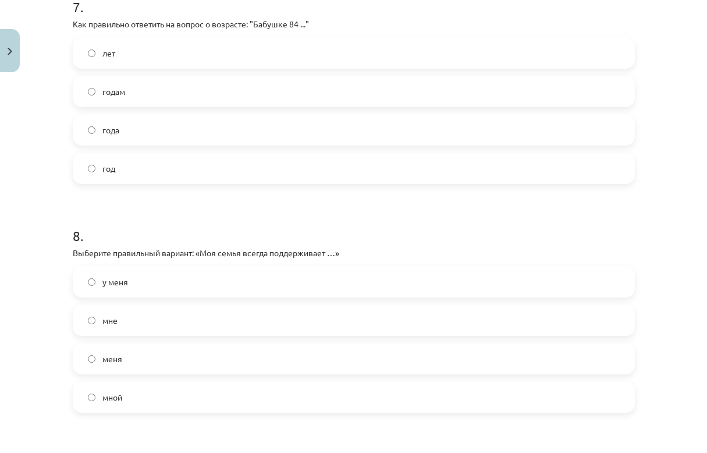
click at [107, 135] on span "года" at bounding box center [110, 130] width 17 height 12
click at [118, 362] on label "меня" at bounding box center [354, 358] width 560 height 29
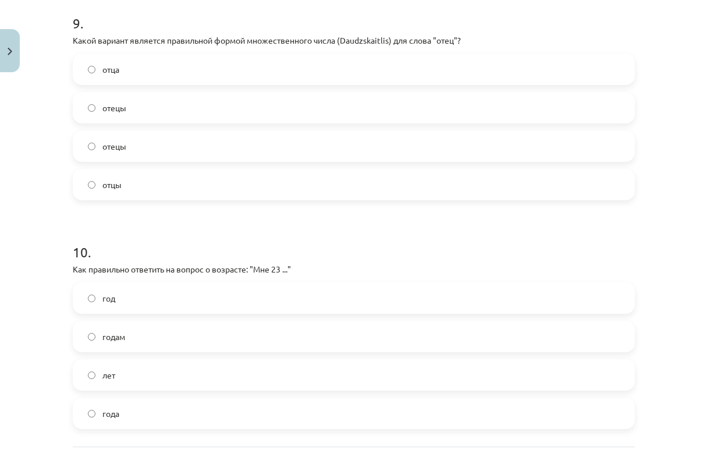
scroll to position [2068, 0]
click at [109, 191] on label "отцы" at bounding box center [354, 183] width 560 height 29
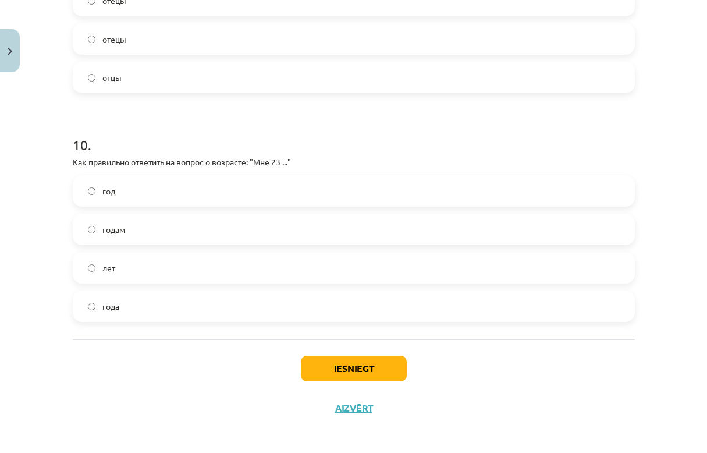
scroll to position [2178, 0]
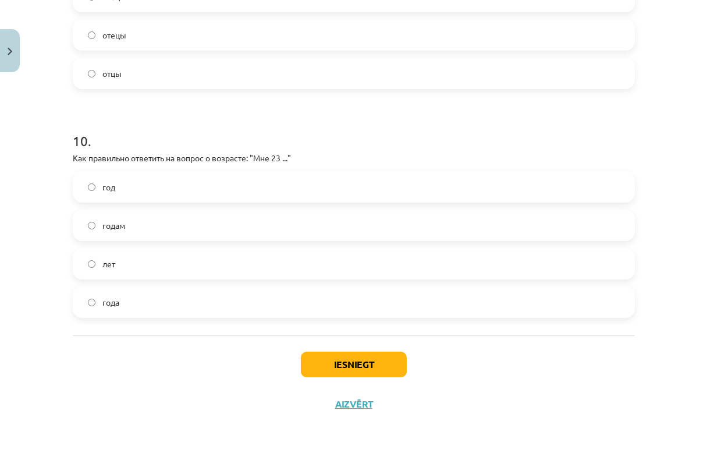
click at [127, 302] on label "года" at bounding box center [354, 302] width 560 height 29
click at [335, 366] on button "Iesniegt" at bounding box center [354, 365] width 106 height 26
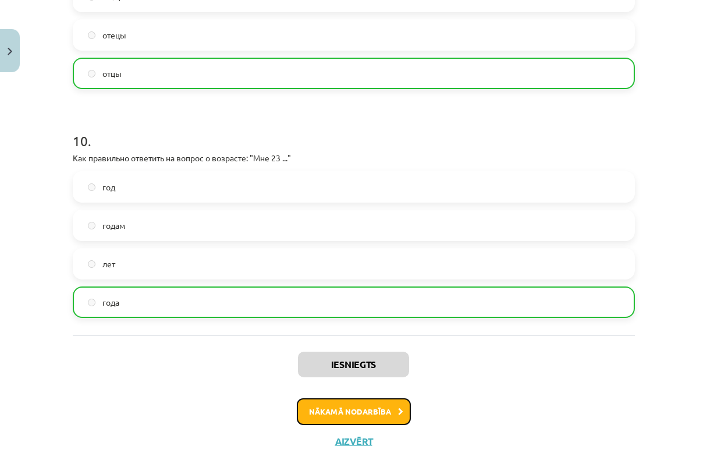
click at [330, 402] on button "Nākamā nodarbība" at bounding box center [354, 411] width 114 height 27
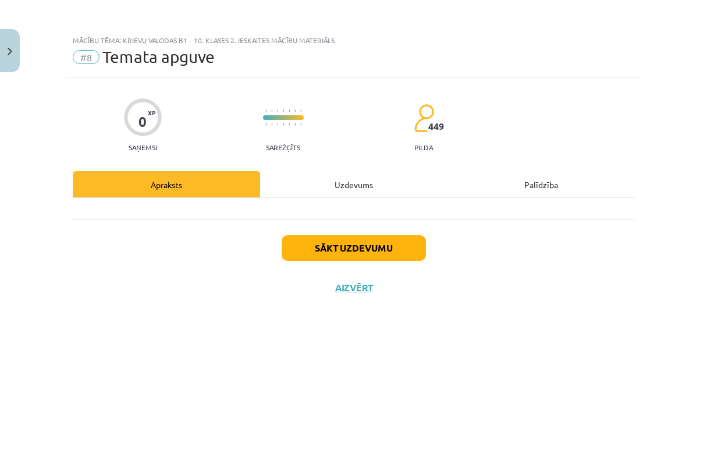
click at [309, 232] on div "Sākt uzdevumu Aizvērt" at bounding box center [354, 260] width 562 height 82
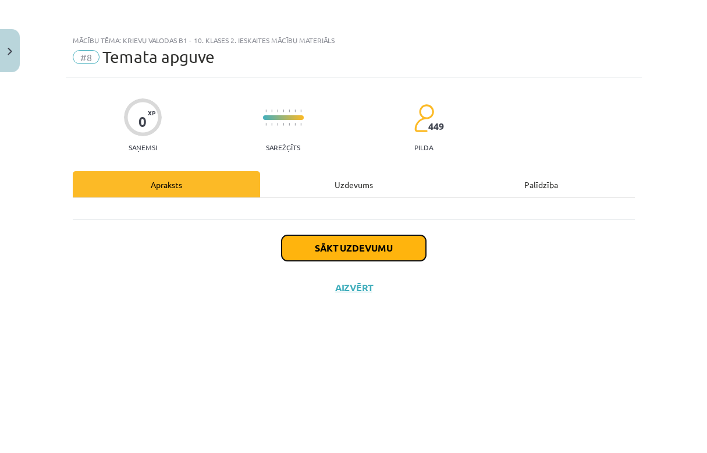
click at [306, 242] on button "Sākt uzdevumu" at bounding box center [354, 248] width 144 height 26
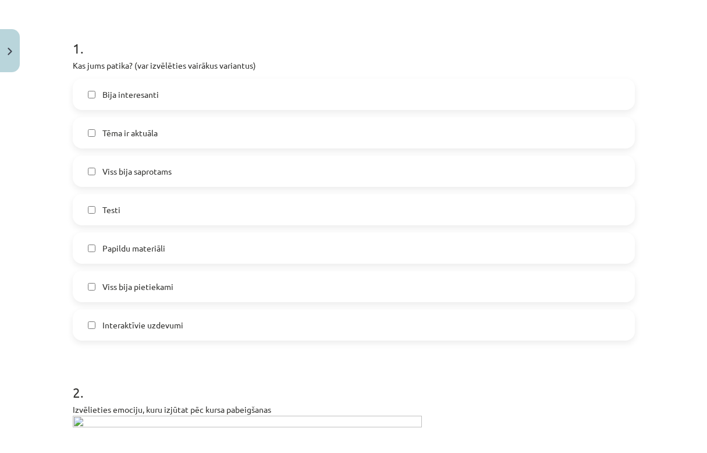
scroll to position [214, 0]
click at [121, 96] on span "Bija interesanti" at bounding box center [130, 93] width 56 height 12
click at [116, 172] on span "Viss bija saprotams" at bounding box center [136, 170] width 69 height 12
drag, startPoint x: 62, startPoint y: 185, endPoint x: 62, endPoint y: 206, distance: 20.4
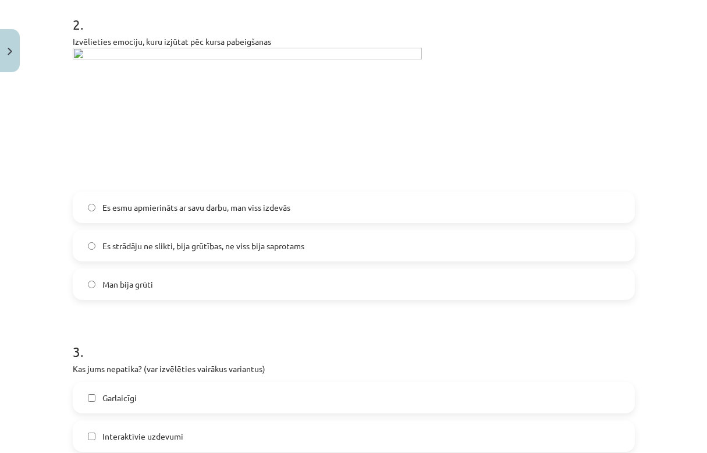
scroll to position [580, 0]
click at [258, 208] on span "Es esmu apmierināts ar savu darbu, man viss izdevās" at bounding box center [196, 207] width 188 height 12
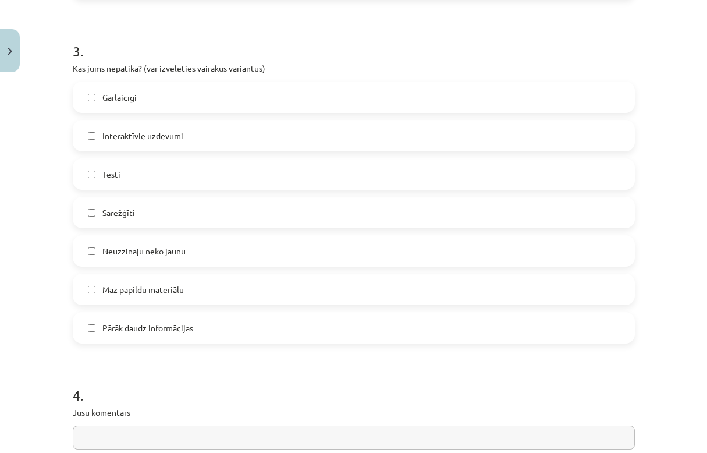
scroll to position [891, 0]
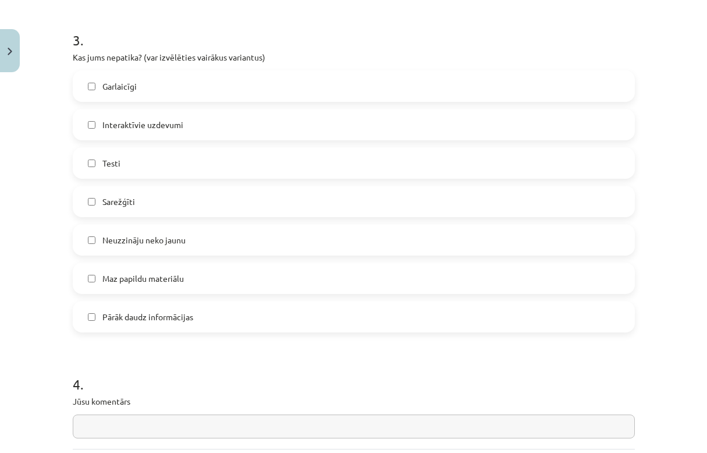
click at [116, 163] on label "Testi" at bounding box center [354, 162] width 560 height 29
click at [103, 245] on span "Neuzzināju neko jaunu" at bounding box center [143, 240] width 83 height 12
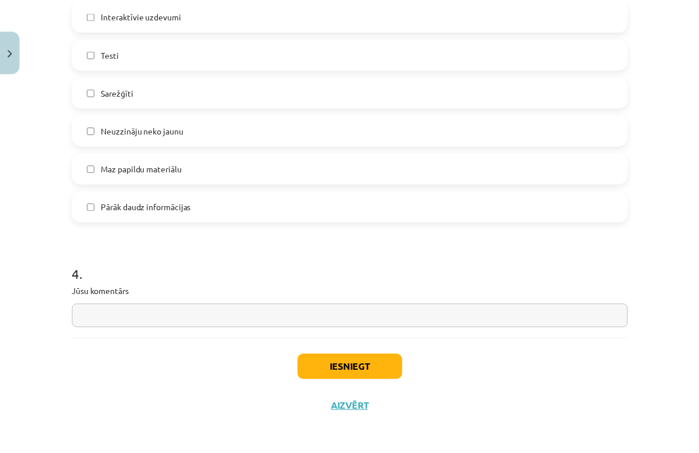
scroll to position [1005, 0]
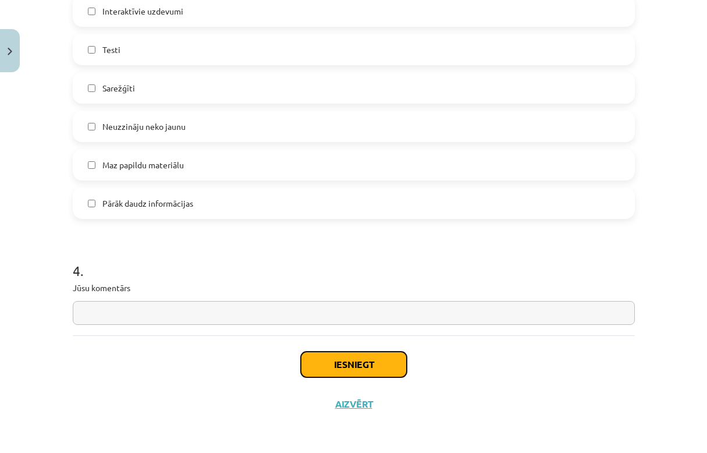
click at [364, 366] on button "Iesniegt" at bounding box center [354, 365] width 106 height 26
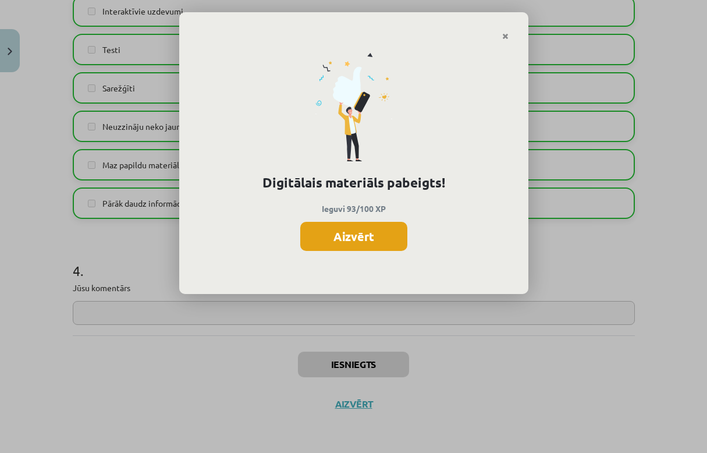
click at [352, 242] on button "Aizvērt" at bounding box center [353, 236] width 107 height 29
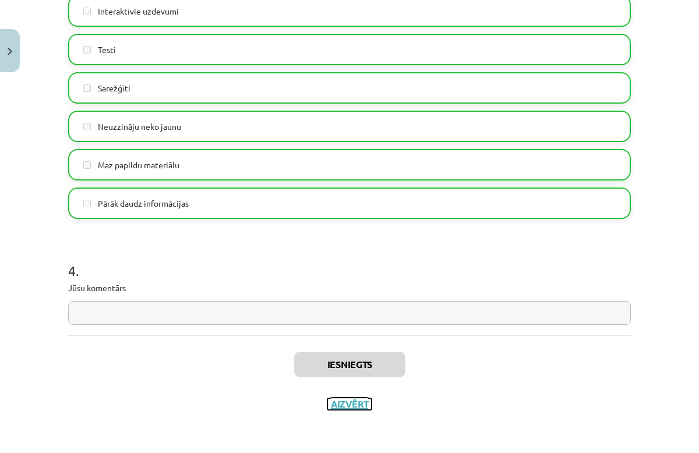
click at [339, 402] on button "Aizvērt" at bounding box center [349, 404] width 44 height 12
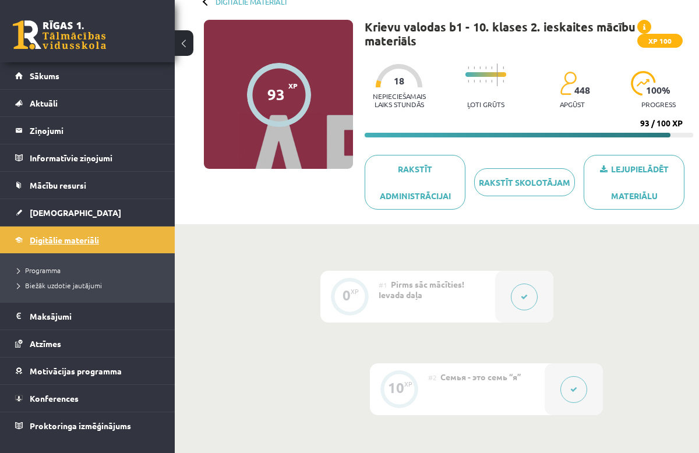
click at [70, 241] on span "Digitālie materiāli" at bounding box center [64, 240] width 69 height 10
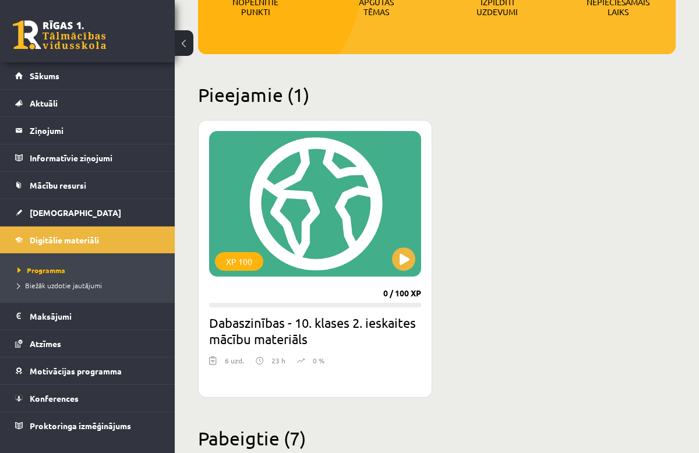
scroll to position [215, 0]
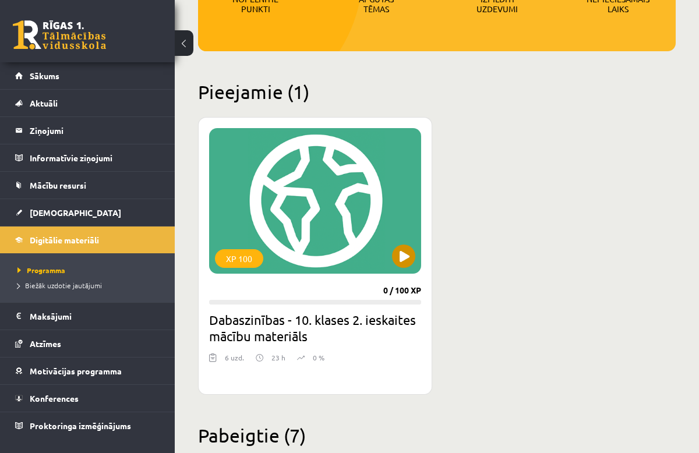
click at [282, 212] on div "XP 100" at bounding box center [315, 201] width 212 height 146
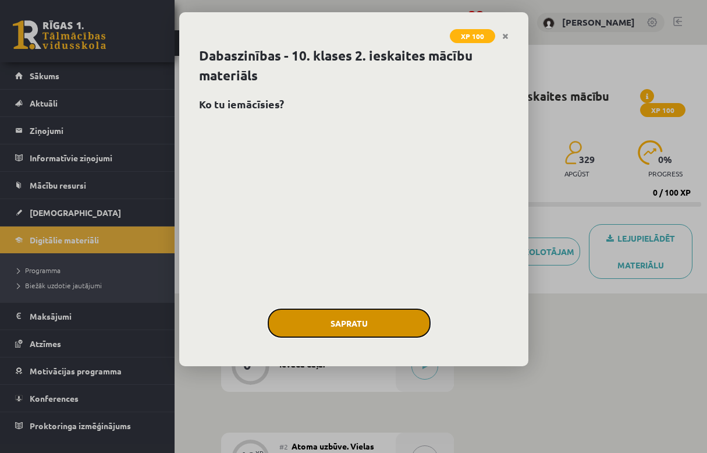
click at [320, 318] on button "Sapratu" at bounding box center [349, 323] width 163 height 29
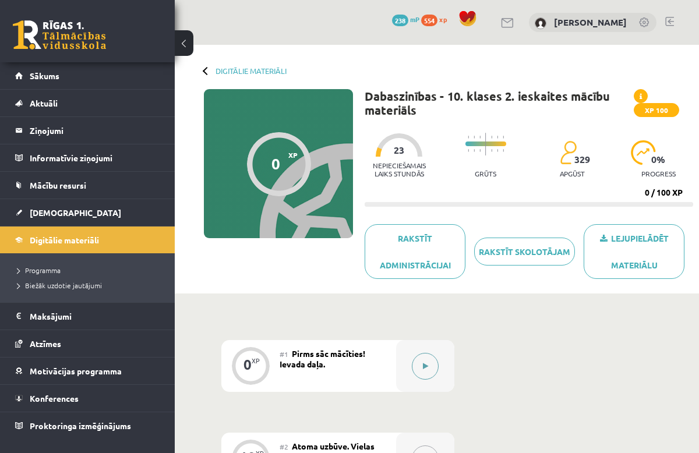
click at [419, 354] on button at bounding box center [425, 366] width 27 height 27
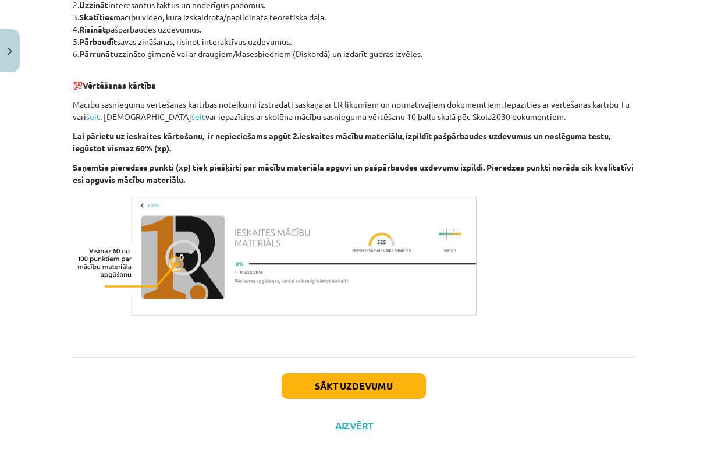
scroll to position [634, 0]
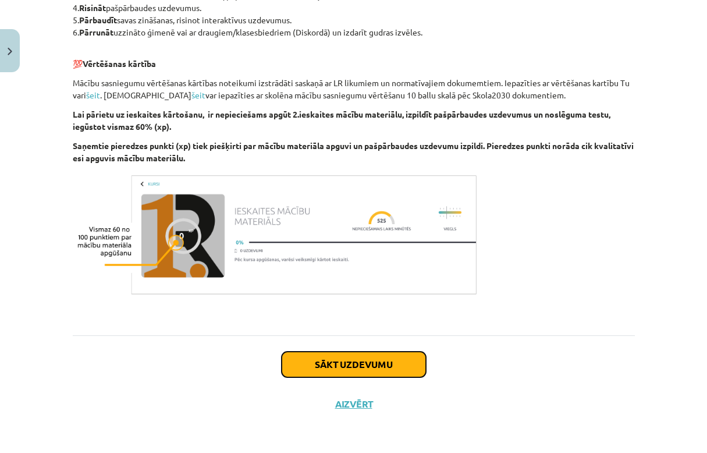
click at [350, 360] on button "Sākt uzdevumu" at bounding box center [354, 365] width 144 height 26
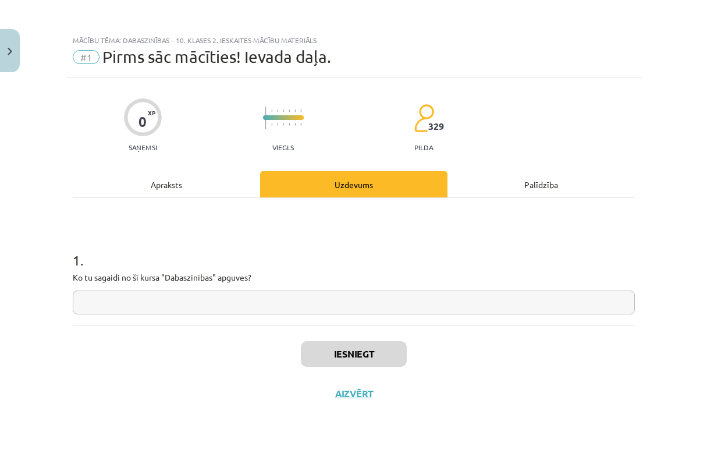
click at [164, 289] on div "1 . Ko tu sagaidi no šī kursa "Dabaszinības" apguves?" at bounding box center [354, 273] width 562 height 83
click at [183, 296] on input "text" at bounding box center [354, 302] width 562 height 24
type input "*"
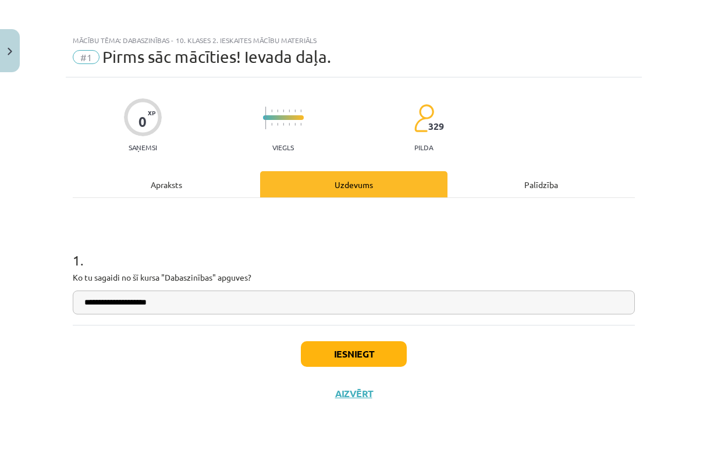
type input "**********"
click at [390, 359] on button "Iesniegt" at bounding box center [354, 354] width 106 height 26
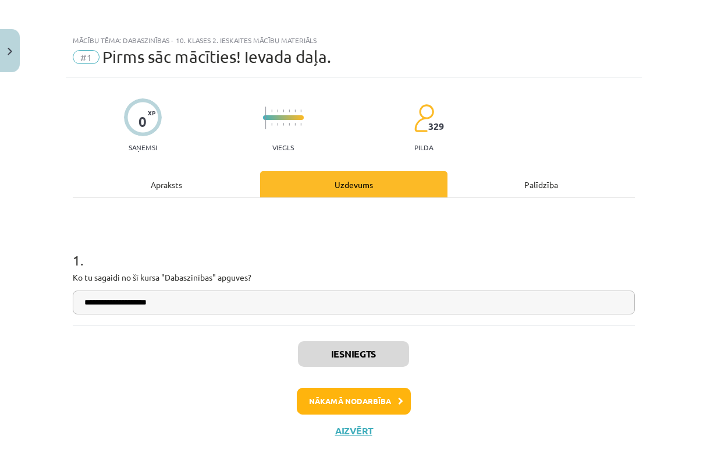
click at [130, 360] on div "Iesniegts Nākamā nodarbība Aizvērt" at bounding box center [354, 384] width 562 height 119
click at [362, 404] on button "Nākamā nodarbība" at bounding box center [354, 401] width 114 height 27
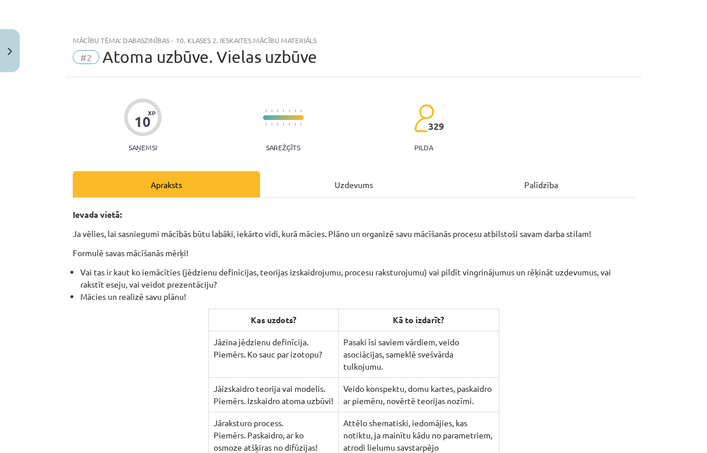
scroll to position [27, 0]
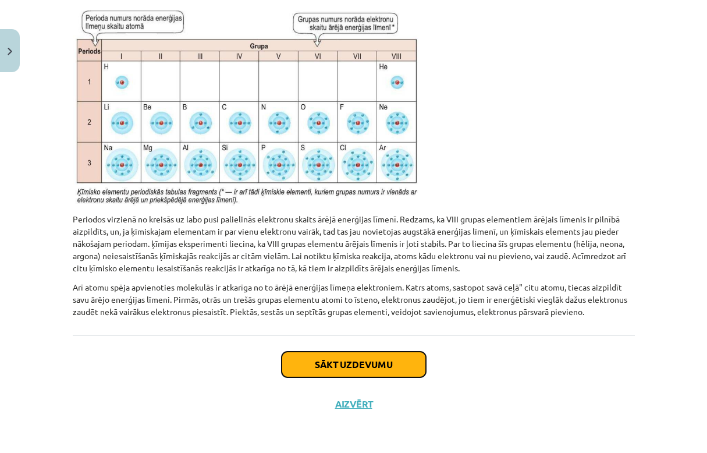
click at [339, 375] on button "Sākt uzdevumu" at bounding box center [354, 365] width 144 height 26
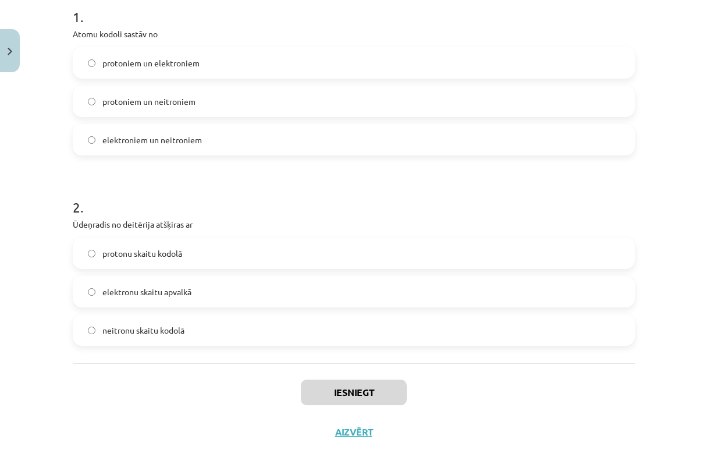
scroll to position [243, 0]
click at [127, 380] on div "Iesniegt Aizvērt" at bounding box center [354, 405] width 562 height 82
click at [164, 64] on span "protoniem un elektroniem" at bounding box center [150, 64] width 97 height 12
click at [144, 363] on div "1 . Atomu kodoli sastāv no protoniem un elektroniem protoniem un neitroniem ele…" at bounding box center [354, 159] width 562 height 409
click at [87, 397] on div "Iesniegt Aizvērt" at bounding box center [354, 405] width 562 height 82
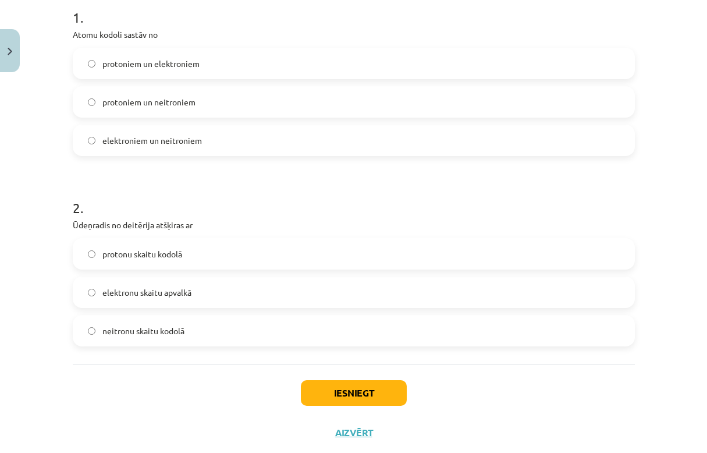
click at [207, 369] on div "Iesniegt Aizvērt" at bounding box center [354, 405] width 562 height 82
click at [155, 104] on span "protoniem un neitroniem" at bounding box center [148, 102] width 93 height 12
click at [146, 328] on span "neitronu skaitu kodolā" at bounding box center [143, 331] width 82 height 12
click at [361, 385] on button "Iesniegt" at bounding box center [354, 393] width 106 height 26
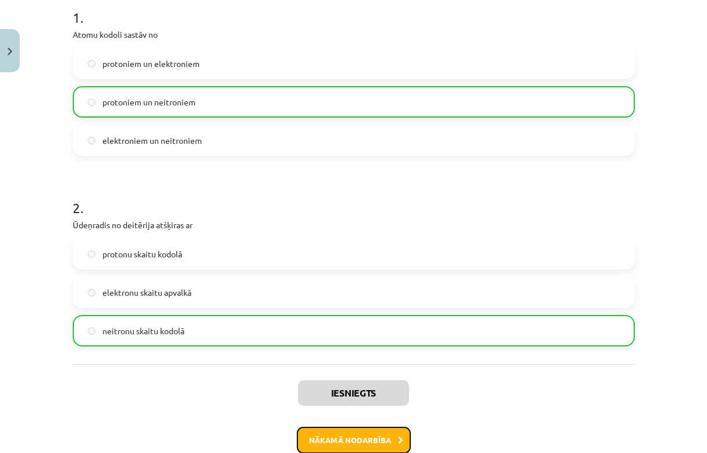
click at [334, 438] on button "Nākamā nodarbība" at bounding box center [354, 440] width 114 height 27
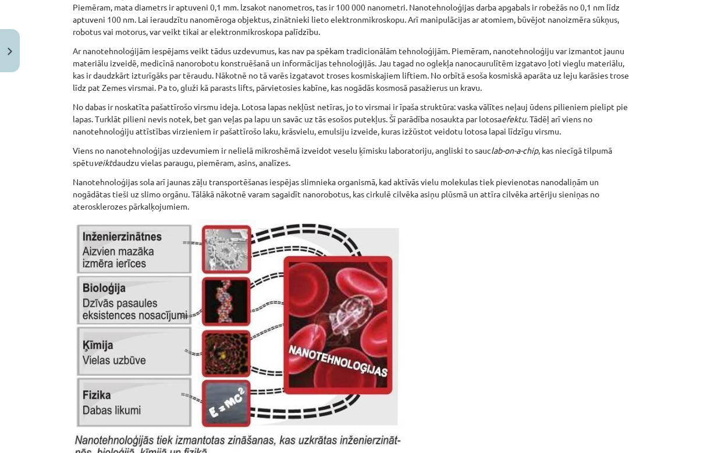
scroll to position [8345, 0]
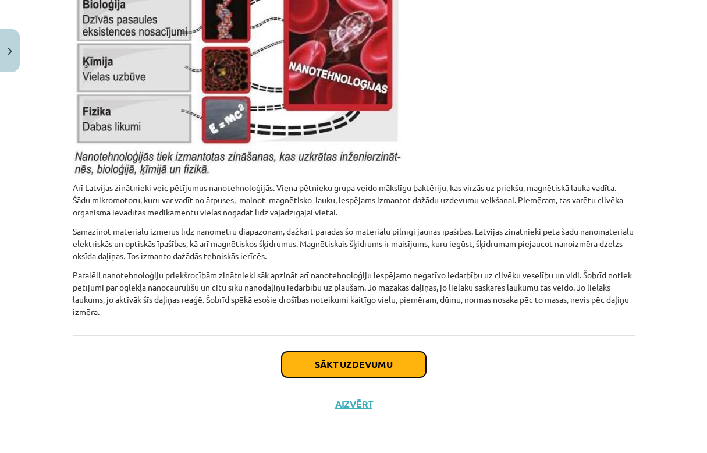
click at [332, 356] on button "Sākt uzdevumu" at bounding box center [354, 365] width 144 height 26
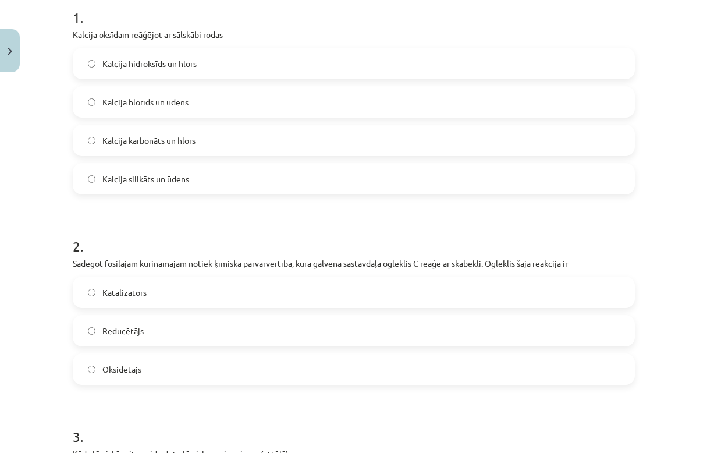
scroll to position [242, 0]
click at [164, 62] on span "Kalcija hidroksīds un hlors" at bounding box center [149, 65] width 94 height 12
click at [143, 97] on span "Kalcija hlorīds un ūdens" at bounding box center [145, 103] width 86 height 12
click at [109, 378] on label "Oksidētājs" at bounding box center [354, 370] width 560 height 29
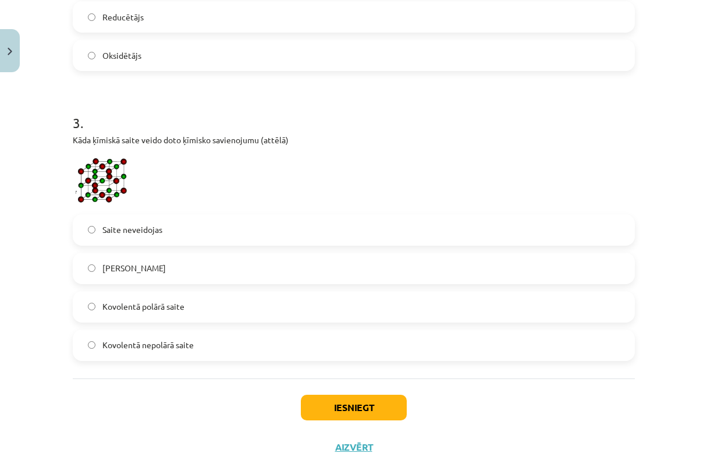
scroll to position [600, 0]
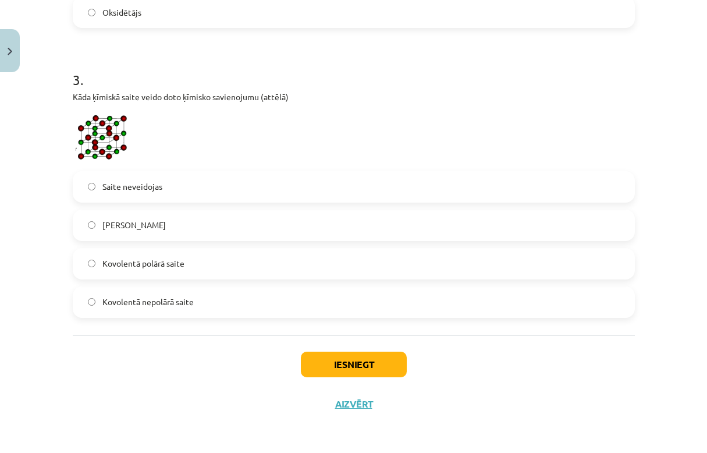
click at [111, 228] on span "[PERSON_NAME]" at bounding box center [133, 225] width 63 height 12
click at [206, 302] on label "Kovolentā nepolārā saite" at bounding box center [354, 302] width 560 height 29
click at [338, 364] on button "Iesniegt" at bounding box center [354, 365] width 106 height 26
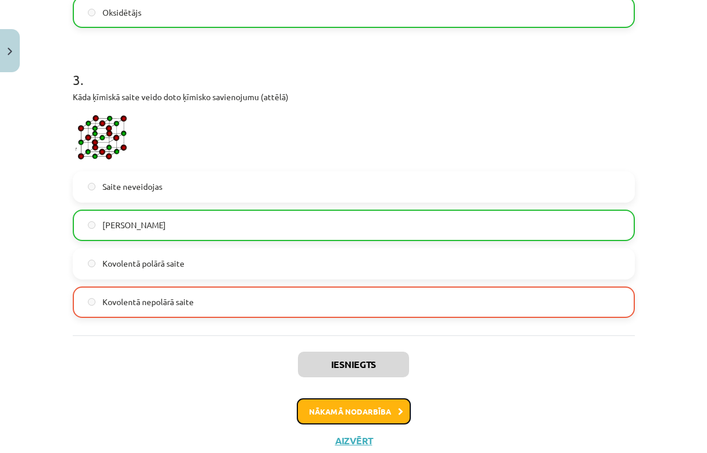
click at [311, 412] on button "Nākamā nodarbība" at bounding box center [354, 411] width 114 height 27
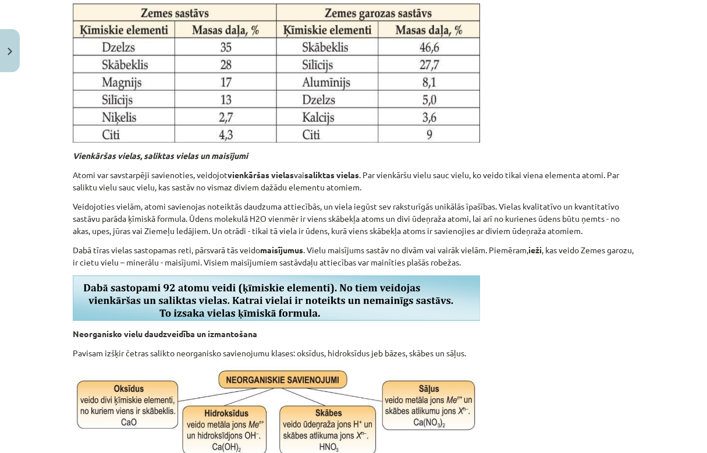
scroll to position [605, 0]
click at [19, 264] on div "Mācību tēma: Dabaszinības - 10. klases 2. ieskaites mācību materiāls #4 Svarīgā…" at bounding box center [353, 226] width 707 height 453
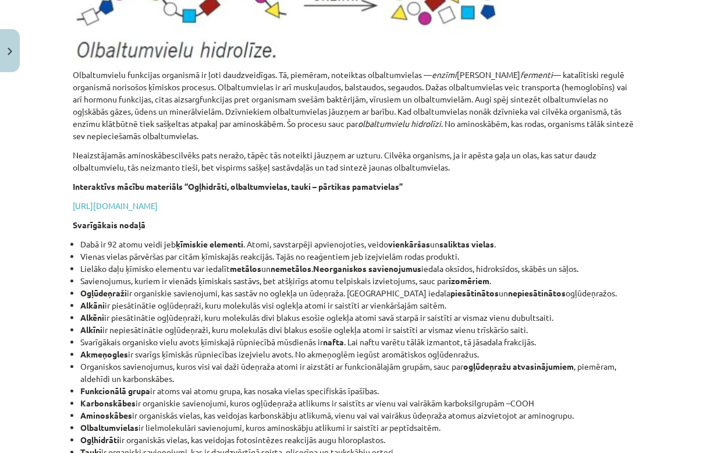
scroll to position [10220, 0]
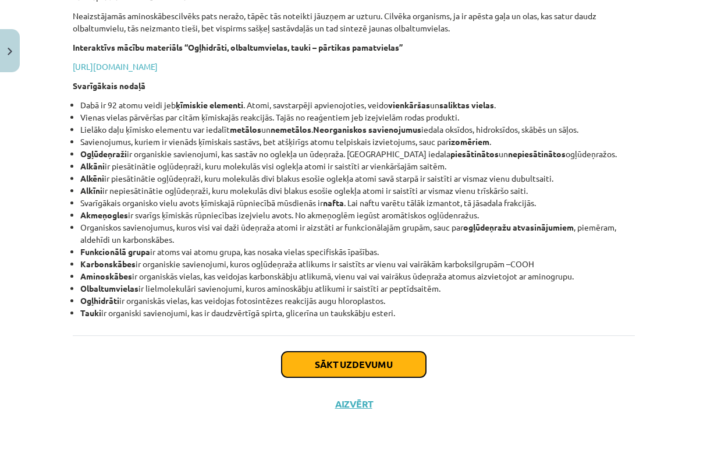
click at [282, 366] on button "Sākt uzdevumu" at bounding box center [354, 365] width 144 height 26
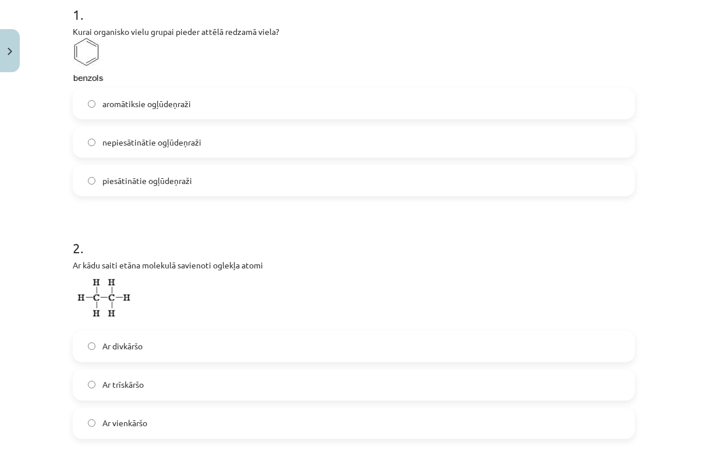
scroll to position [247, 0]
click at [232, 52] on p "Kurai organisko vielu grupai pieder attēlā redzamā viela?" at bounding box center [354, 51] width 562 height 55
click at [148, 170] on label "piesātinātie ogļūdeņraži" at bounding box center [354, 179] width 560 height 29
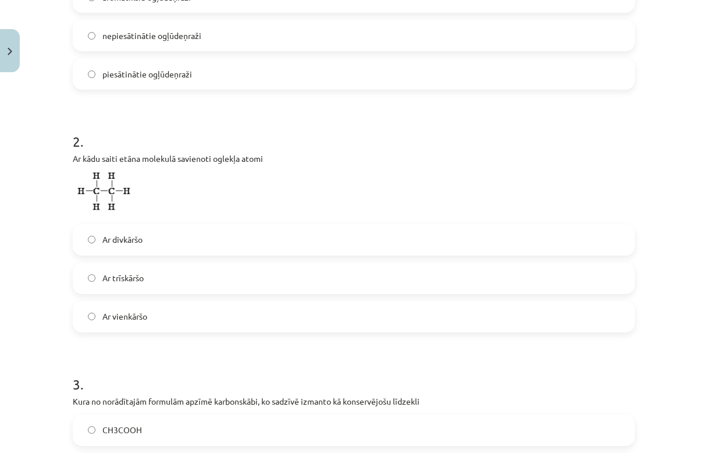
scroll to position [394, 0]
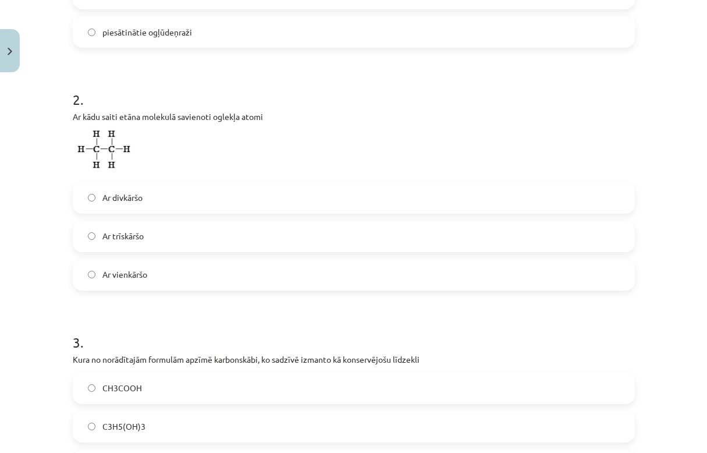
click at [217, 249] on label "Ar trīskāršo" at bounding box center [354, 236] width 560 height 29
click at [206, 276] on label "Ar vienkāršo" at bounding box center [354, 274] width 560 height 29
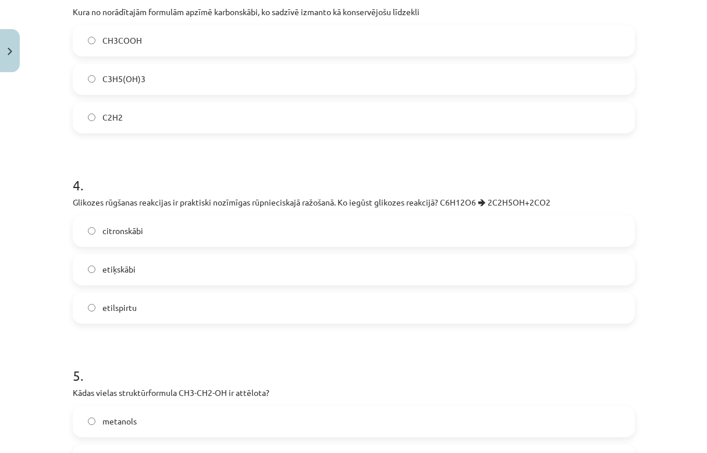
scroll to position [741, 0]
click at [114, 308] on span "etilspirtu" at bounding box center [119, 308] width 34 height 12
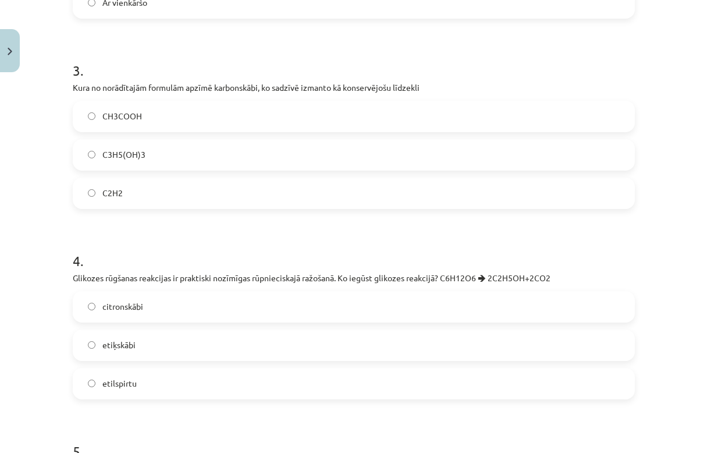
scroll to position [663, 0]
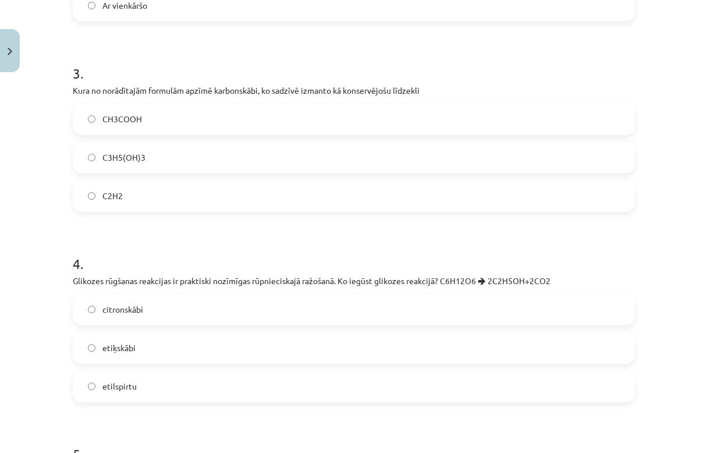
click at [229, 130] on label "CH3COOH" at bounding box center [354, 119] width 560 height 29
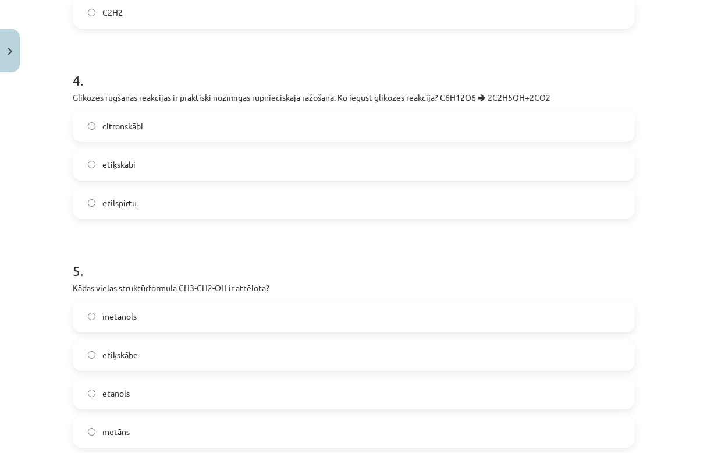
scroll to position [976, 0]
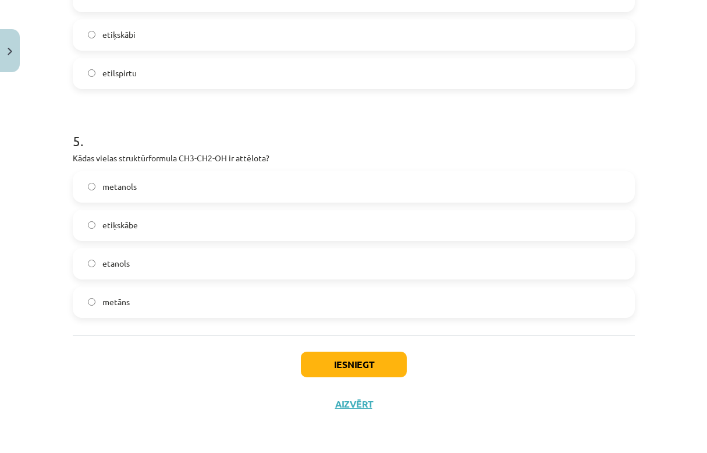
click at [108, 272] on label "etanols" at bounding box center [354, 263] width 560 height 29
click at [327, 353] on button "Iesniegt" at bounding box center [354, 365] width 106 height 26
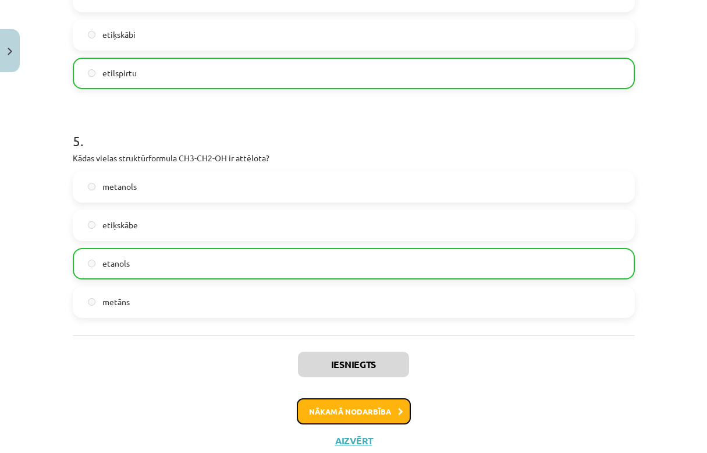
click at [367, 411] on button "Nākamā nodarbība" at bounding box center [354, 411] width 114 height 27
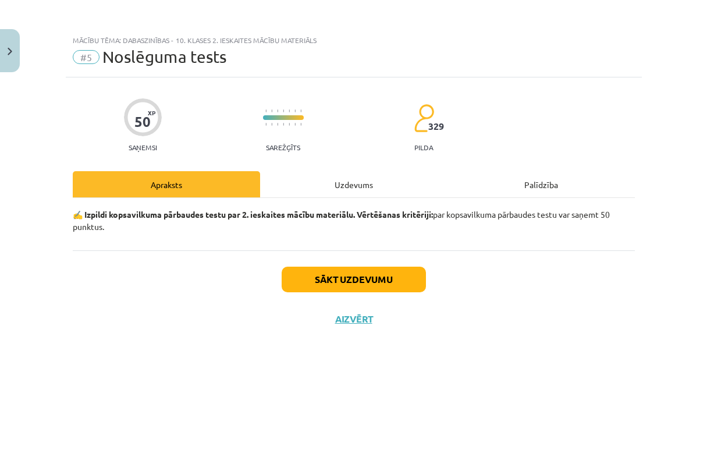
scroll to position [0, 0]
click at [367, 277] on button "Sākt uzdevumu" at bounding box center [354, 280] width 144 height 26
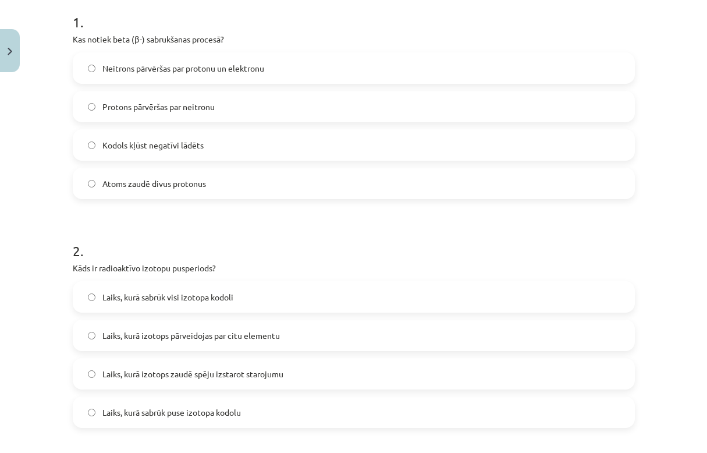
scroll to position [245, 0]
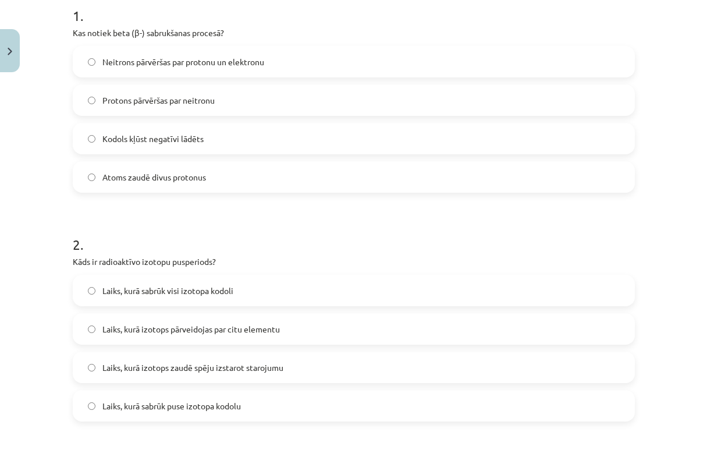
click at [190, 75] on label "Neitrons pārvēršas par protonu un elektronu" at bounding box center [354, 61] width 560 height 29
click at [160, 296] on span "Laiks, kurā sabrūk visi izotopa kodoli" at bounding box center [167, 291] width 131 height 12
click at [190, 417] on label "Laiks, kurā sabrūk puse izotopa kodolu" at bounding box center [354, 405] width 560 height 29
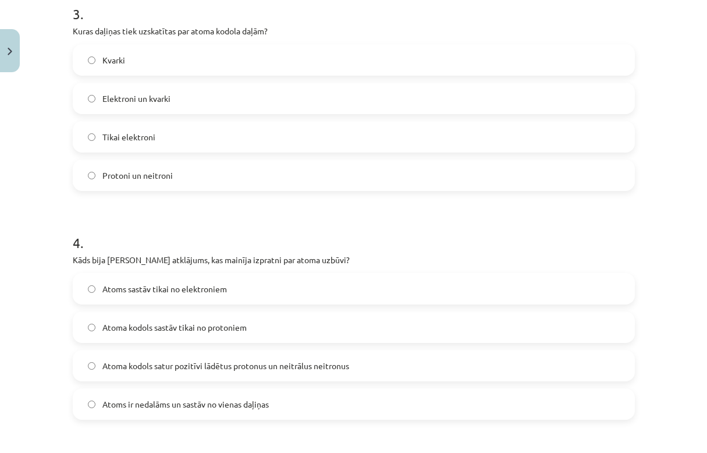
scroll to position [696, 0]
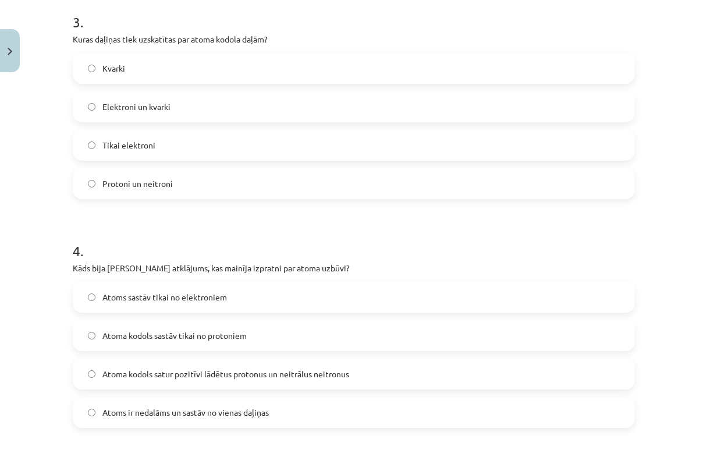
click at [166, 178] on span "Protoni un neitroni" at bounding box center [137, 184] width 70 height 12
click at [155, 372] on span "Atoma kodols satur pozitīvi lādētus protonus un neitrālus neitronus" at bounding box center [225, 374] width 247 height 12
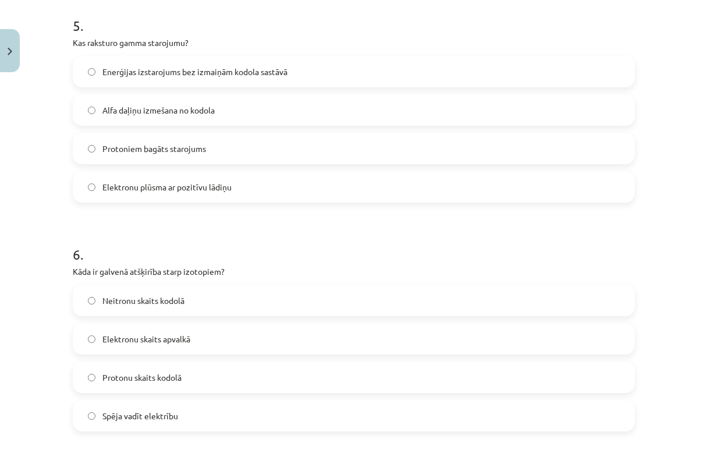
scroll to position [1153, 0]
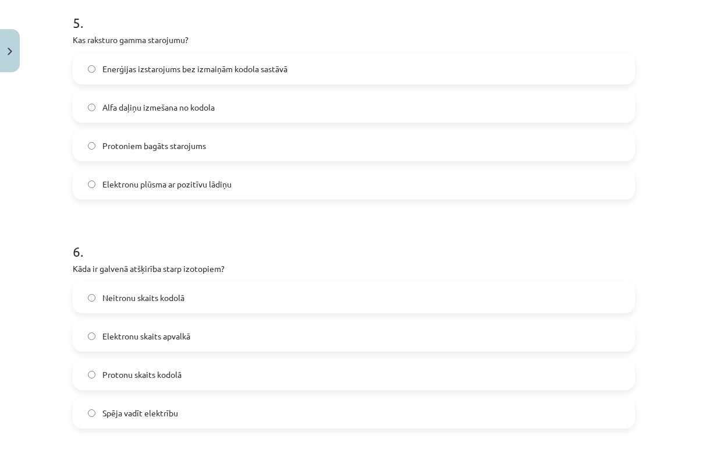
click at [225, 75] on span "Enerģijas izstarojums bez izmaiņām kodola sastāvā" at bounding box center [194, 69] width 185 height 12
click at [139, 295] on span "Neitronu skaits kodolā" at bounding box center [143, 298] width 82 height 12
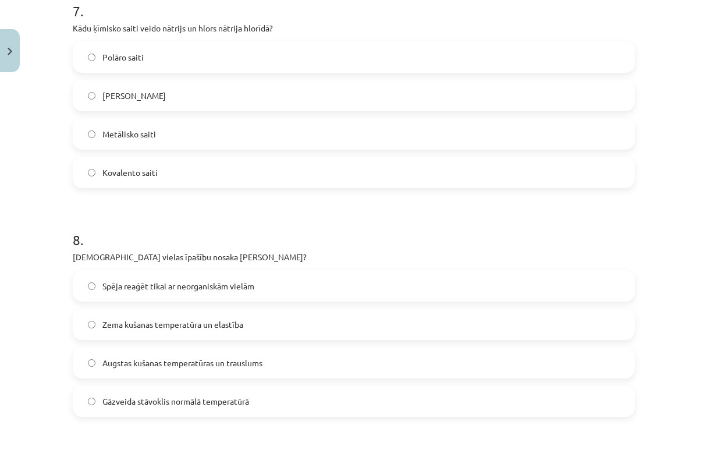
scroll to position [1614, 0]
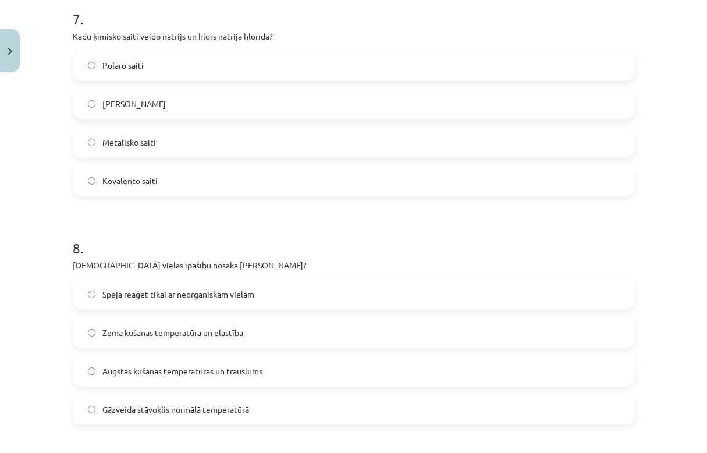
click at [172, 112] on label "[PERSON_NAME]" at bounding box center [354, 103] width 560 height 29
click at [141, 363] on label "Augstas kušanas temperatūras un trauslums" at bounding box center [354, 370] width 560 height 29
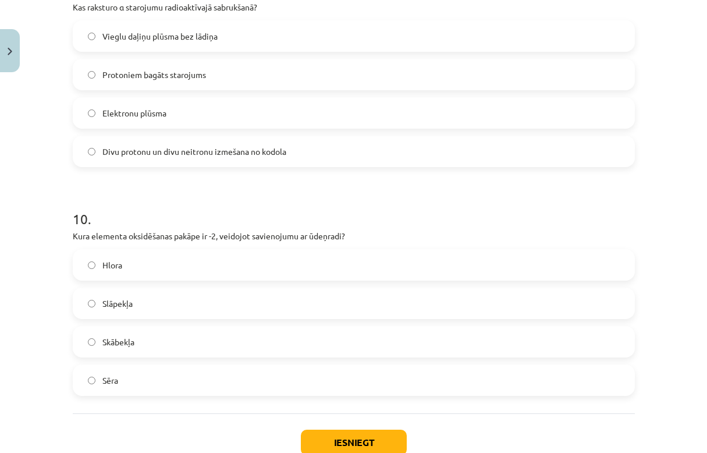
scroll to position [2089, 0]
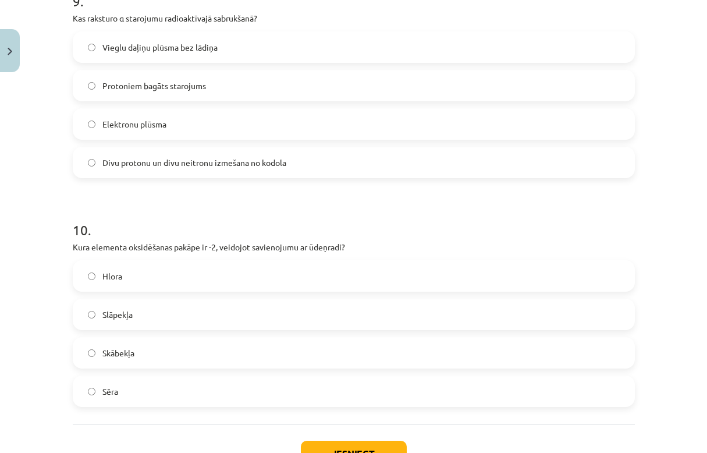
click at [153, 97] on label "Protoniem bagāts starojums" at bounding box center [354, 85] width 560 height 29
click at [154, 313] on label "Slāpekļa" at bounding box center [354, 314] width 560 height 29
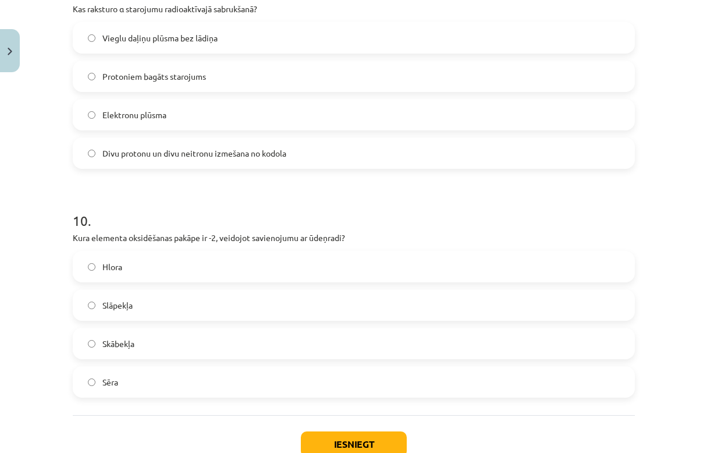
scroll to position [2109, 0]
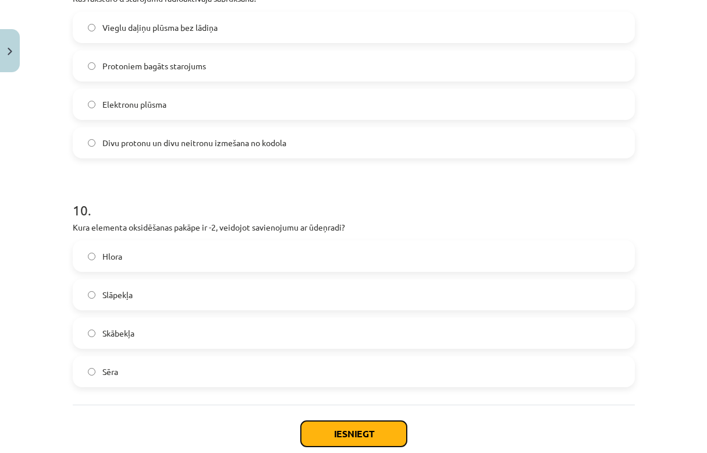
click at [370, 435] on button "Iesniegt" at bounding box center [354, 434] width 106 height 26
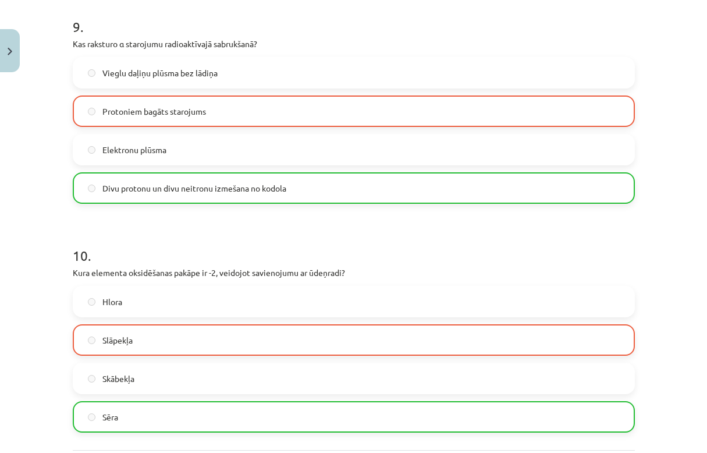
scroll to position [2216, 0]
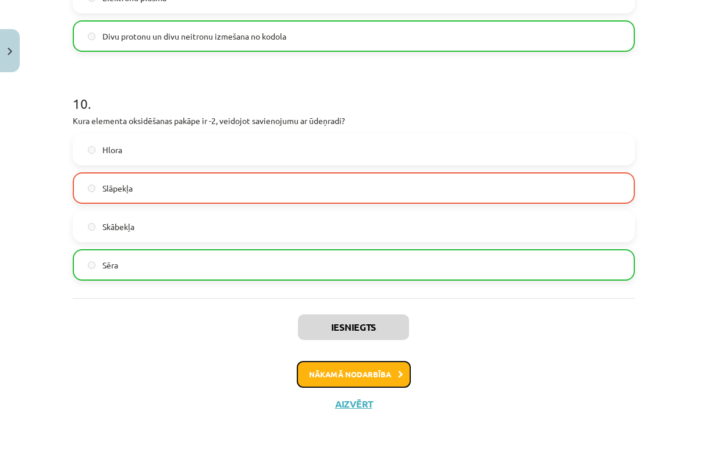
click at [349, 366] on button "Nākamā nodarbība" at bounding box center [354, 374] width 114 height 27
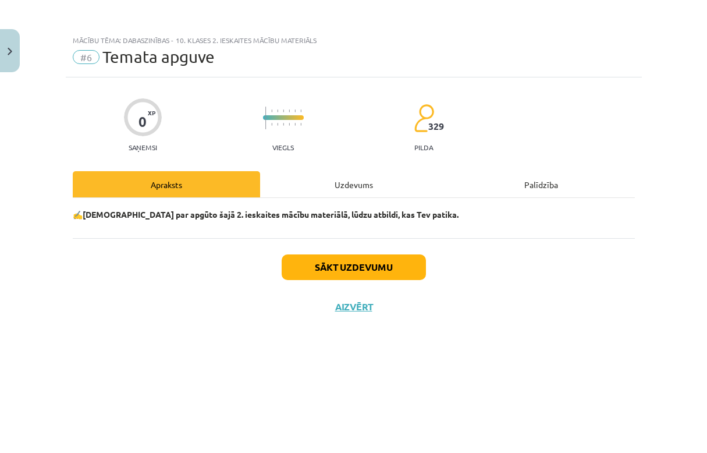
scroll to position [0, 0]
click at [337, 276] on button "Sākt uzdevumu" at bounding box center [354, 267] width 144 height 26
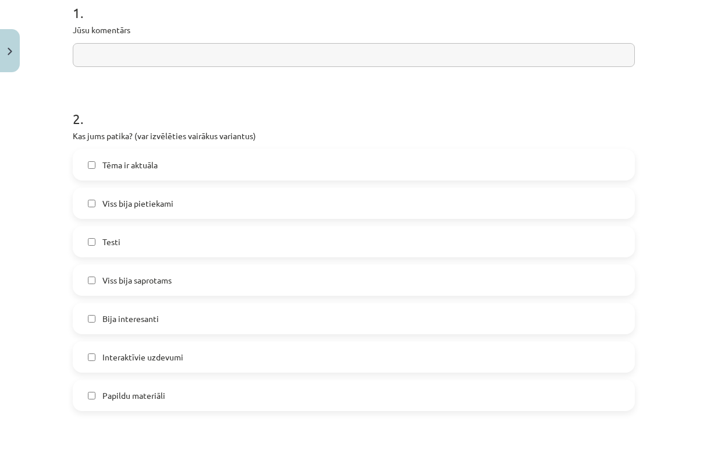
scroll to position [266, 0]
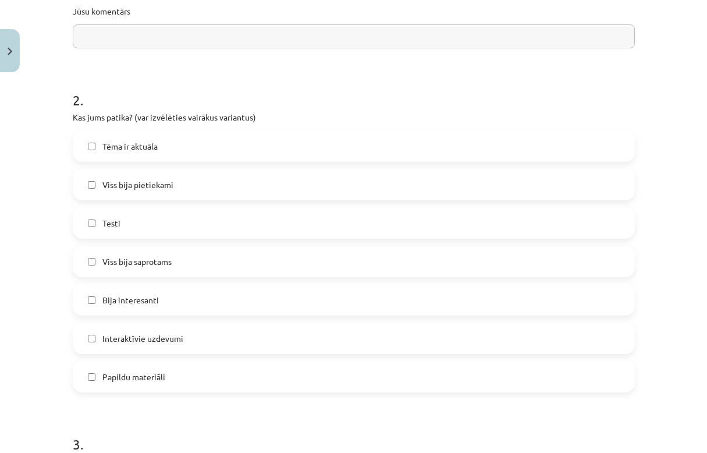
click at [104, 303] on span "Bija interesanti" at bounding box center [130, 300] width 56 height 12
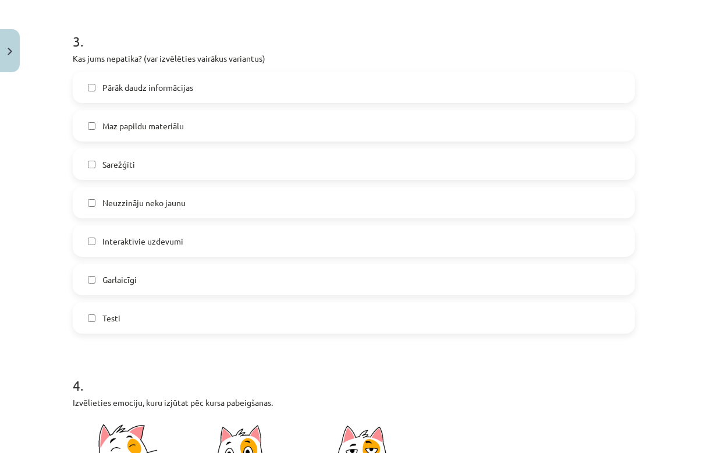
scroll to position [674, 0]
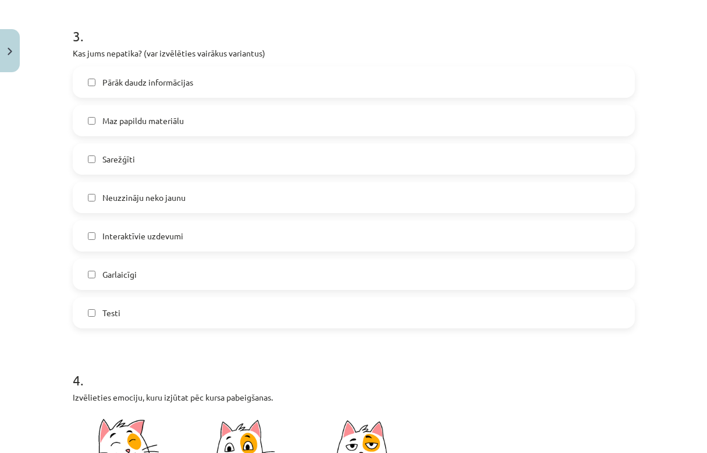
click at [96, 308] on label "Testi" at bounding box center [354, 312] width 560 height 29
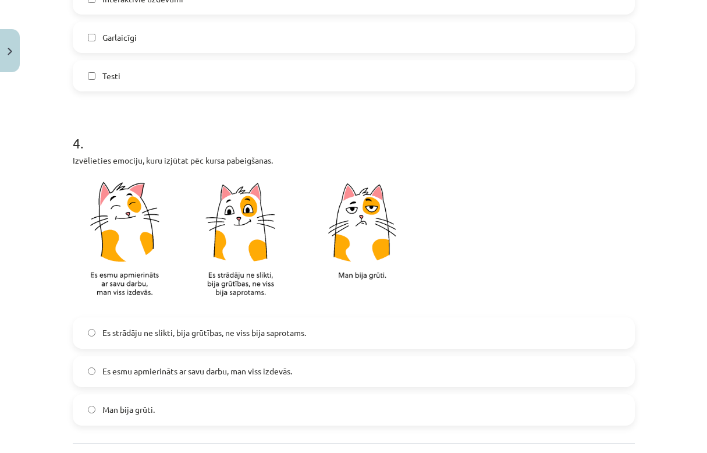
scroll to position [961, 0]
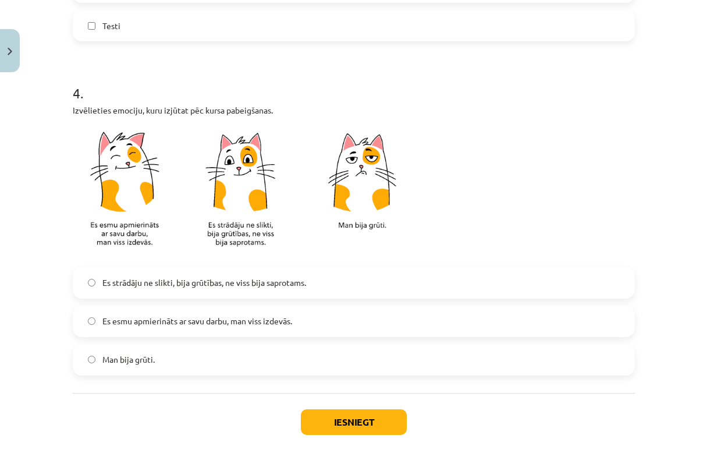
click at [129, 292] on label "Es strādāju ne slikti, bija grūtības, ne viss bija saprotams." at bounding box center [354, 282] width 560 height 29
click at [356, 417] on button "Iesniegt" at bounding box center [354, 422] width 106 height 26
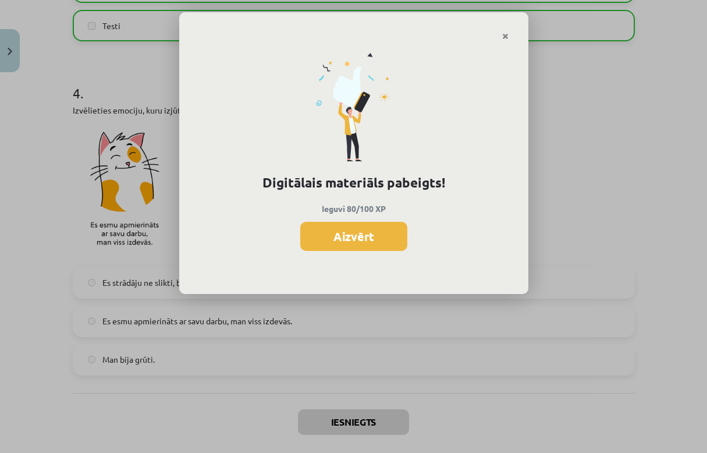
click at [396, 219] on div "Digitālais materiāls pabeigts! Ieguvi 80/100 XP Aizvērt" at bounding box center [353, 168] width 349 height 254
click at [394, 251] on div "Digitālais materiāls pabeigts! Ieguvi 80/100 XP Aizvērt" at bounding box center [353, 168] width 349 height 254
click at [393, 243] on button "Aizvērt" at bounding box center [353, 236] width 107 height 29
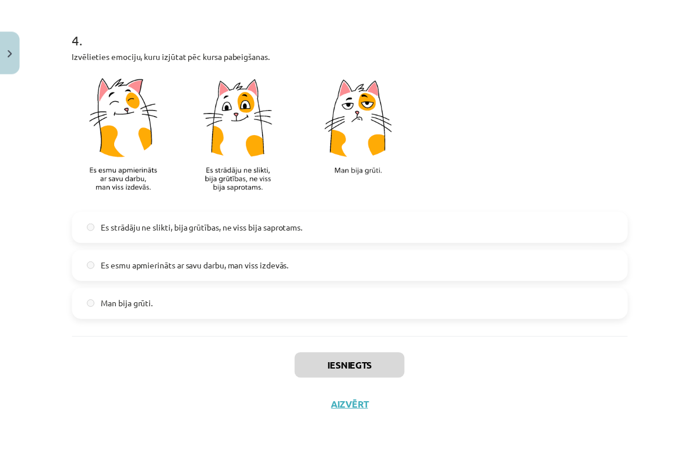
scroll to position [1019, 0]
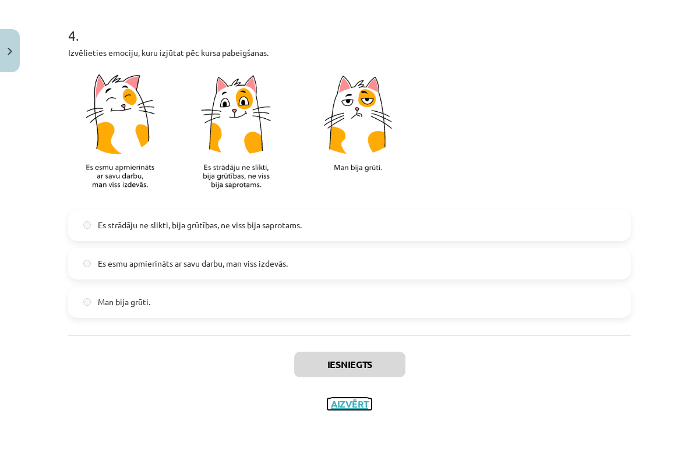
click at [353, 406] on button "Aizvērt" at bounding box center [349, 404] width 44 height 12
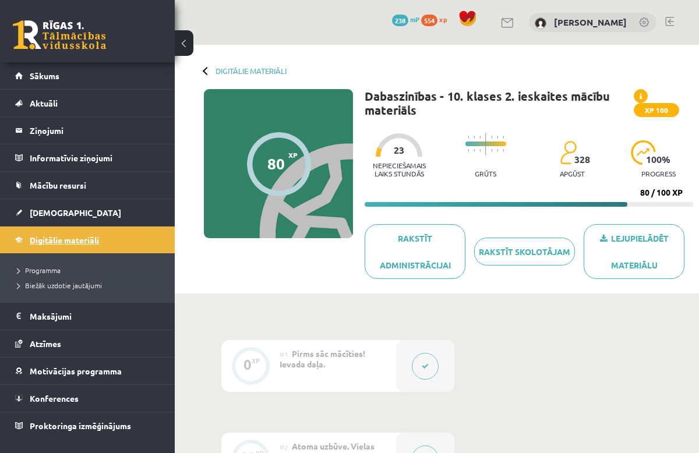
click at [54, 230] on link "Digitālie materiāli" at bounding box center [87, 239] width 145 height 27
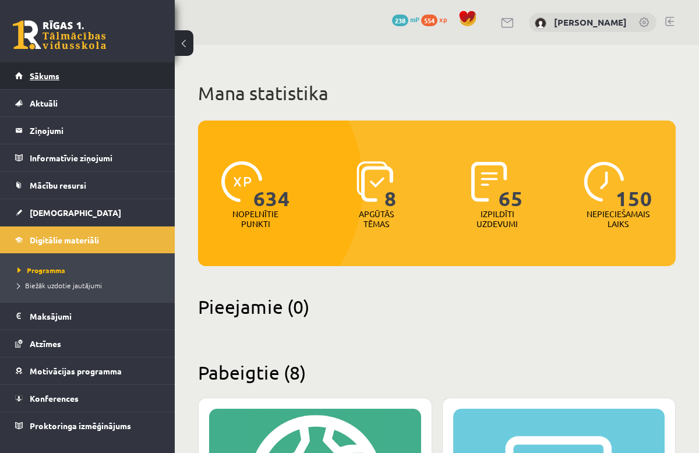
click at [61, 79] on link "Sākums" at bounding box center [87, 75] width 145 height 27
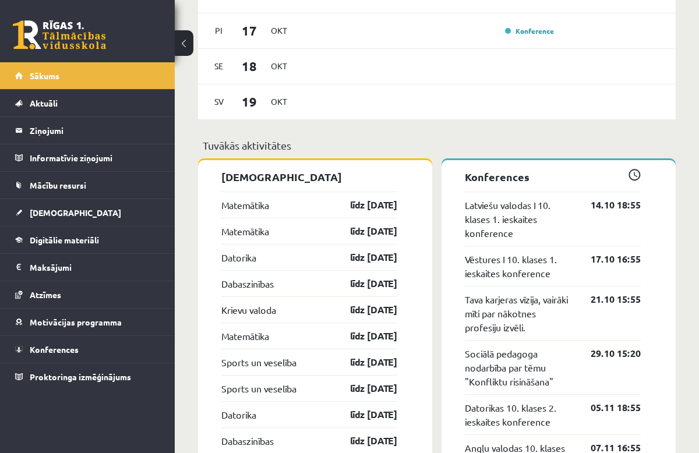
scroll to position [924, 0]
